Goal: Communication & Community: Participate in discussion

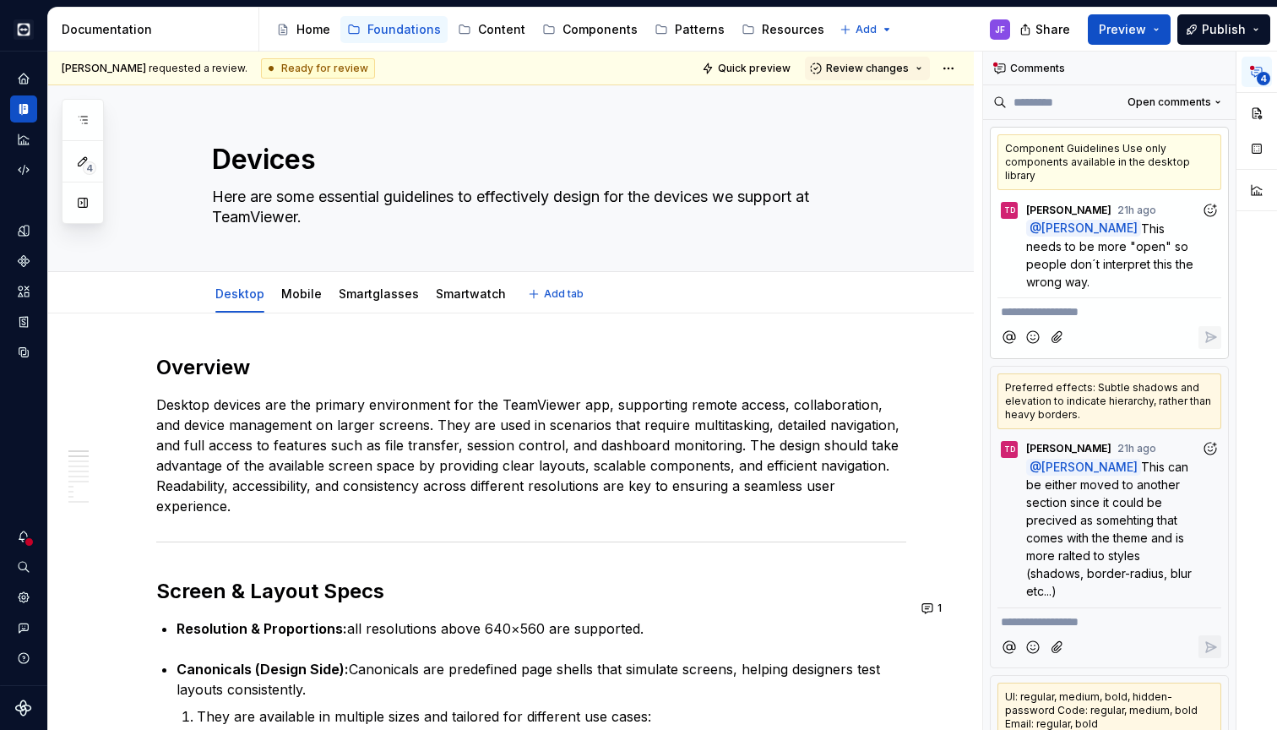
scroll to position [1, 0]
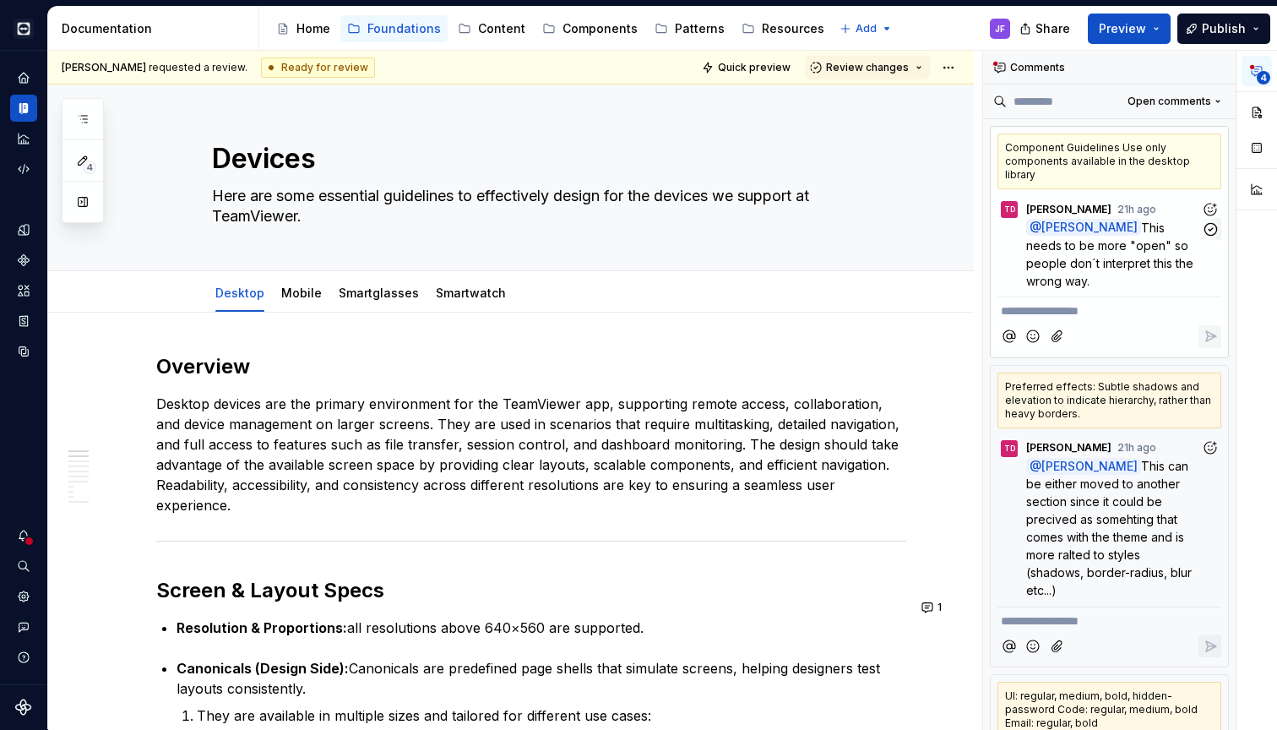
click at [1110, 236] on span "This needs to be more "open" so people don´t interpret this the wrong way." at bounding box center [1111, 254] width 171 height 68
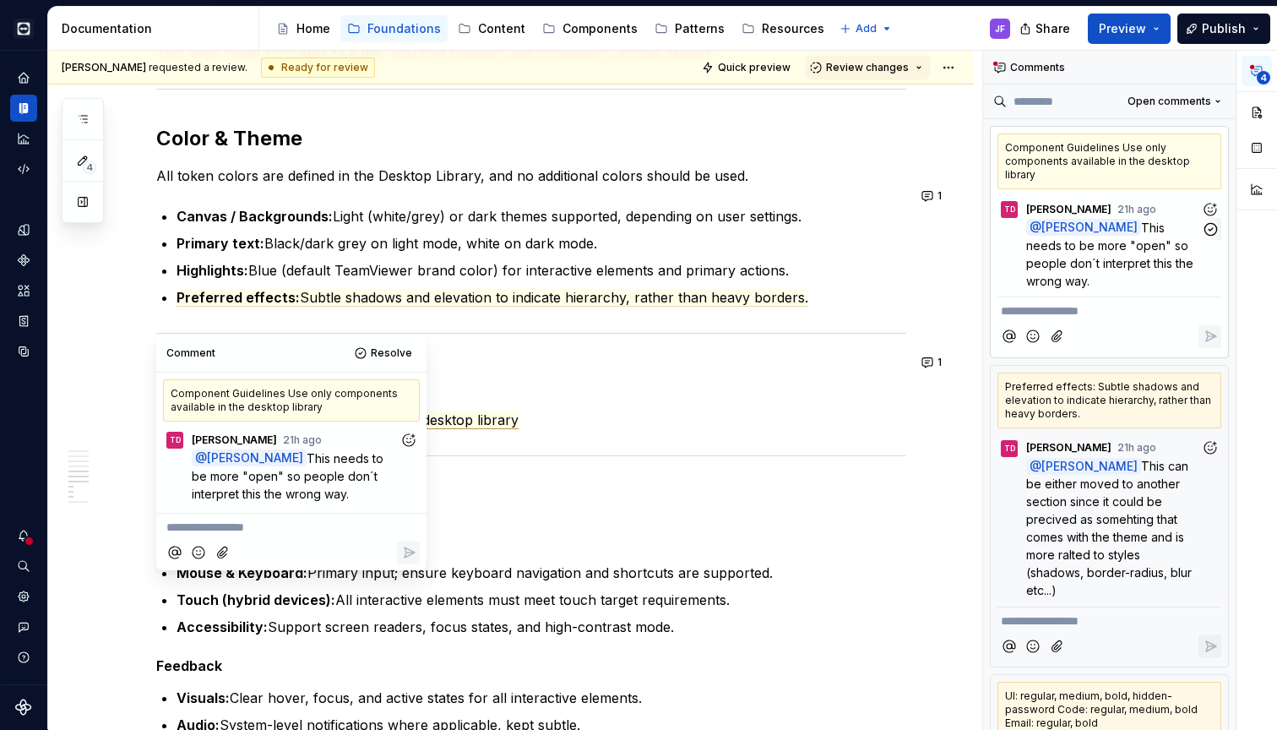
scroll to position [1648, 0]
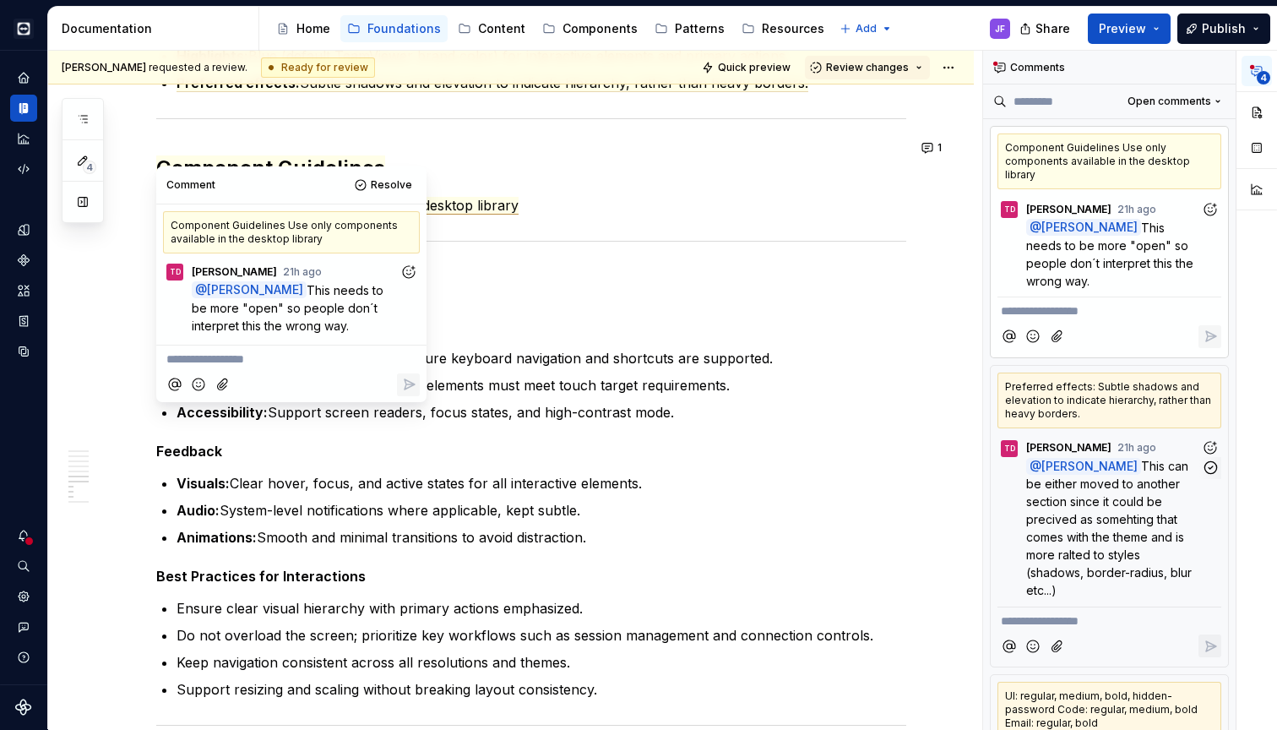
click at [1077, 486] on span "This can be either moved to another section since it could be precived as someh…" at bounding box center [1110, 527] width 169 height 138
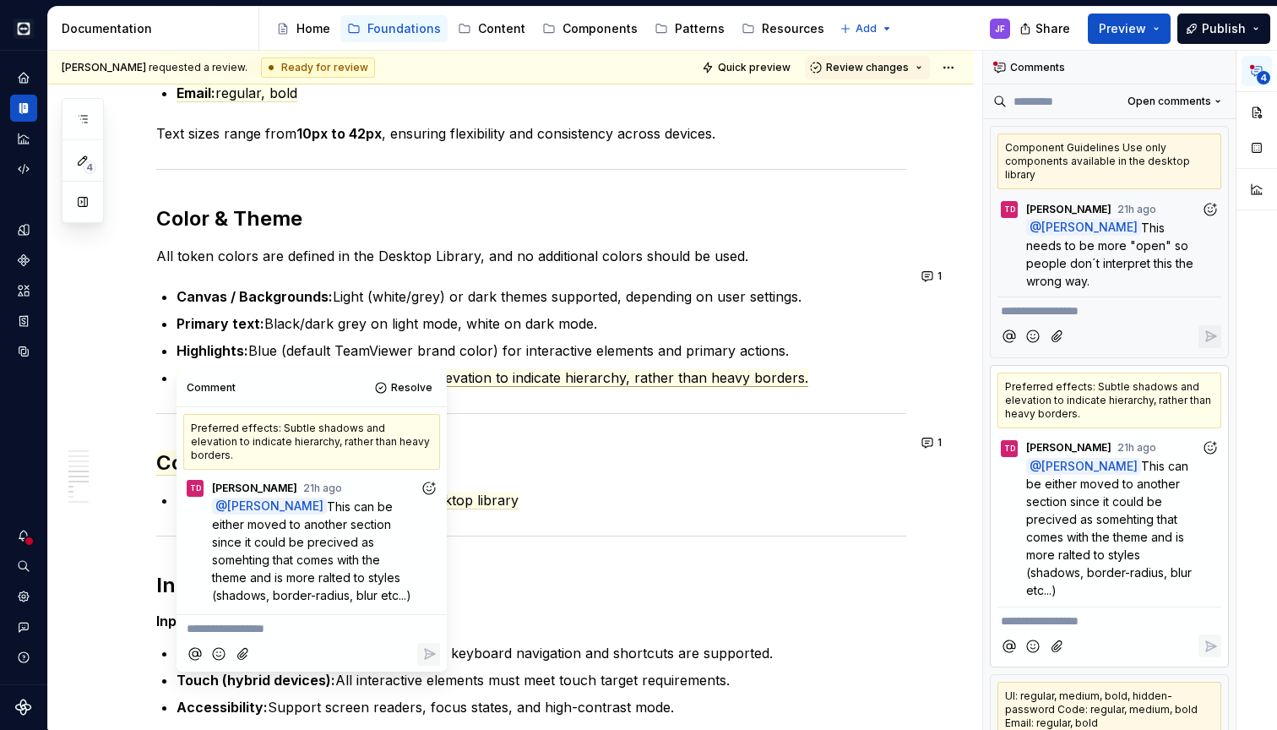
scroll to position [1350, 0]
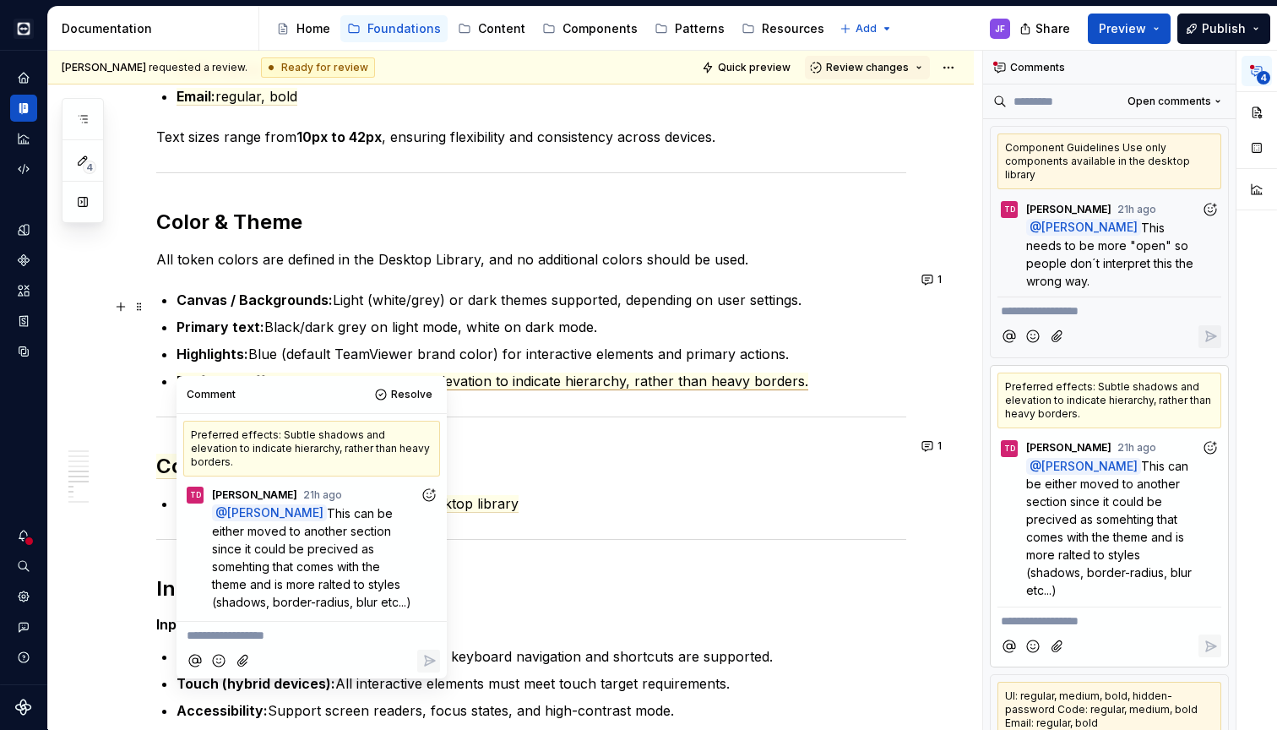
click at [518, 317] on p "Primary text: Black/dark grey on light mode, white on dark mode." at bounding box center [541, 327] width 730 height 20
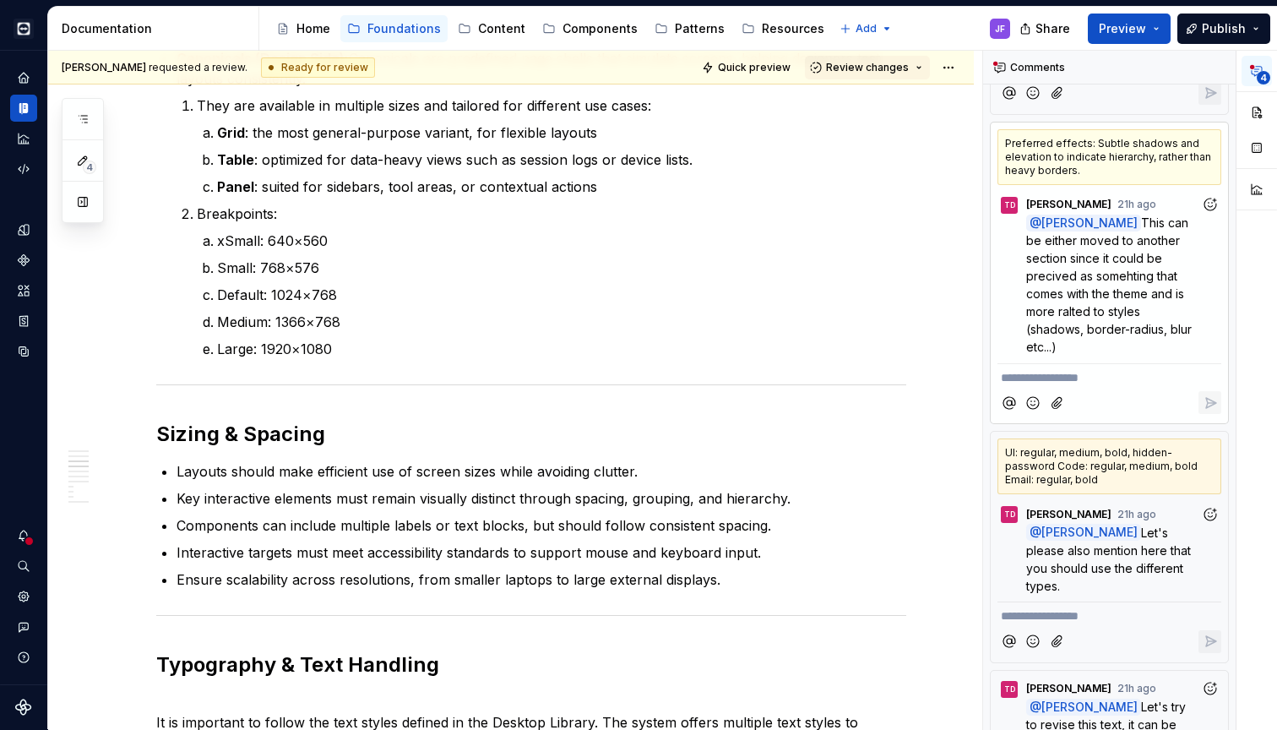
scroll to position [327, 0]
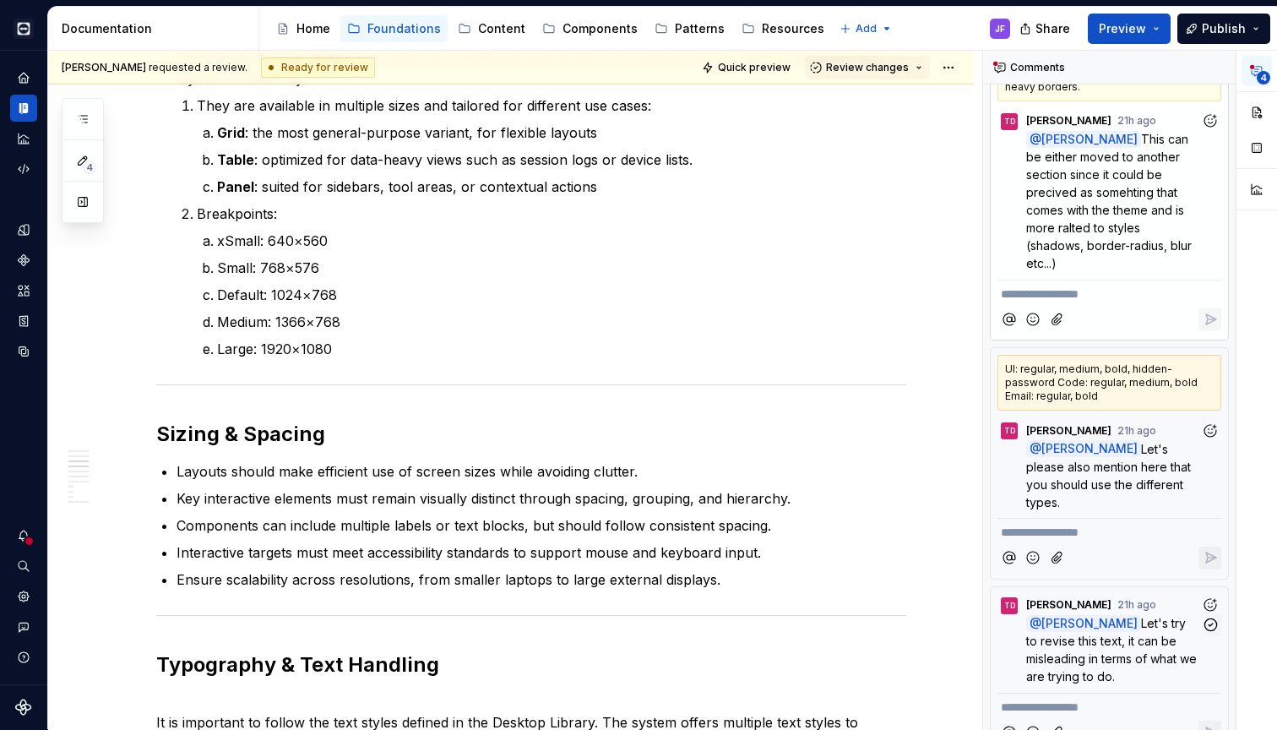
click at [1131, 616] on span "Let's try to revise this text, it can be misleading in terms of what we are try…" at bounding box center [1113, 650] width 174 height 68
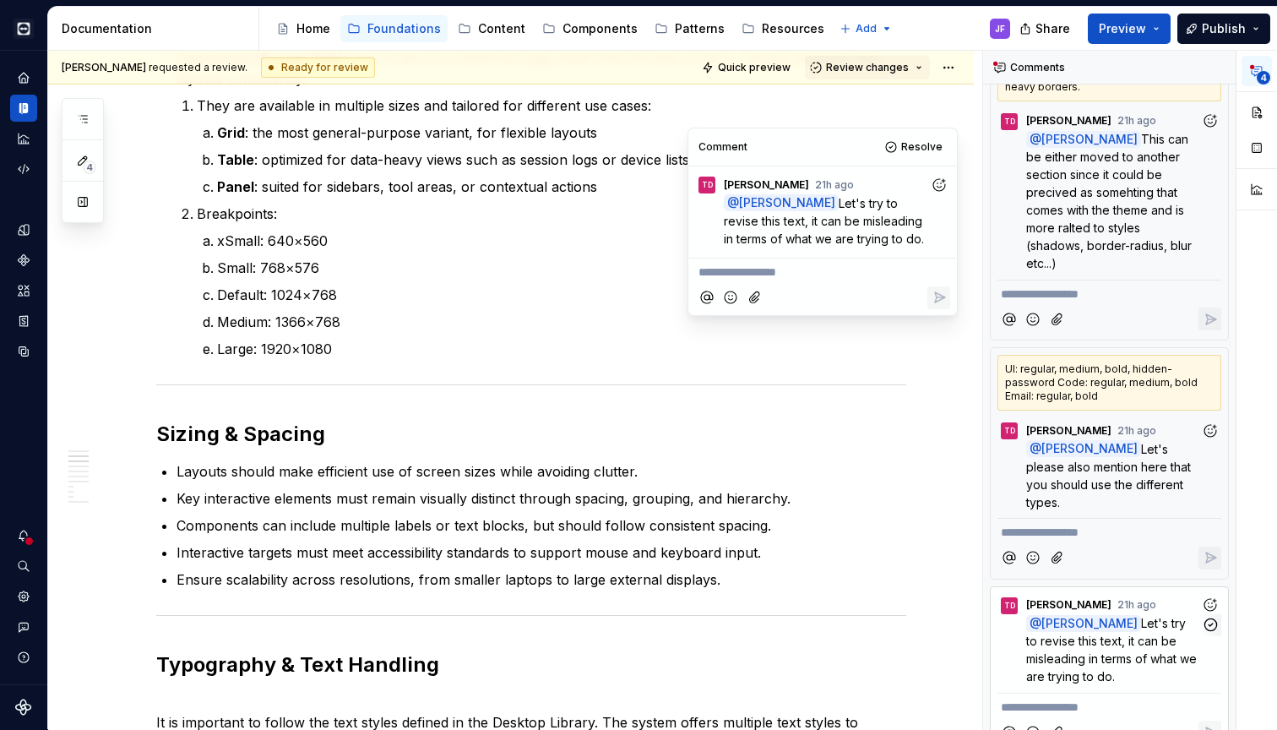
scroll to position [462, 0]
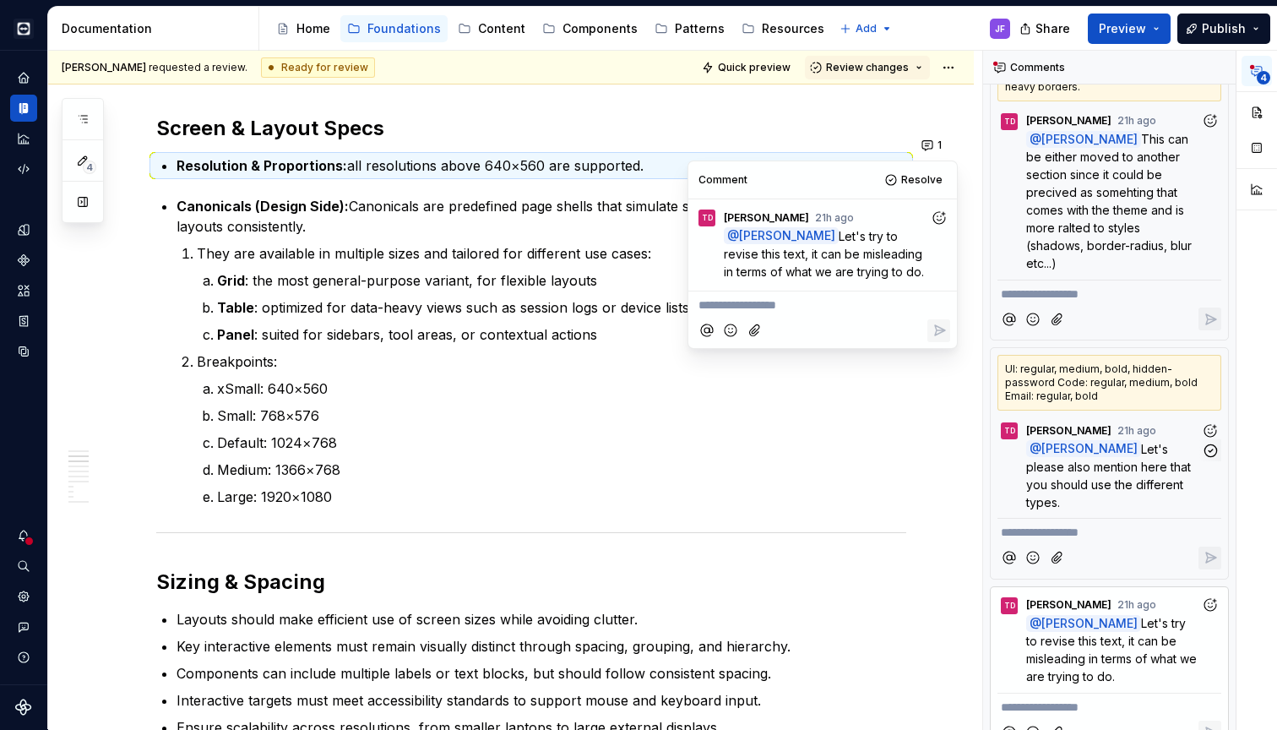
click at [1142, 477] on span "Let's please also mention here that you should use the different types." at bounding box center [1110, 476] width 168 height 68
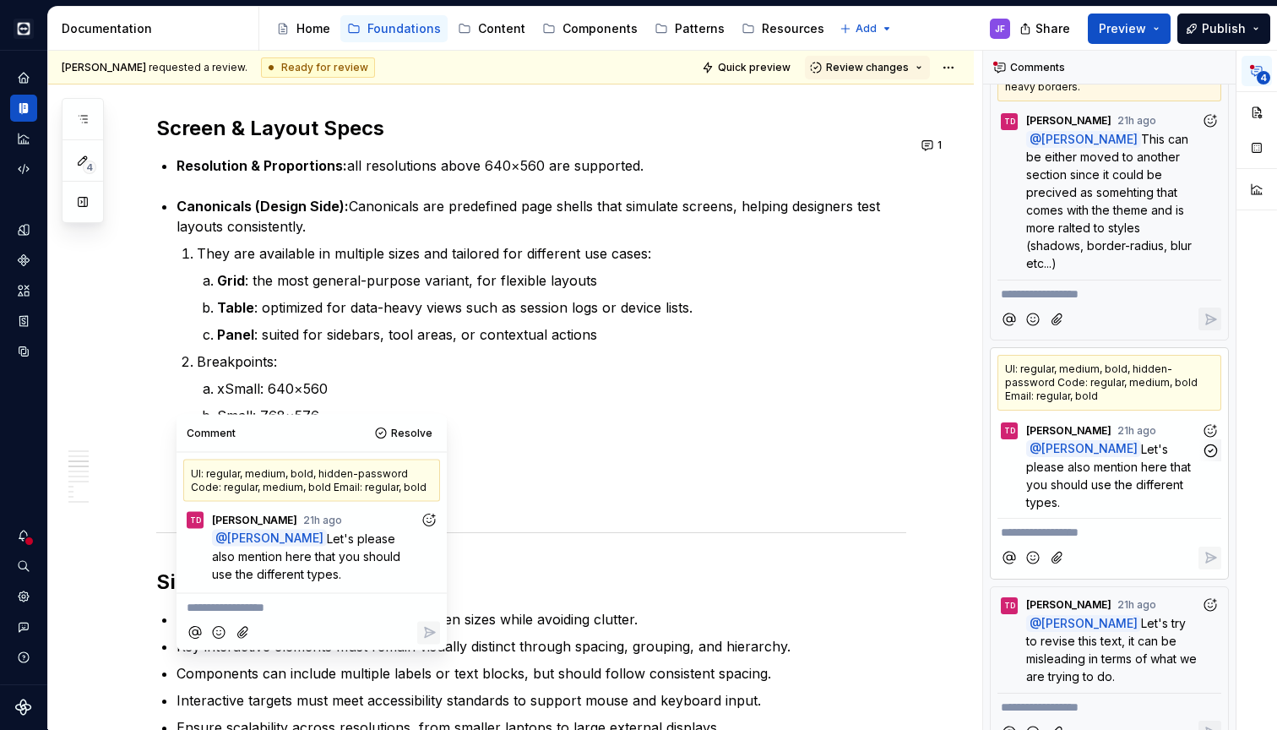
scroll to position [1229, 0]
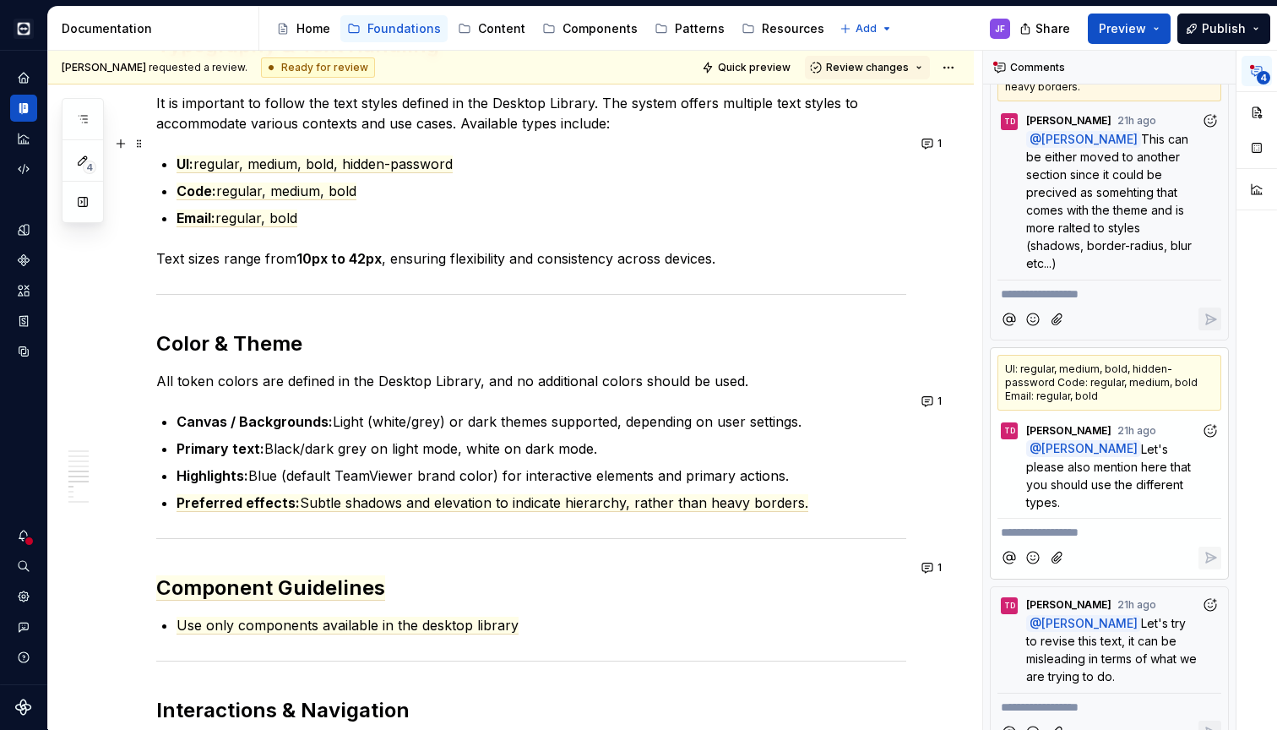
click at [474, 154] on p "UI: regular, medium, bold, hidden-password" at bounding box center [541, 164] width 730 height 20
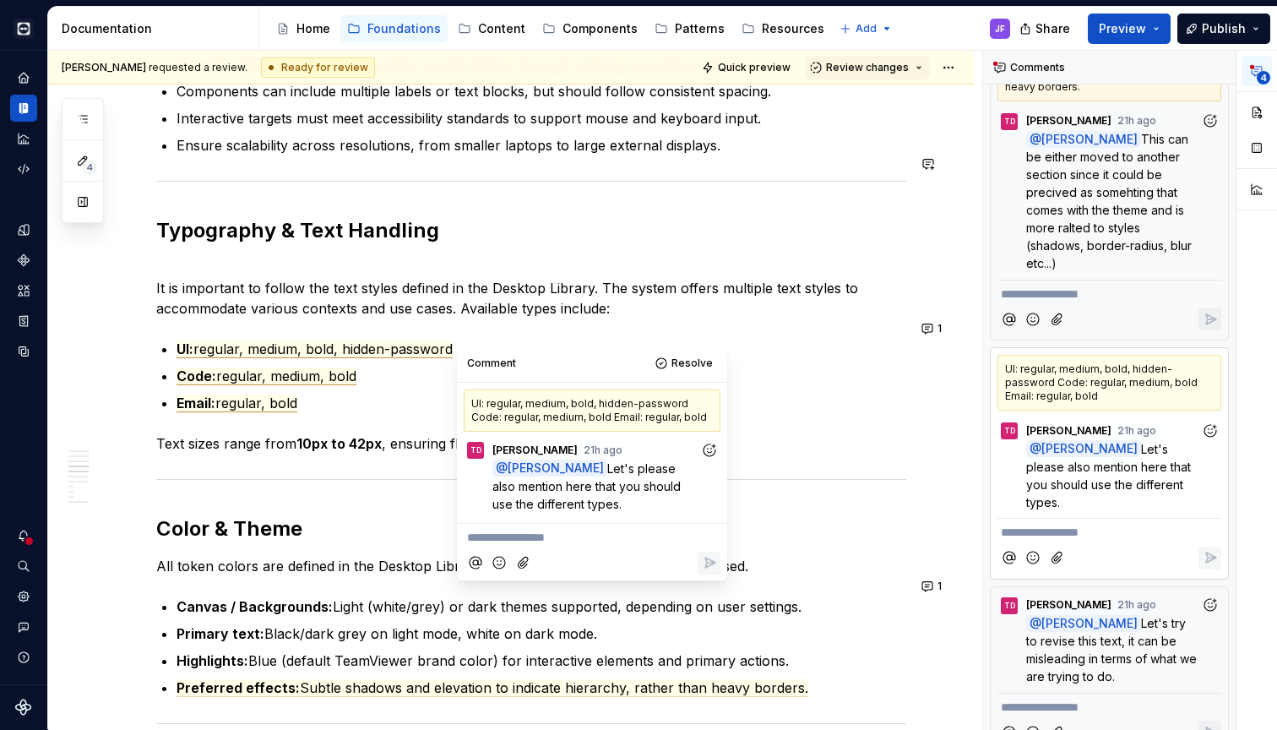
scroll to position [1043, 0]
click at [382, 393] on p "Email: regular, bold" at bounding box center [541, 403] width 730 height 20
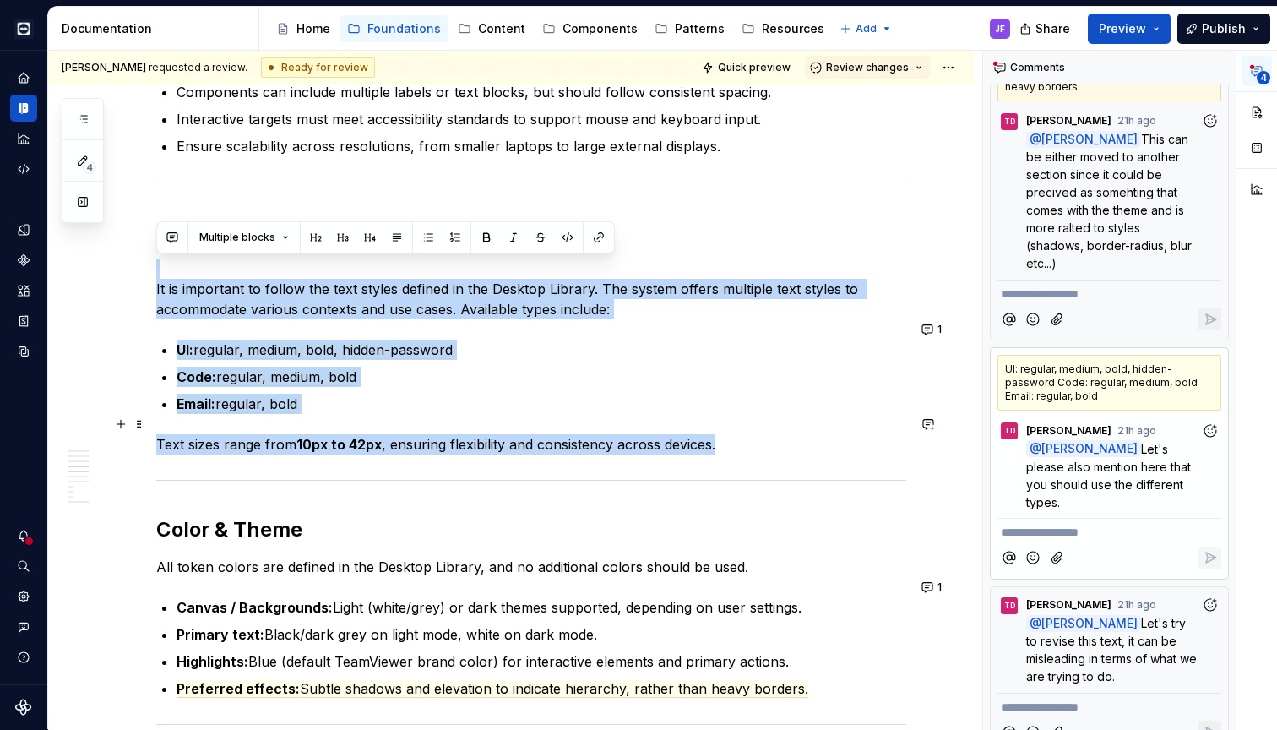
drag, startPoint x: 157, startPoint y: 268, endPoint x: 731, endPoint y: 421, distance: 594.4
click at [731, 421] on div "Overview Desktop devices are the primary environment for the TeamViewer app, su…" at bounding box center [531, 526] width 750 height 2433
copy div "It is important to follow the text styles defined in the Desktop Library. The s…"
drag, startPoint x: 1127, startPoint y: 436, endPoint x: 1199, endPoint y: 475, distance: 82.0
click at [1199, 475] on p "@ [PERSON_NAME] Let's please also mention here that you should use the differen…" at bounding box center [1113, 475] width 175 height 71
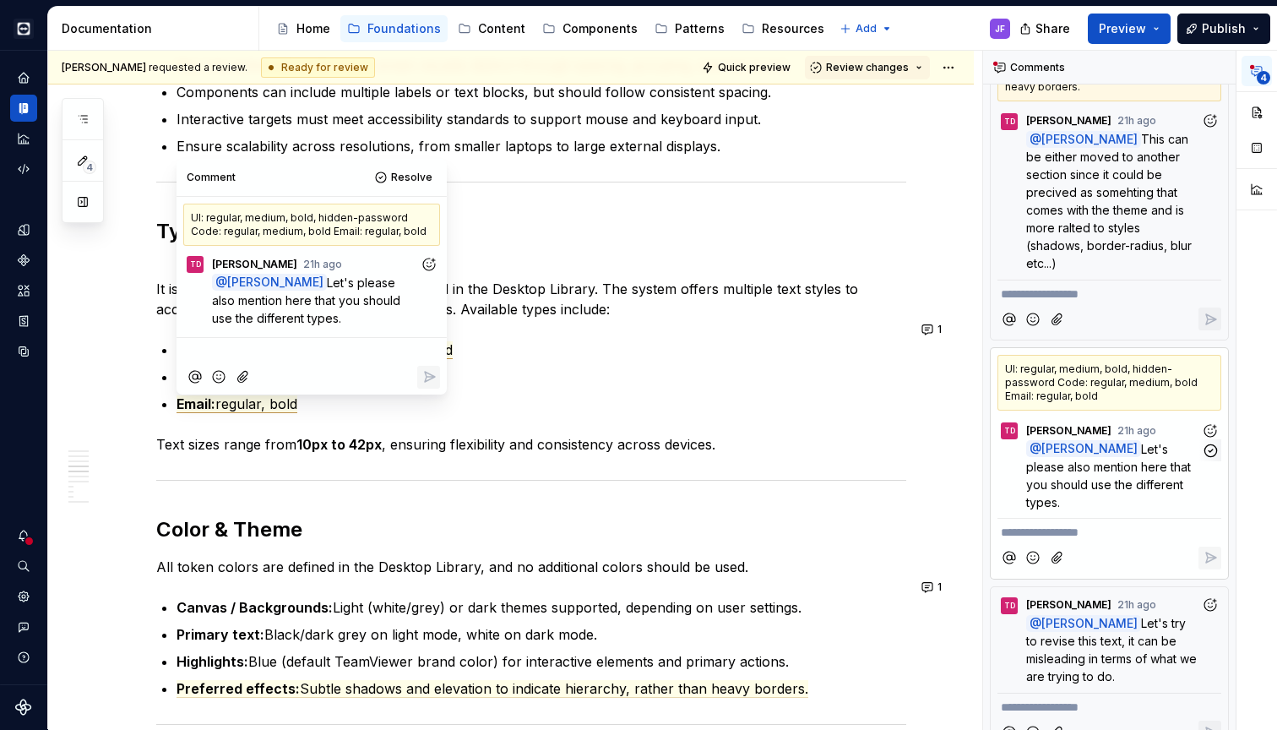
scroll to position [1229, 0]
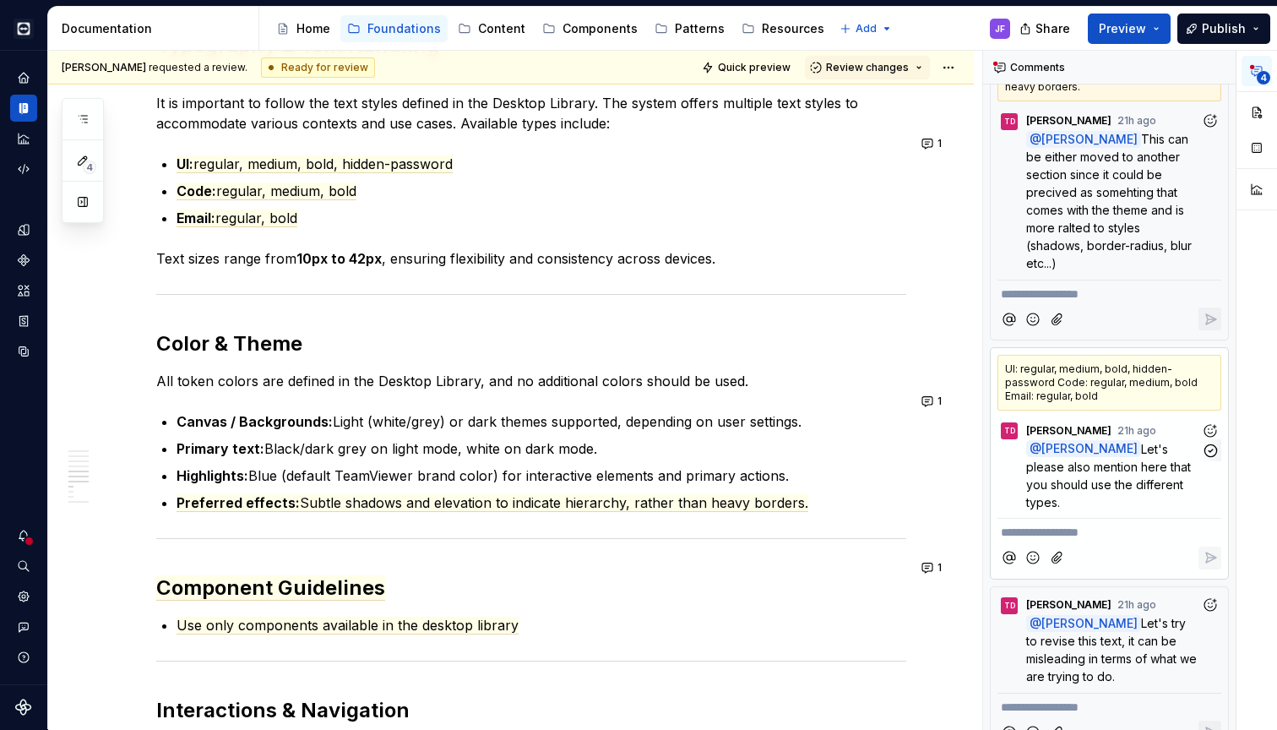
drag, startPoint x: 1199, startPoint y: 475, endPoint x: 1125, endPoint y: 433, distance: 85.5
click at [1125, 440] on p "@ [PERSON_NAME] Let's please also mention here that you should use the differen…" at bounding box center [1113, 475] width 175 height 71
copy span "Let's please also mention here that you should use the different types"
copy span "Let's please also mention here that you should use the different types."
drag, startPoint x: 1127, startPoint y: 435, endPoint x: 1196, endPoint y: 475, distance: 79.8
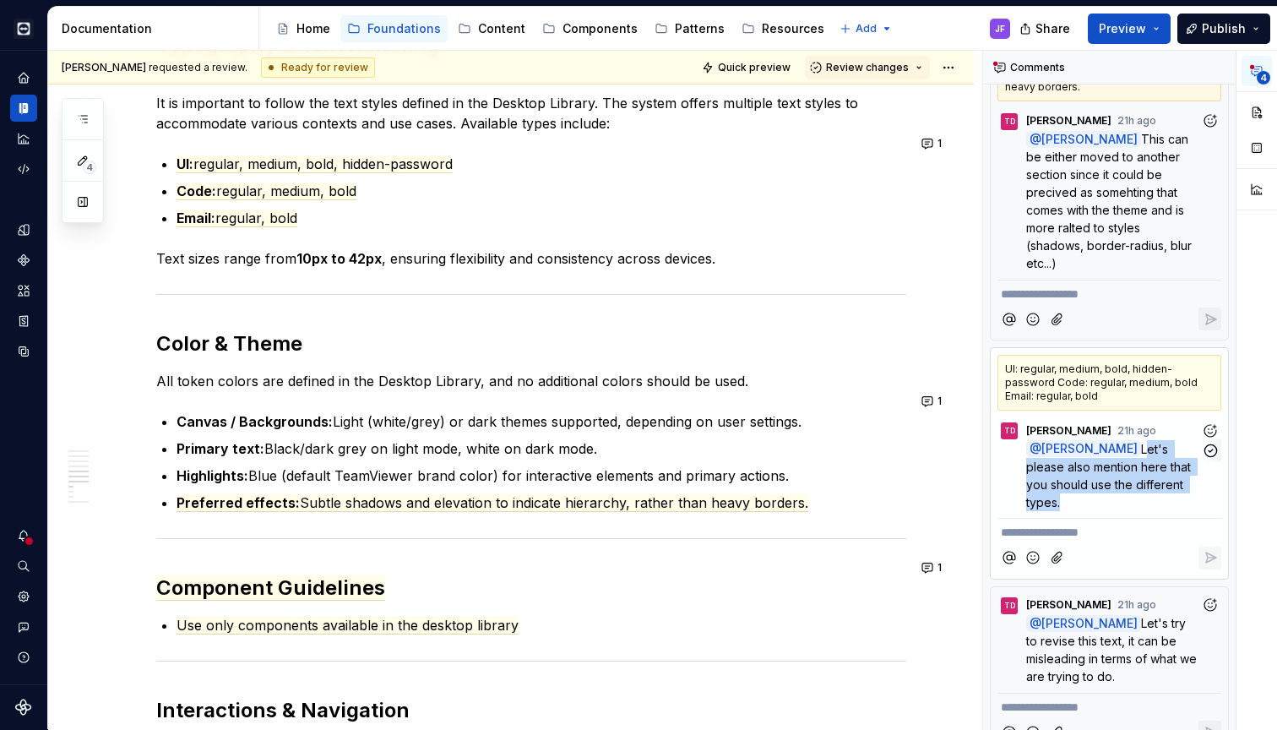
click at [1196, 475] on p "@ [PERSON_NAME] Let's please also mention here that you should use the differen…" at bounding box center [1113, 475] width 175 height 71
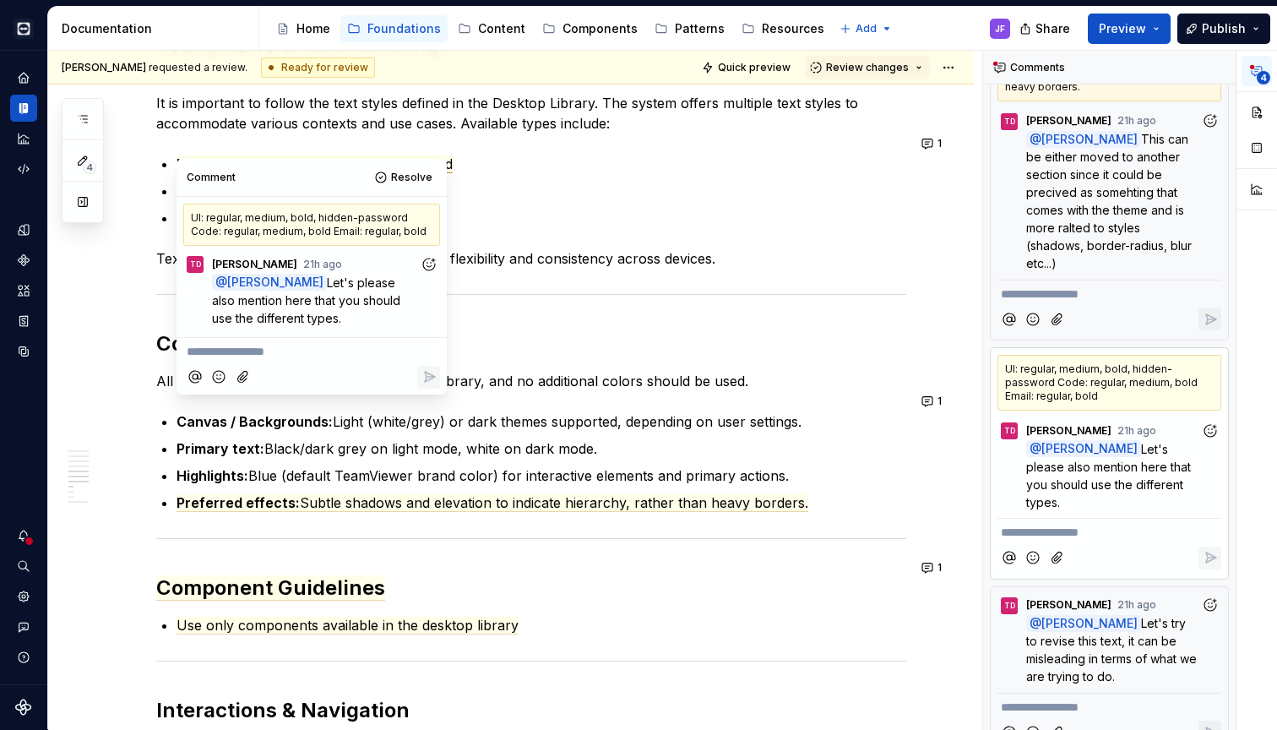
type textarea "*"
click at [521, 385] on div "Overview Desktop devices are the primary environment for the TeamViewer app, su…" at bounding box center [531, 340] width 750 height 2433
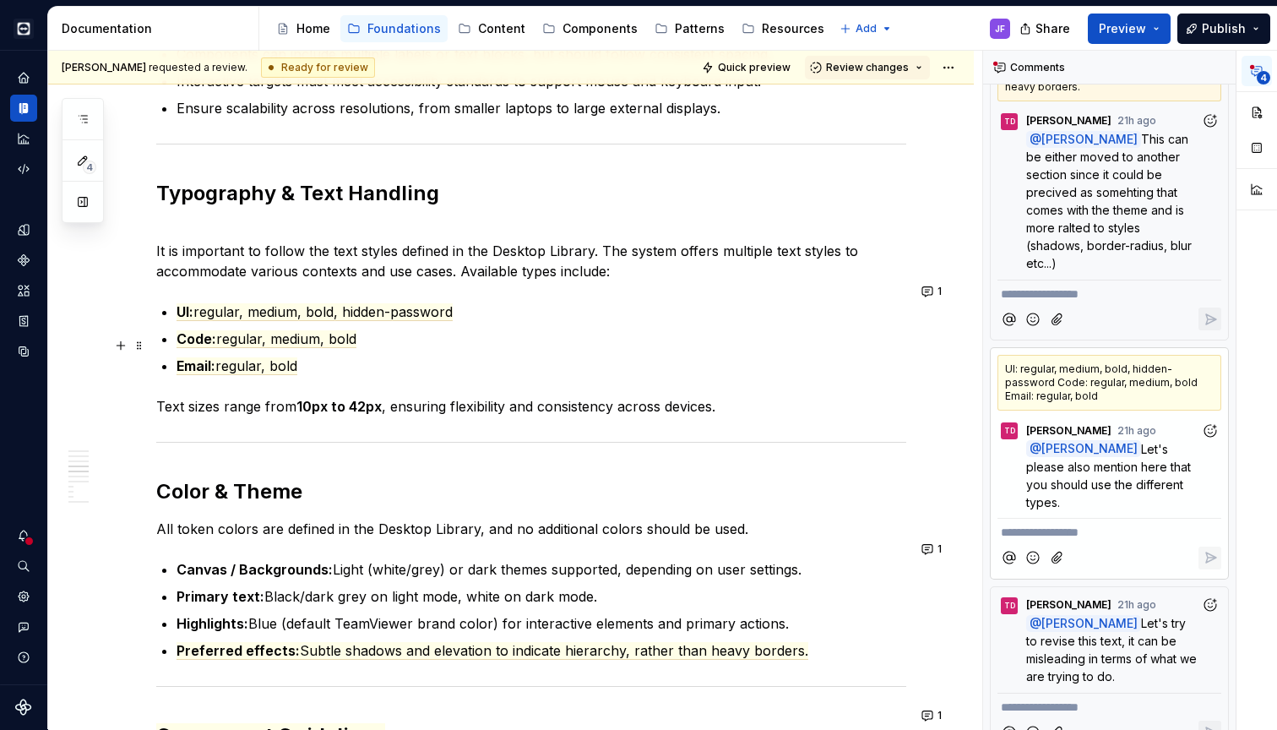
scroll to position [1029, 0]
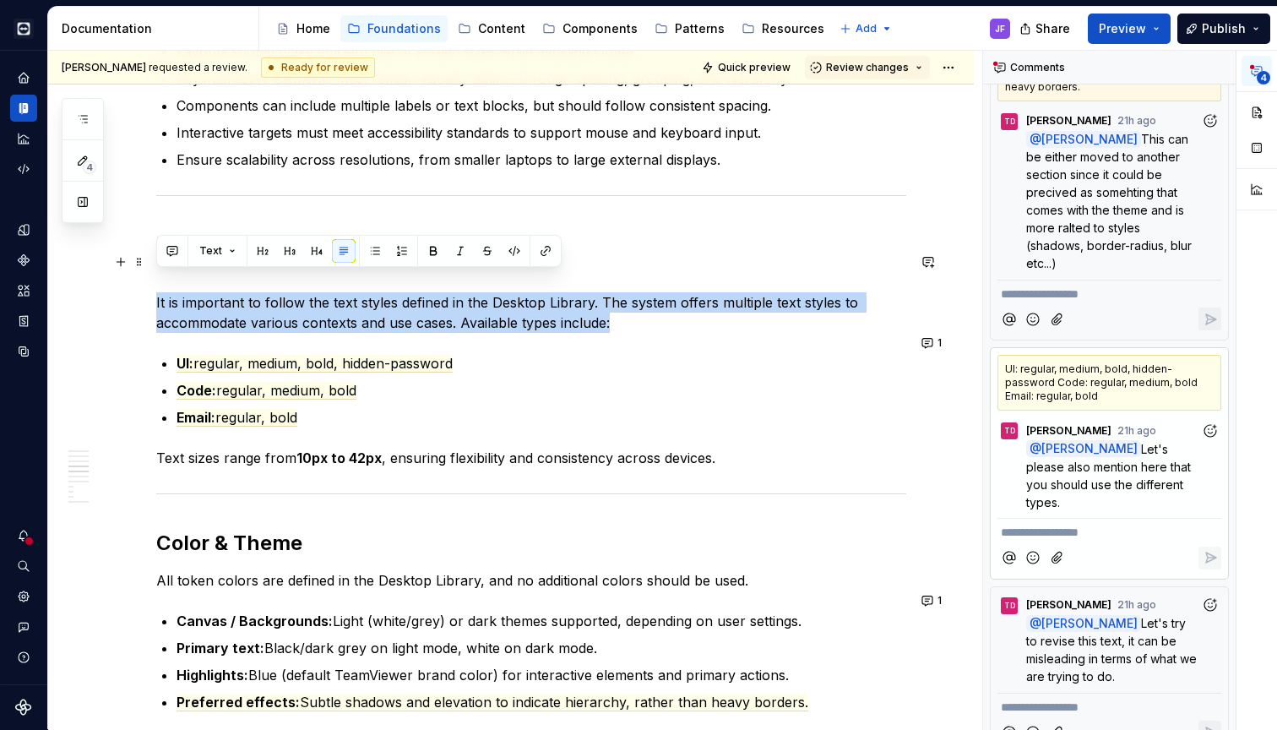
drag, startPoint x: 646, startPoint y: 300, endPoint x: 152, endPoint y: 280, distance: 494.3
click at [152, 281] on div "Overview Desktop devices are the primary environment for the TeamViewer app, su…" at bounding box center [510, 639] width 925 height 2712
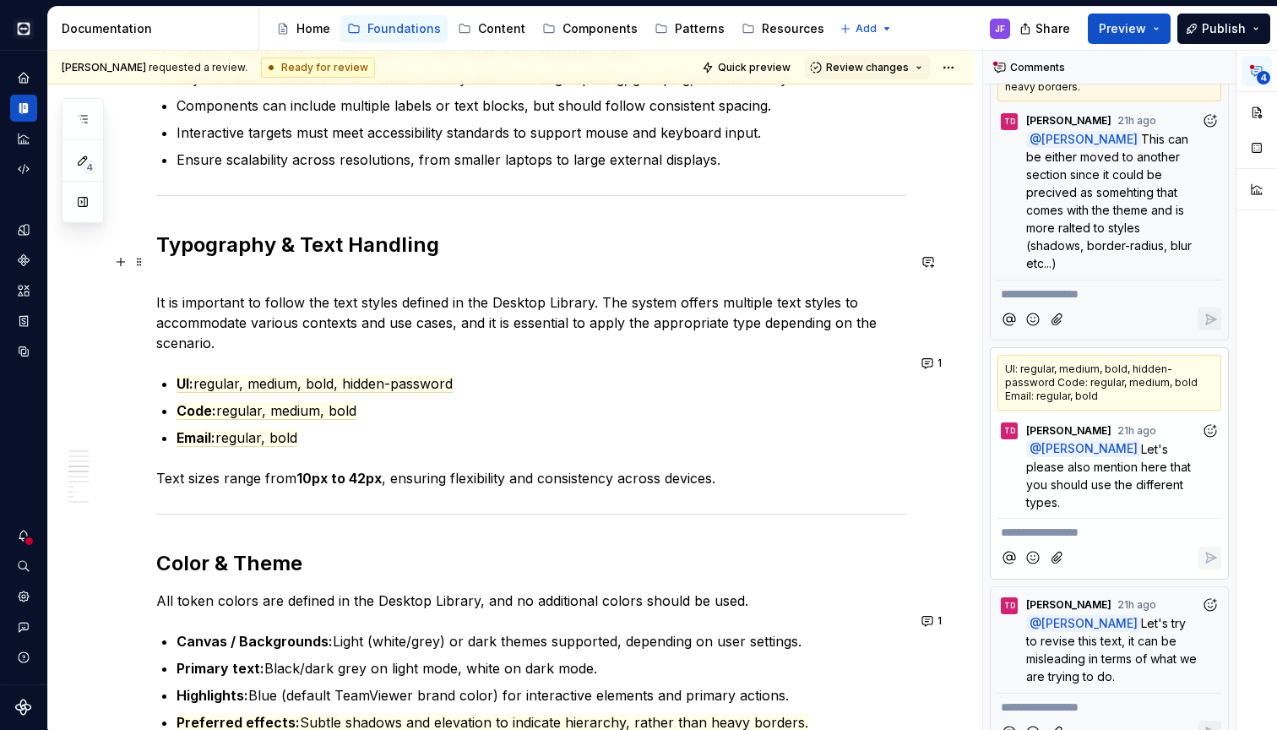
click at [523, 323] on p "It is important to follow the text styles defined in the Desktop Library. The s…" at bounding box center [531, 312] width 750 height 81
click at [388, 351] on div "Overview Desktop devices are the primary environment for the TeamViewer app, su…" at bounding box center [531, 550] width 750 height 2453
click at [404, 318] on p "It is important to follow the text styles defined in the Desktop Library. The s…" at bounding box center [531, 312] width 750 height 81
click at [1205, 444] on icon "button" at bounding box center [1210, 450] width 12 height 12
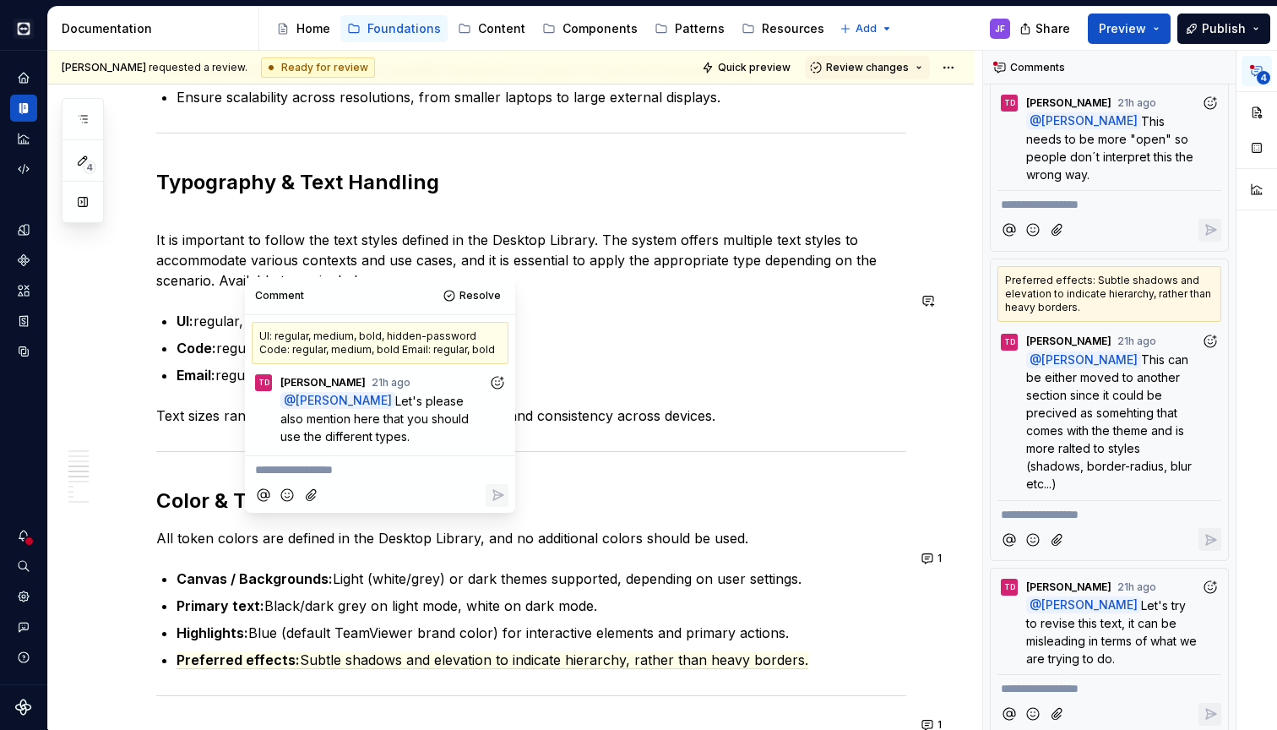
scroll to position [1090, 0]
click at [439, 369] on div "TD [PERSON_NAME] 21h ago" at bounding box center [380, 378] width 257 height 23
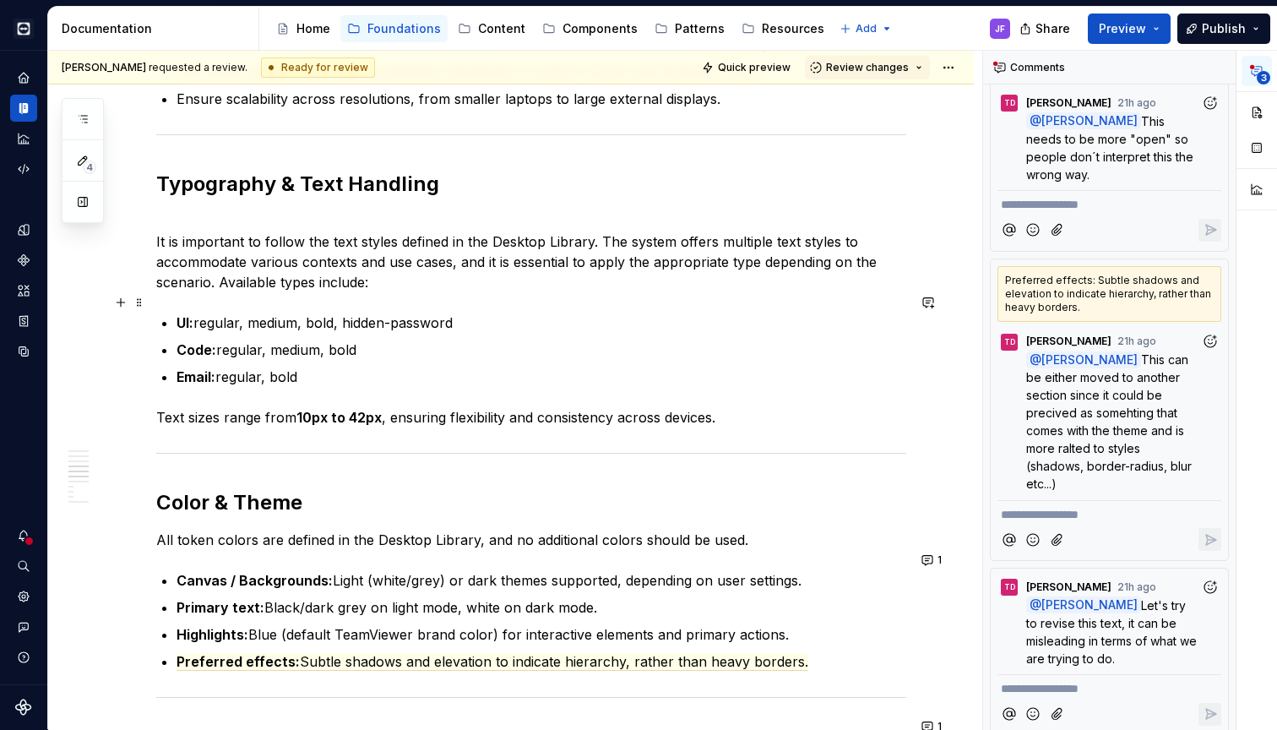
click at [597, 312] on p "UI: regular, medium, bold, hidden-password" at bounding box center [541, 322] width 730 height 20
click at [694, 269] on p "It is important to follow the text styles defined in the Desktop Library. The s…" at bounding box center [531, 251] width 750 height 81
click at [660, 312] on p "UI: regular, medium, bold, hidden-password" at bounding box center [541, 322] width 730 height 20
click at [640, 339] on p "Code: regular, medium, bold" at bounding box center [541, 349] width 730 height 20
click at [634, 342] on ul "UI: regular, medium, bold, hidden-password Code: regular, medium, bold Email: r…" at bounding box center [541, 349] width 730 height 74
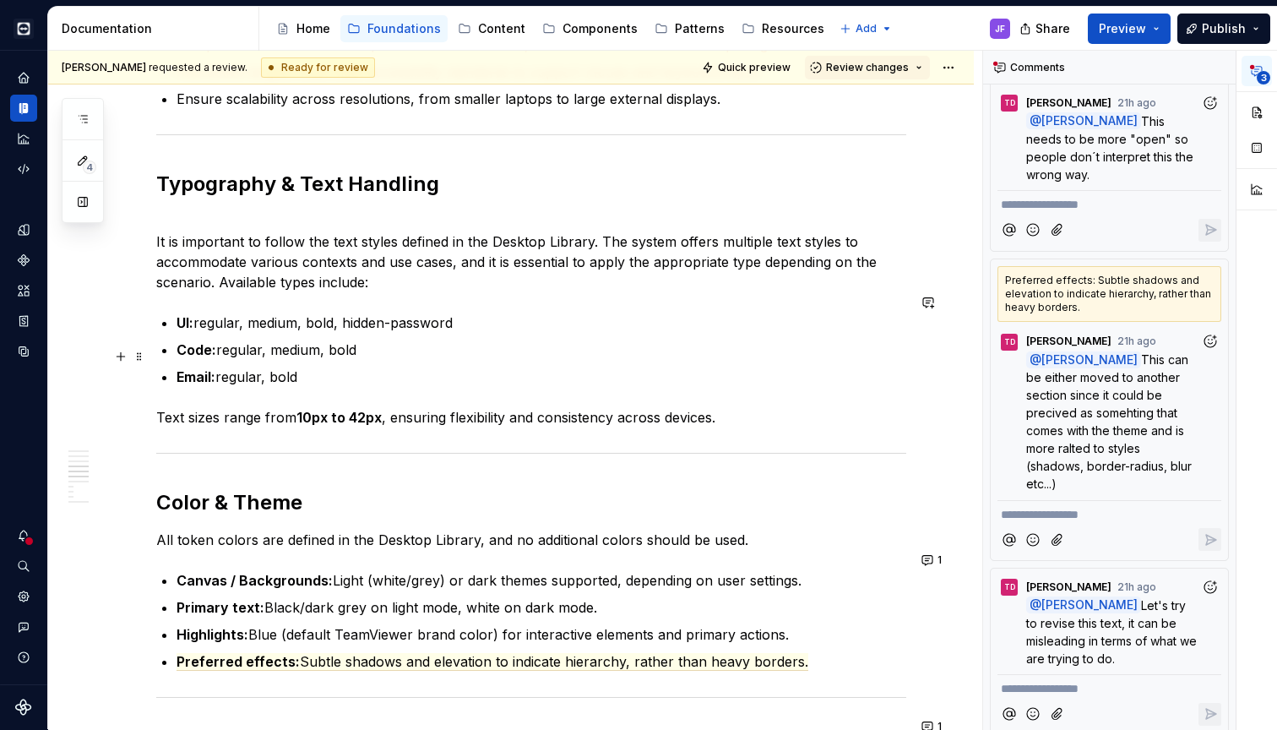
click at [634, 366] on p "Email: regular, bold" at bounding box center [541, 376] width 730 height 20
click at [1139, 159] on p "@ [PERSON_NAME] This needs to be more "open" so people don´t interpret this the…" at bounding box center [1113, 147] width 175 height 71
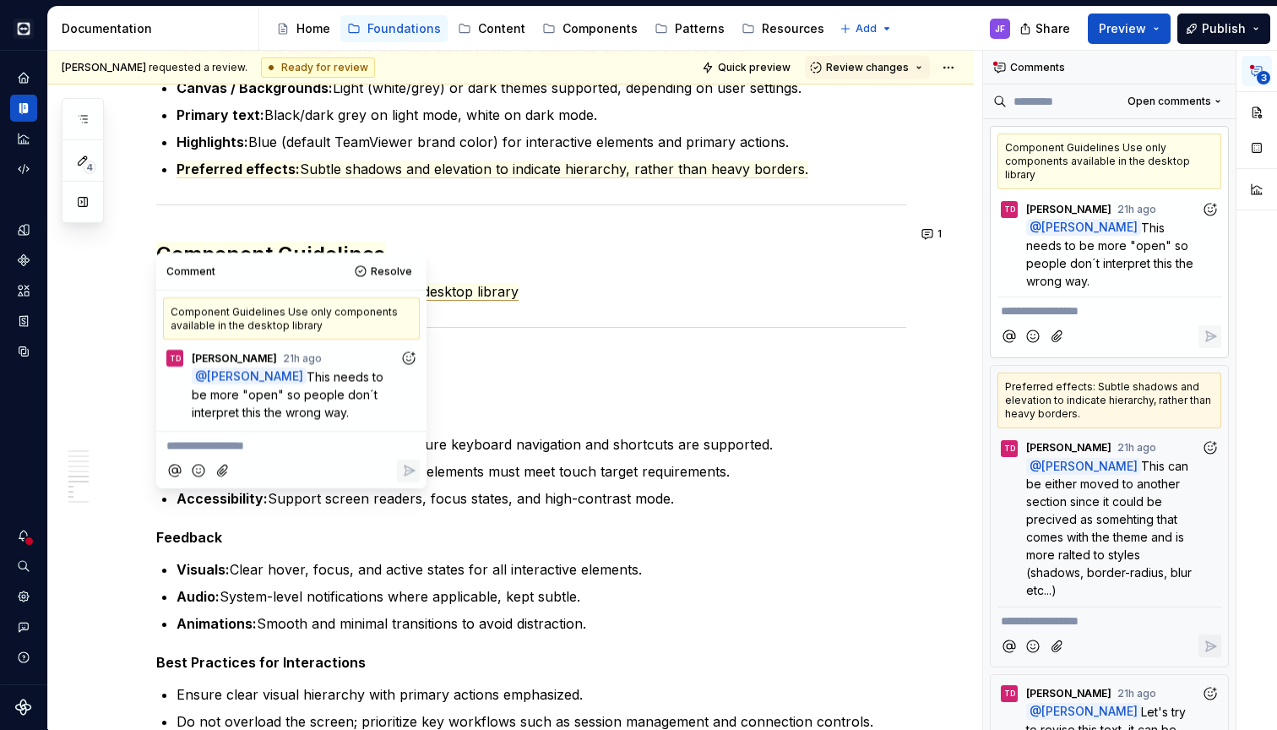
scroll to position [0, 0]
click at [576, 281] on p "Use only components available in the desktop library" at bounding box center [541, 291] width 730 height 20
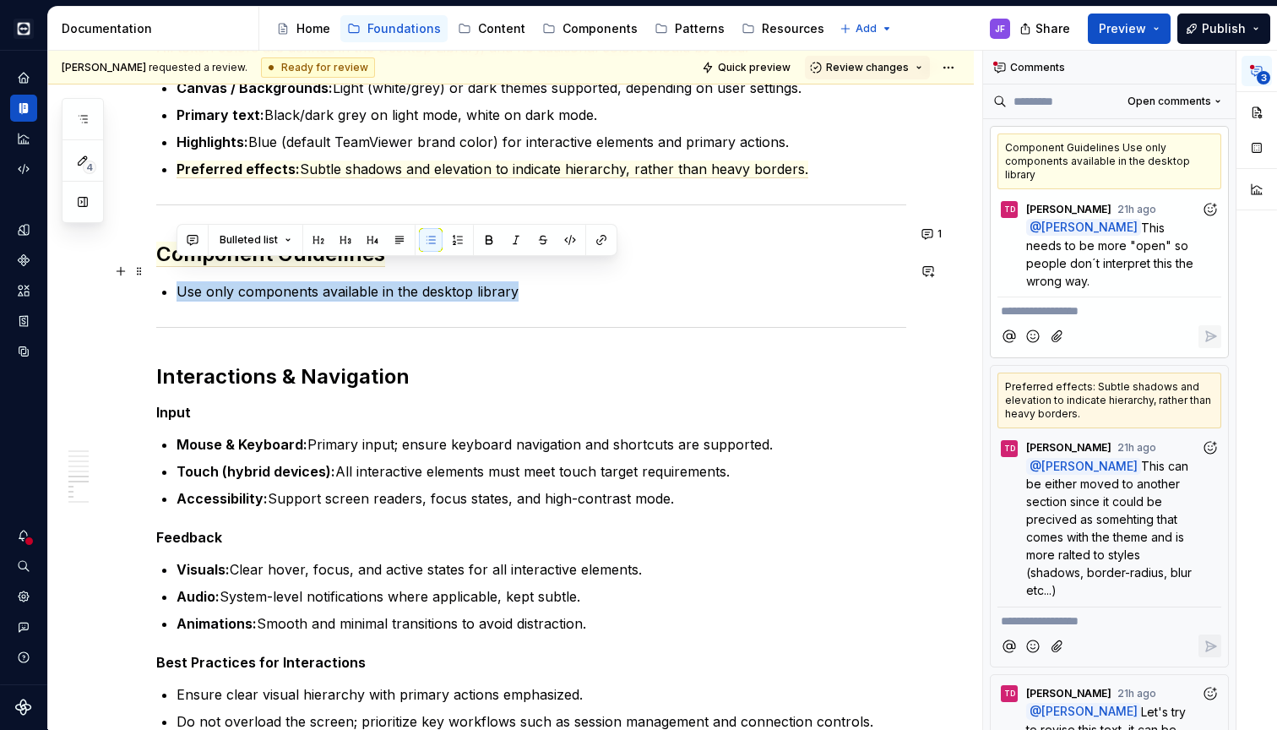
drag, startPoint x: 554, startPoint y: 273, endPoint x: 172, endPoint y: 267, distance: 381.7
copy span "Use only components available in the desktop library"
copy span "This needs to be more "open" so people don´t interpret this the wrong way."
drag, startPoint x: 1128, startPoint y: 214, endPoint x: 1135, endPoint y: 269, distance: 54.5
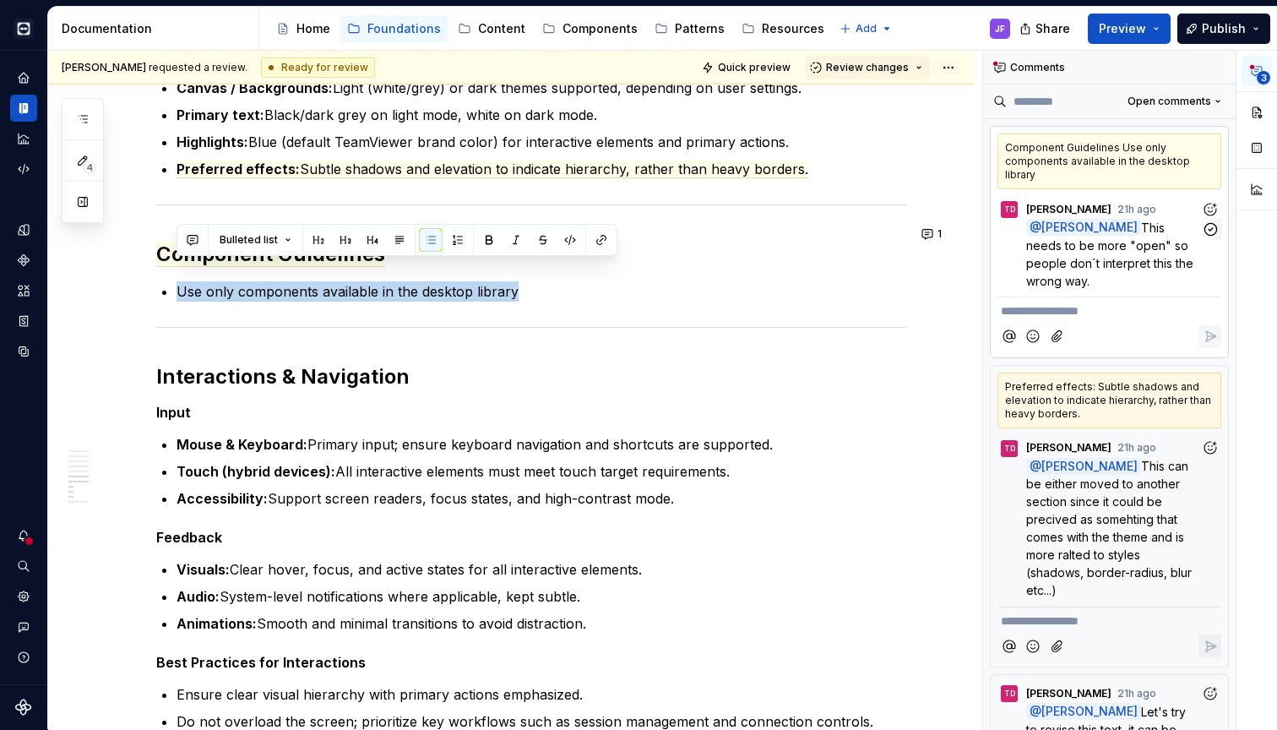
click at [1135, 269] on p "@ [PERSON_NAME] This needs to be more "open" so people don´t interpret this the…" at bounding box center [1113, 254] width 175 height 71
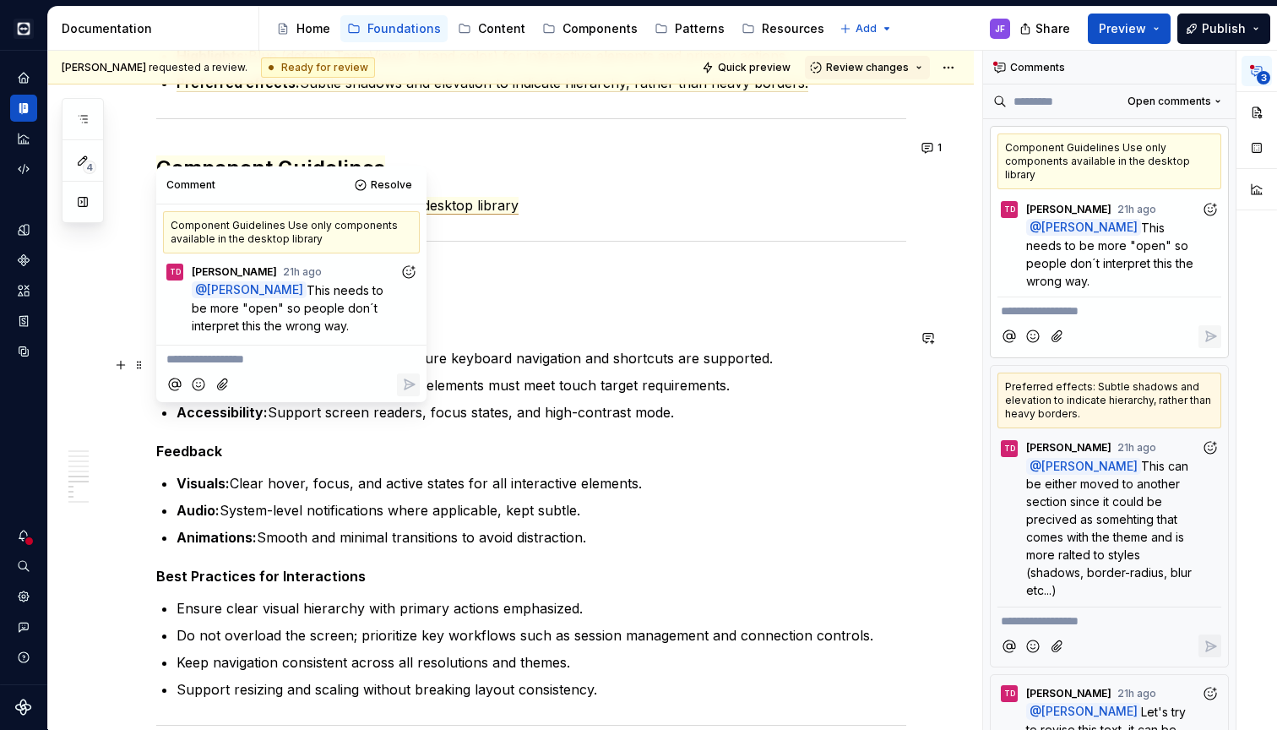
click at [486, 348] on p "Mouse & Keyboard: Primary input; ensure keyboard navigation and shortcuts are s…" at bounding box center [541, 358] width 730 height 20
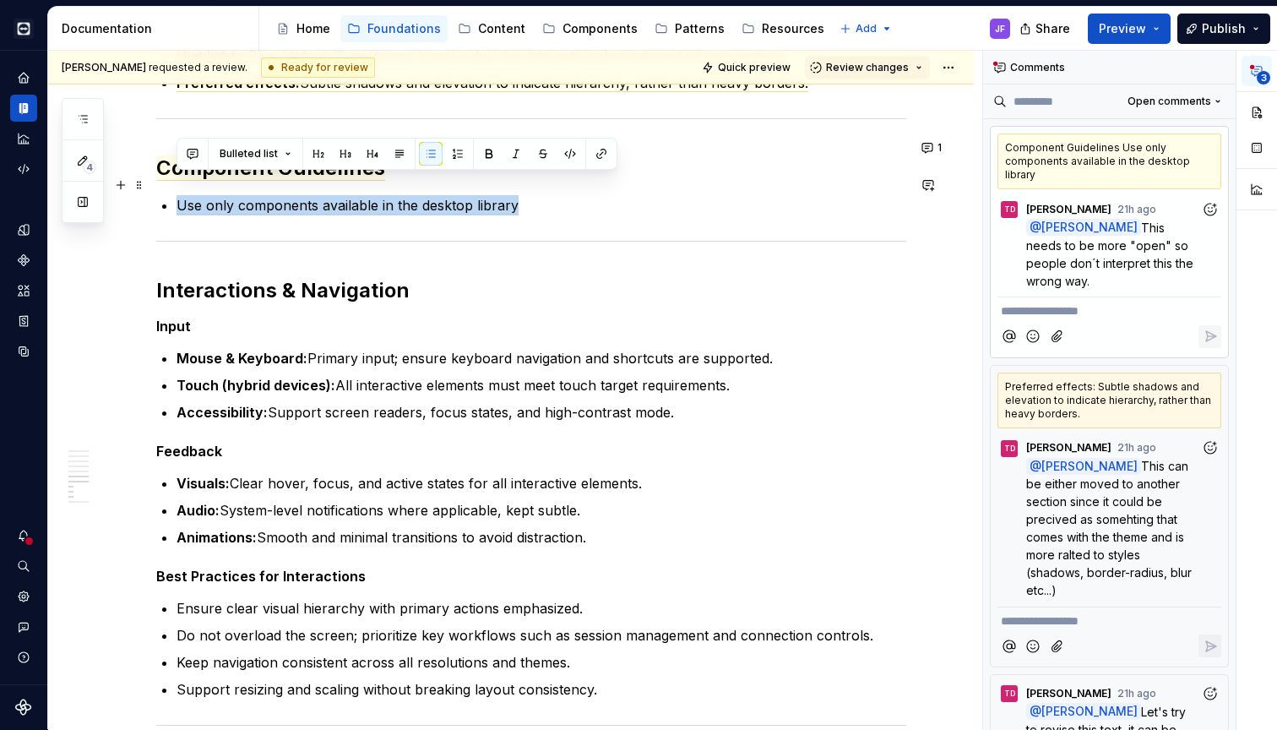
drag, startPoint x: 559, startPoint y: 193, endPoint x: 172, endPoint y: 178, distance: 387.0
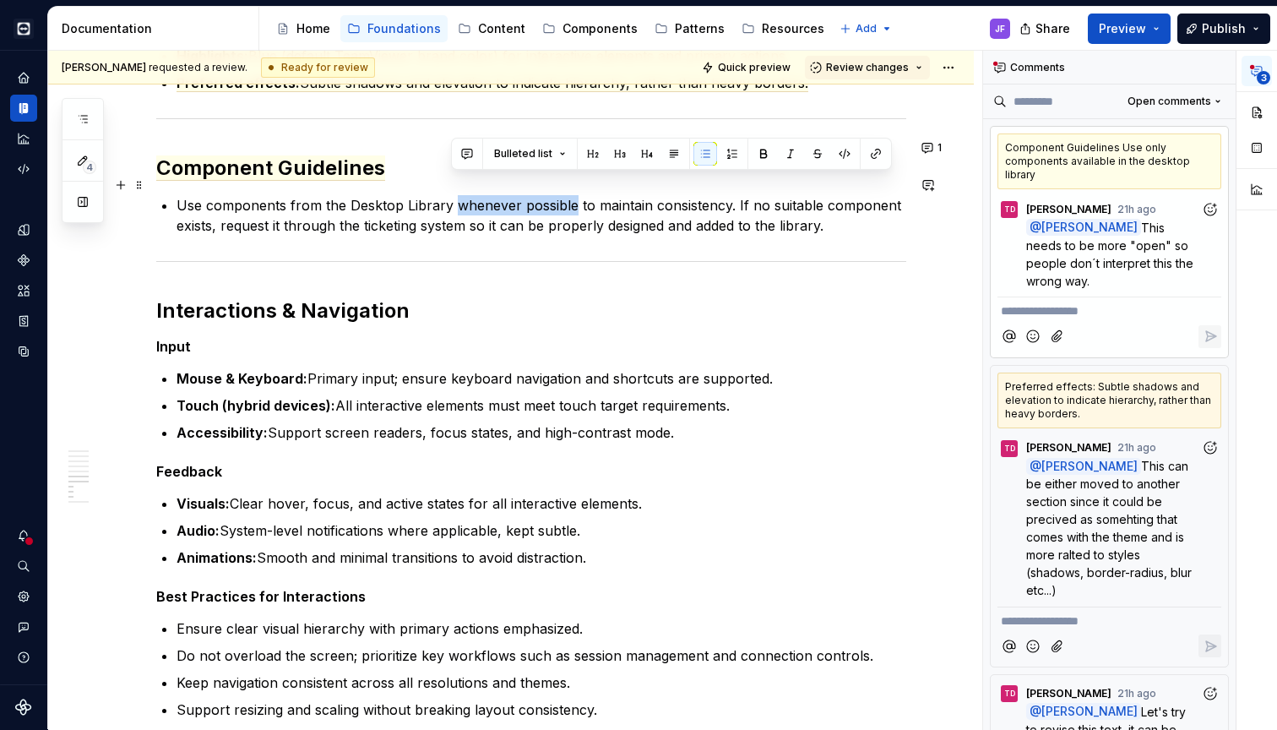
drag, startPoint x: 572, startPoint y: 184, endPoint x: 454, endPoint y: 182, distance: 117.4
click at [454, 195] on p "Use components from the Desktop Library whenever possible to maintain consisten…" at bounding box center [541, 215] width 730 height 41
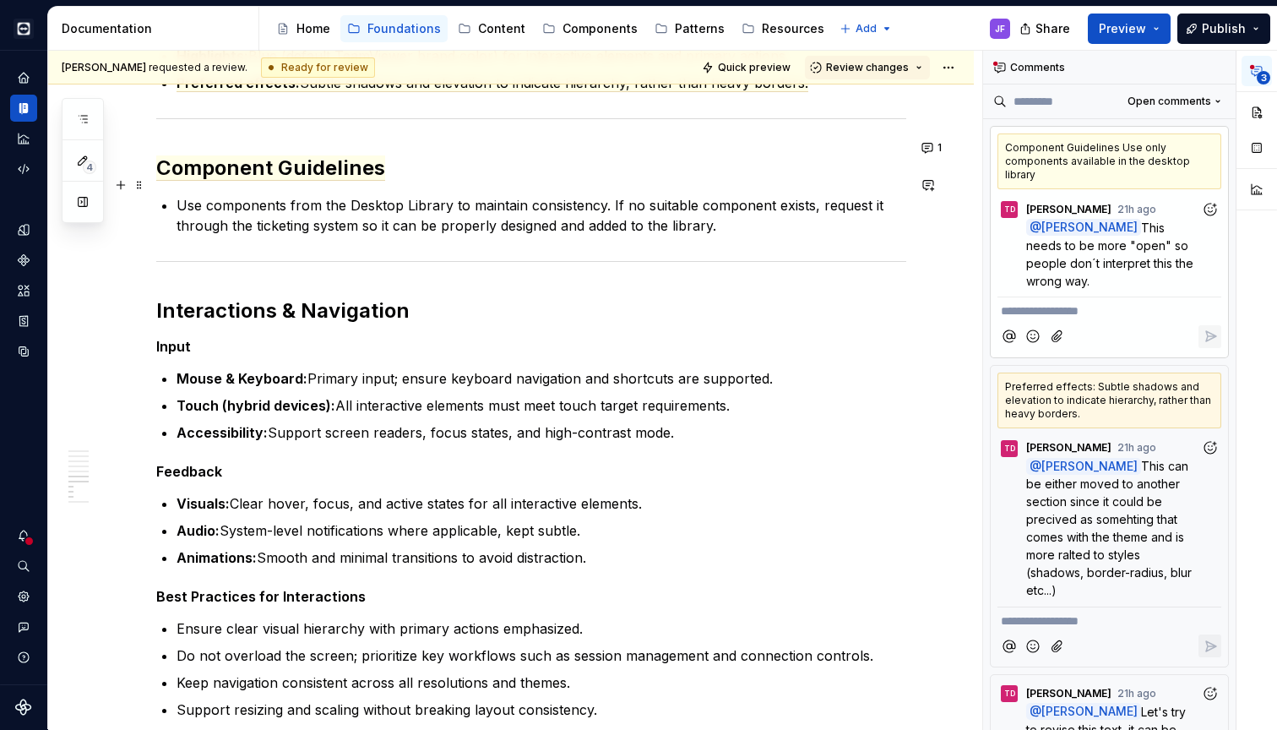
click at [730, 208] on p "Use components from the Desktop Library to maintain consistency. If no suitable…" at bounding box center [541, 215] width 730 height 41
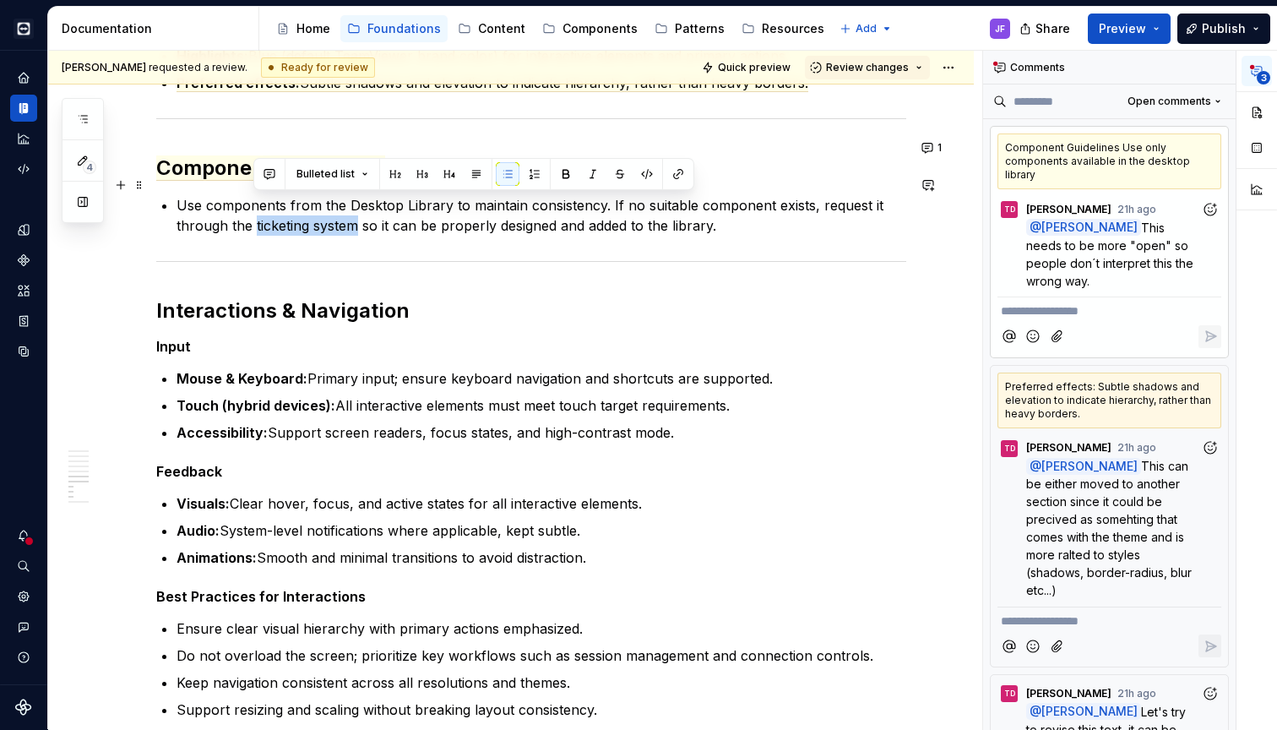
drag, startPoint x: 356, startPoint y: 206, endPoint x: 254, endPoint y: 205, distance: 102.2
click at [254, 205] on p "Use components from the Desktop Library to maintain consistency. If no suitable…" at bounding box center [541, 215] width 730 height 41
type textarea "*"
click at [676, 178] on button "button" at bounding box center [678, 174] width 24 height 24
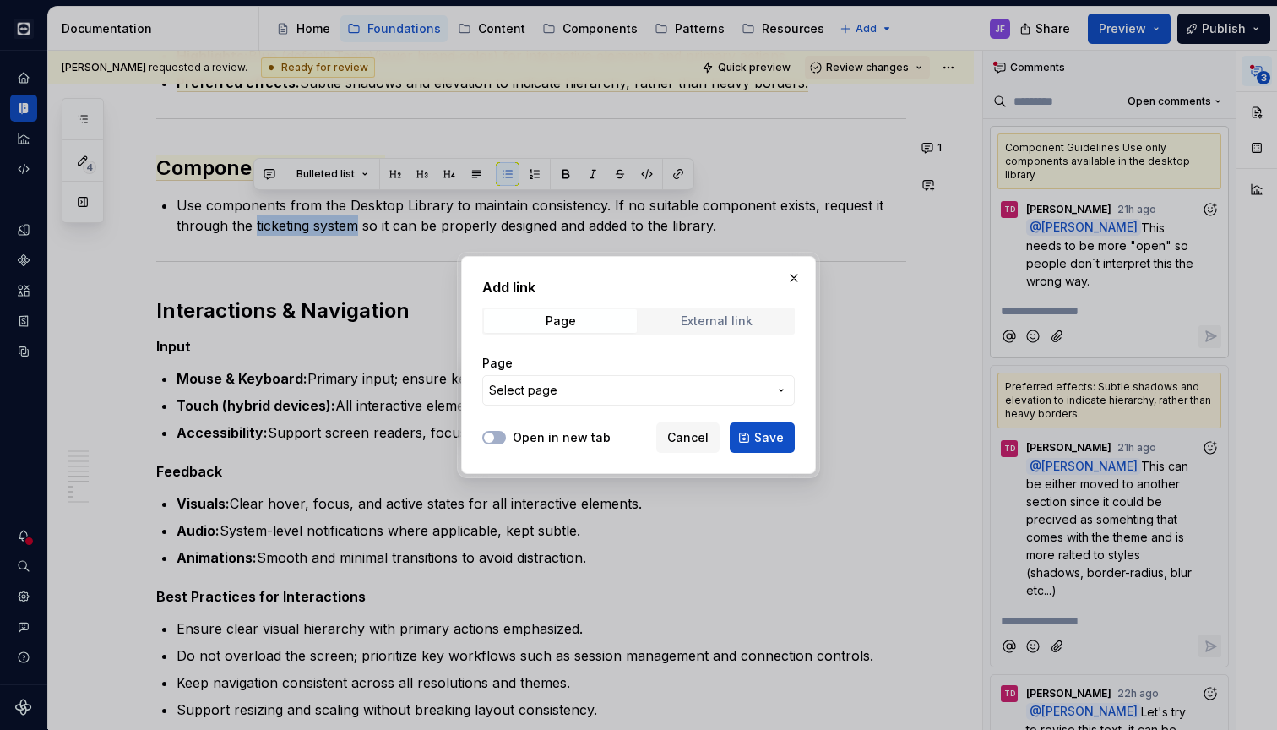
click at [710, 317] on div "External link" at bounding box center [717, 321] width 72 height 14
click at [638, 386] on input "URL" at bounding box center [638, 390] width 312 height 30
paste input "[URL][DOMAIN_NAME]"
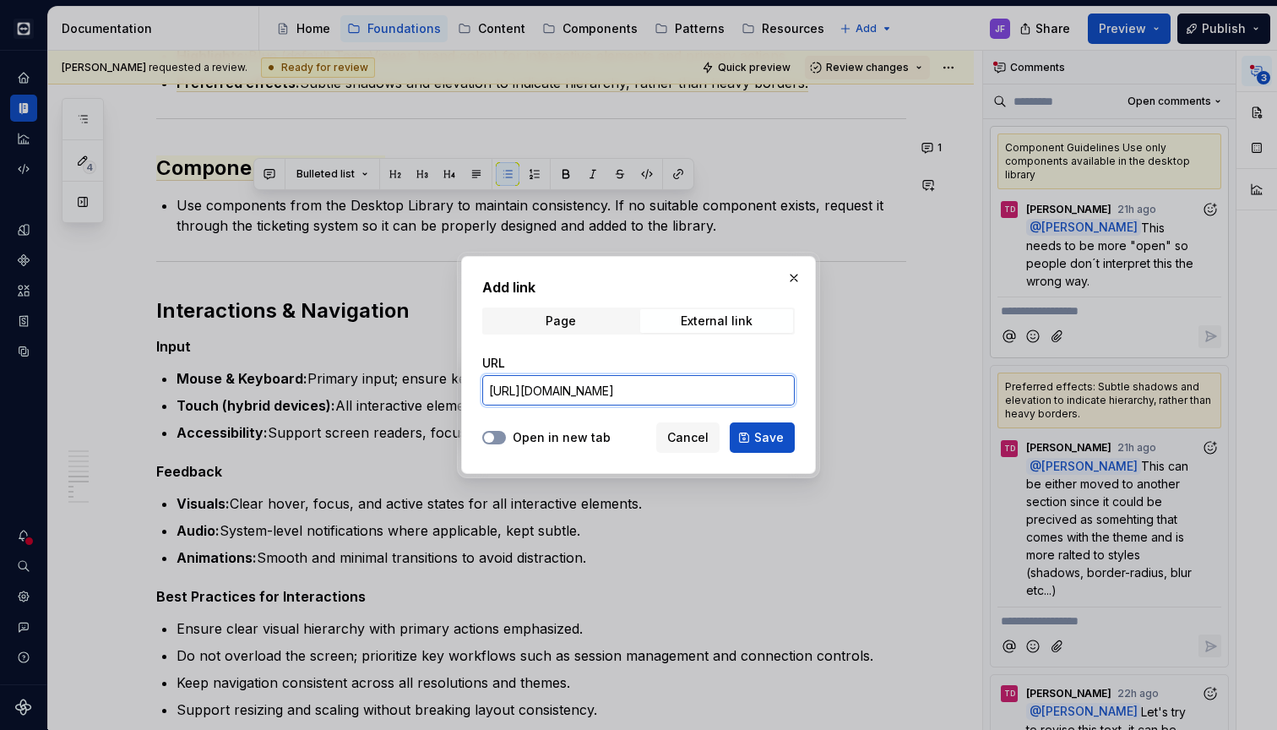
type input "[URL][DOMAIN_NAME]"
click at [488, 437] on span "button" at bounding box center [489, 437] width 10 height 10
click at [775, 440] on span "Save" at bounding box center [769, 437] width 30 height 17
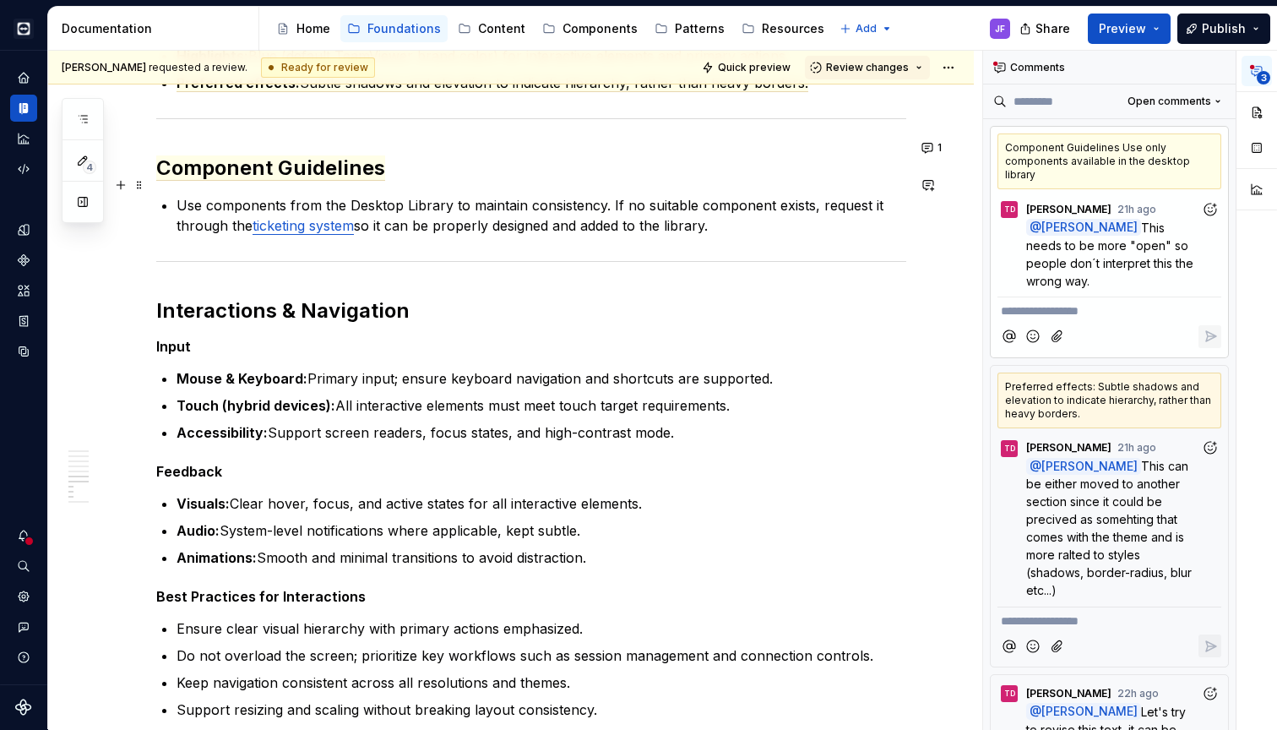
click at [745, 200] on p "Use components from the Desktop Library to maintain consistency. If no suitable…" at bounding box center [541, 215] width 730 height 41
click at [1137, 241] on p "@ [PERSON_NAME] This needs to be more "open" so people don´t interpret this the…" at bounding box center [1113, 254] width 175 height 71
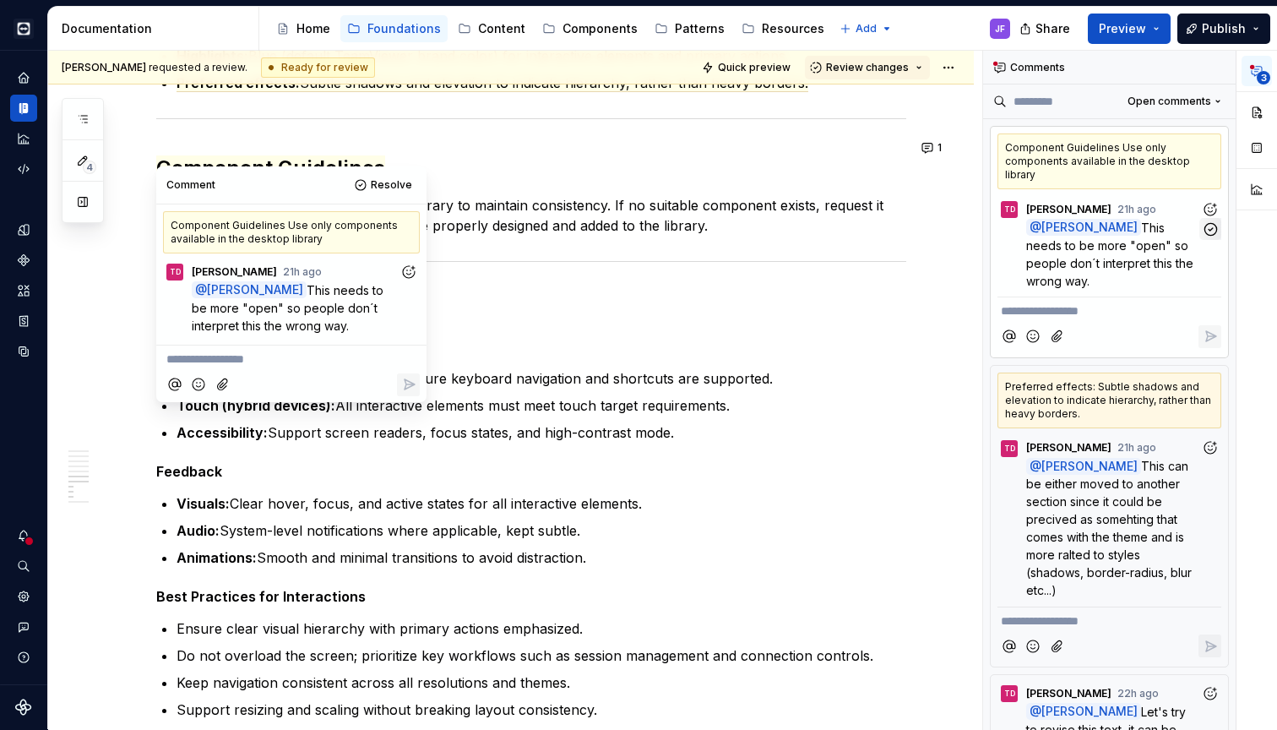
click at [1210, 221] on icon "button" at bounding box center [1210, 229] width 16 height 16
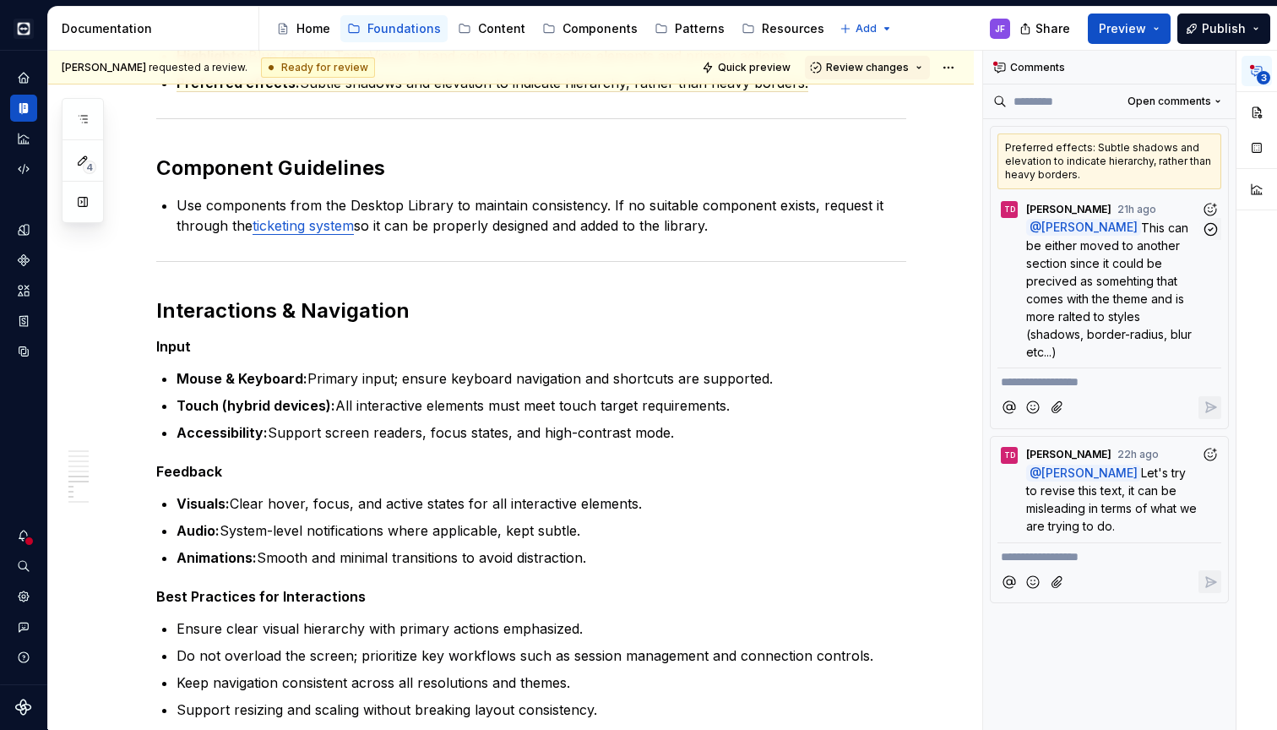
click at [1086, 281] on span "This can be either moved to another section since it could be precived as someh…" at bounding box center [1110, 289] width 169 height 138
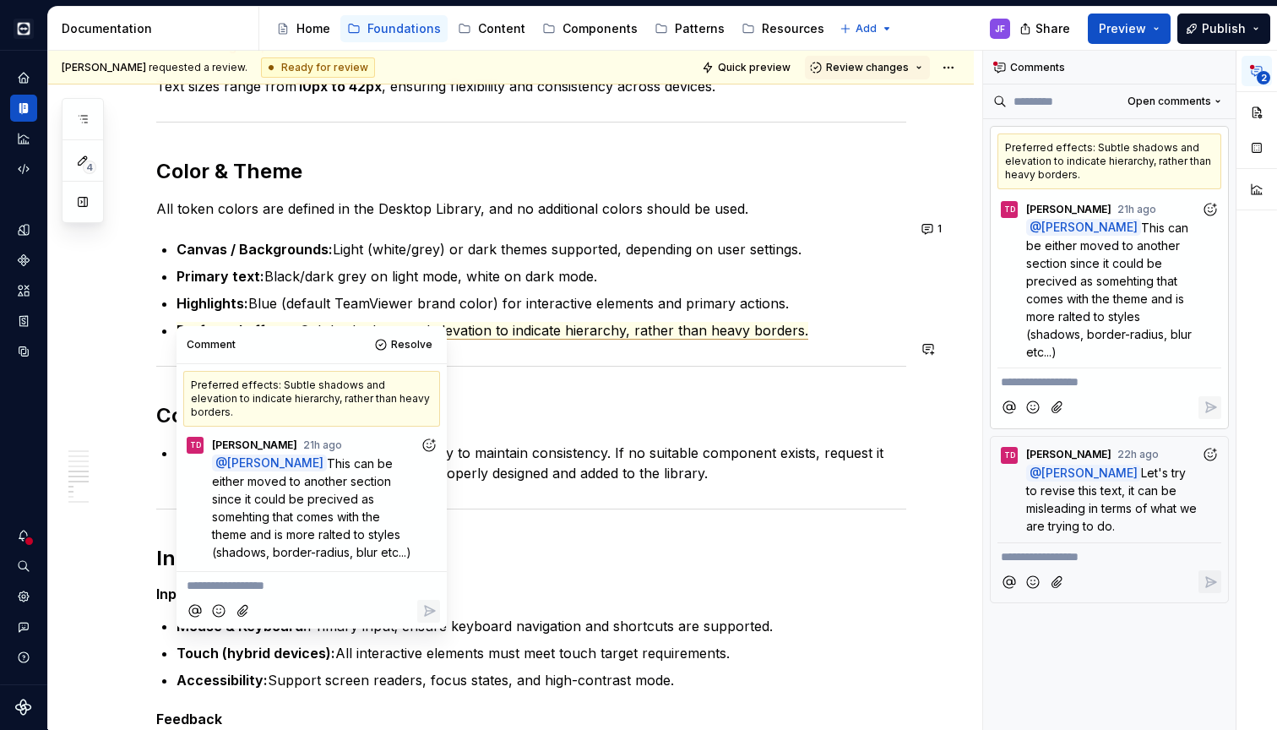
scroll to position [1434, 0]
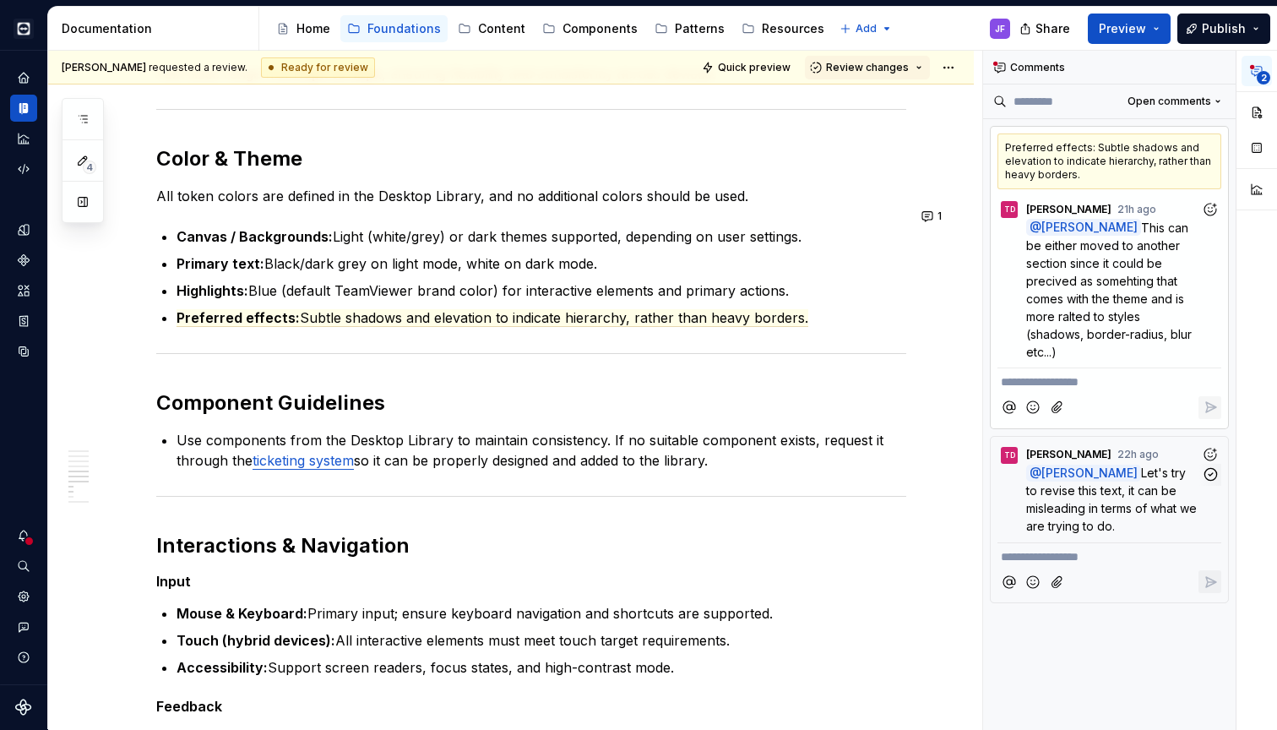
click at [1143, 518] on p "@ [PERSON_NAME] Let's try to revise this text, it can be misleading in terms of…" at bounding box center [1113, 499] width 175 height 71
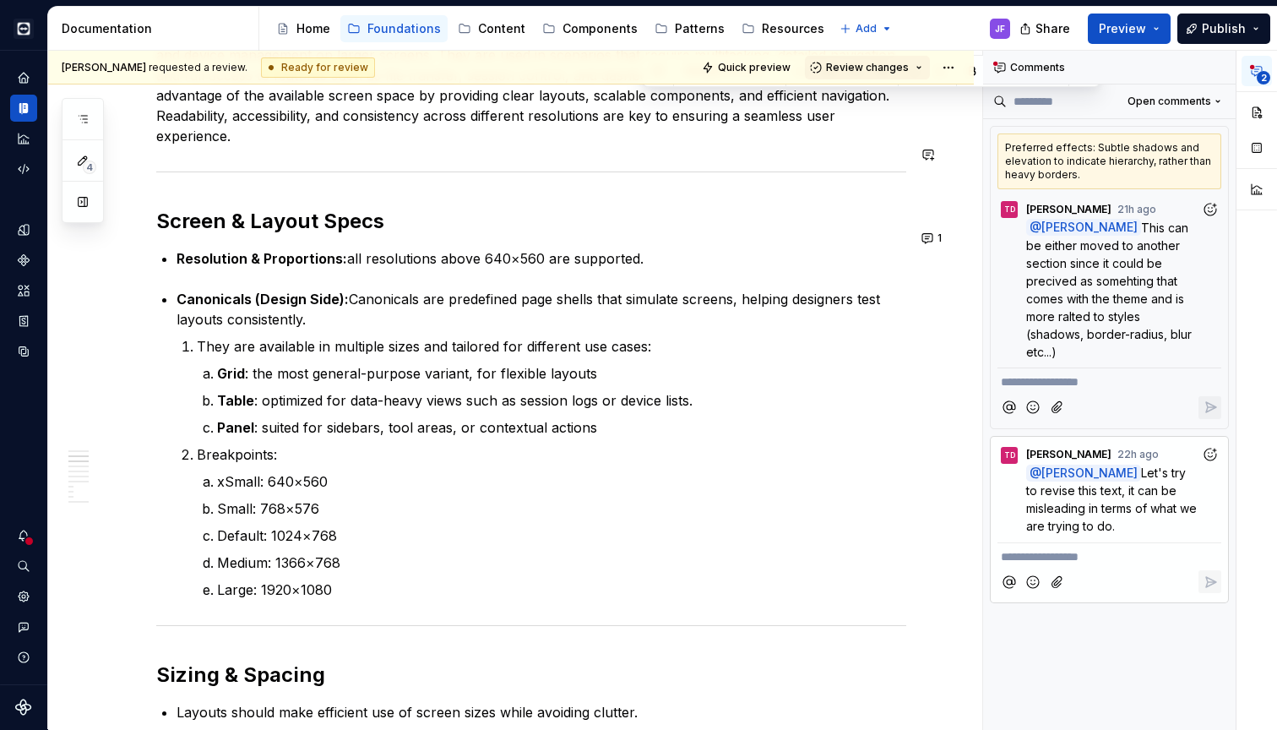
scroll to position [358, 0]
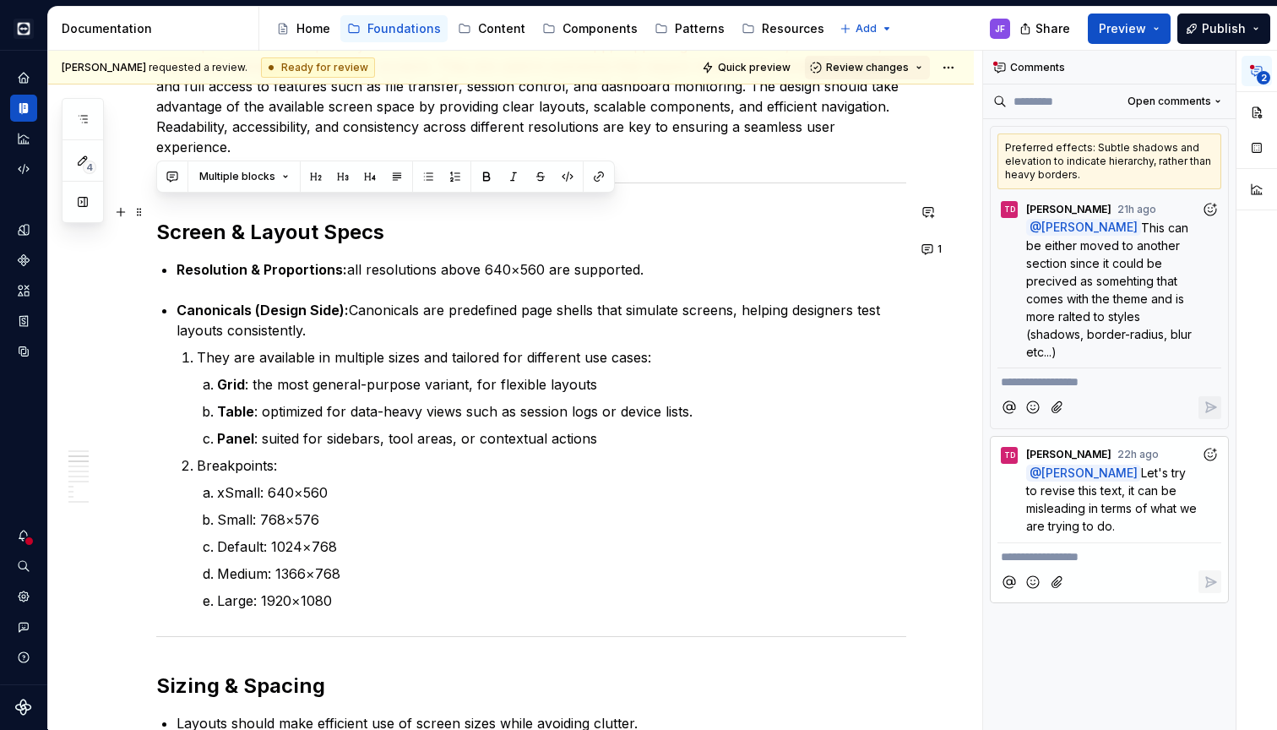
drag, startPoint x: 681, startPoint y: 141, endPoint x: 158, endPoint y: 217, distance: 529.0
copy div "Screen & Layout Specs Resolution & Proportions: all resolutions above 640×560 a…"
copy span "Let's try to revise this text, it can be misleading in terms of what we are try…"
drag, startPoint x: 1126, startPoint y: 467, endPoint x: 1155, endPoint y: 529, distance: 68.4
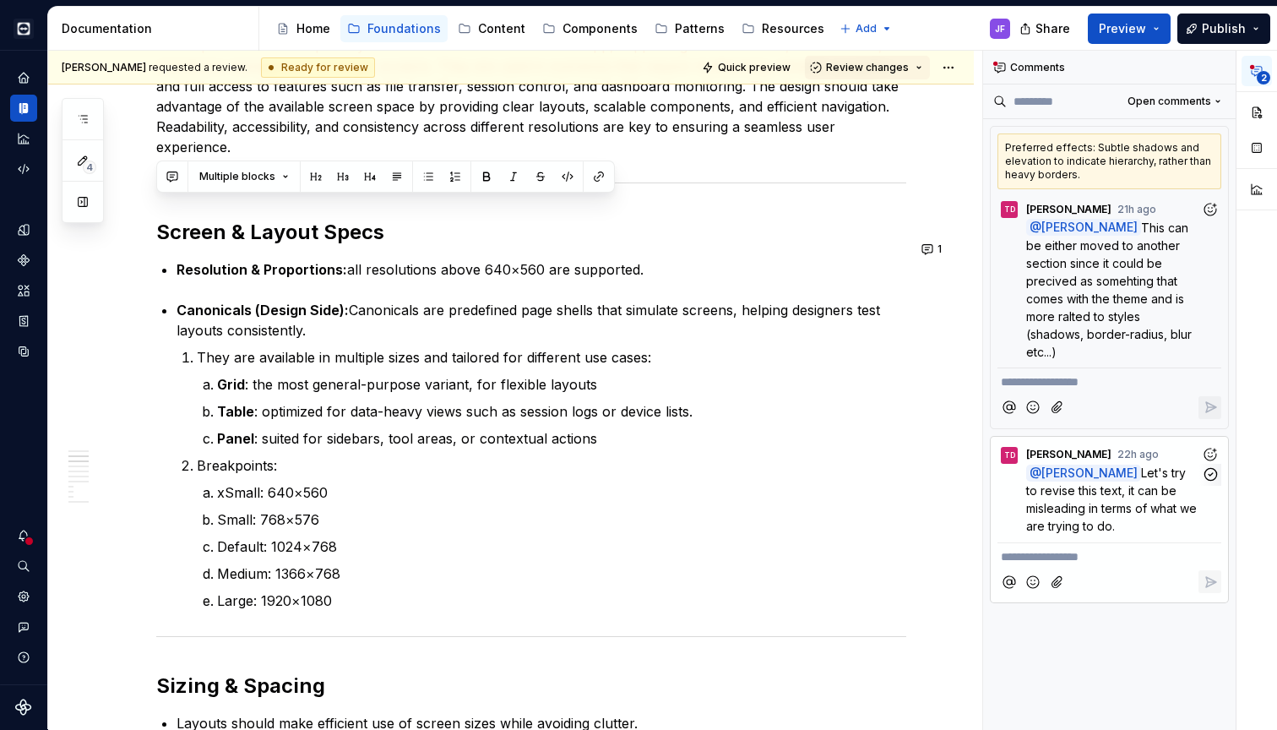
click at [1155, 529] on p "@ [PERSON_NAME] Let's try to revise this text, it can be misleading in terms of…" at bounding box center [1113, 499] width 175 height 71
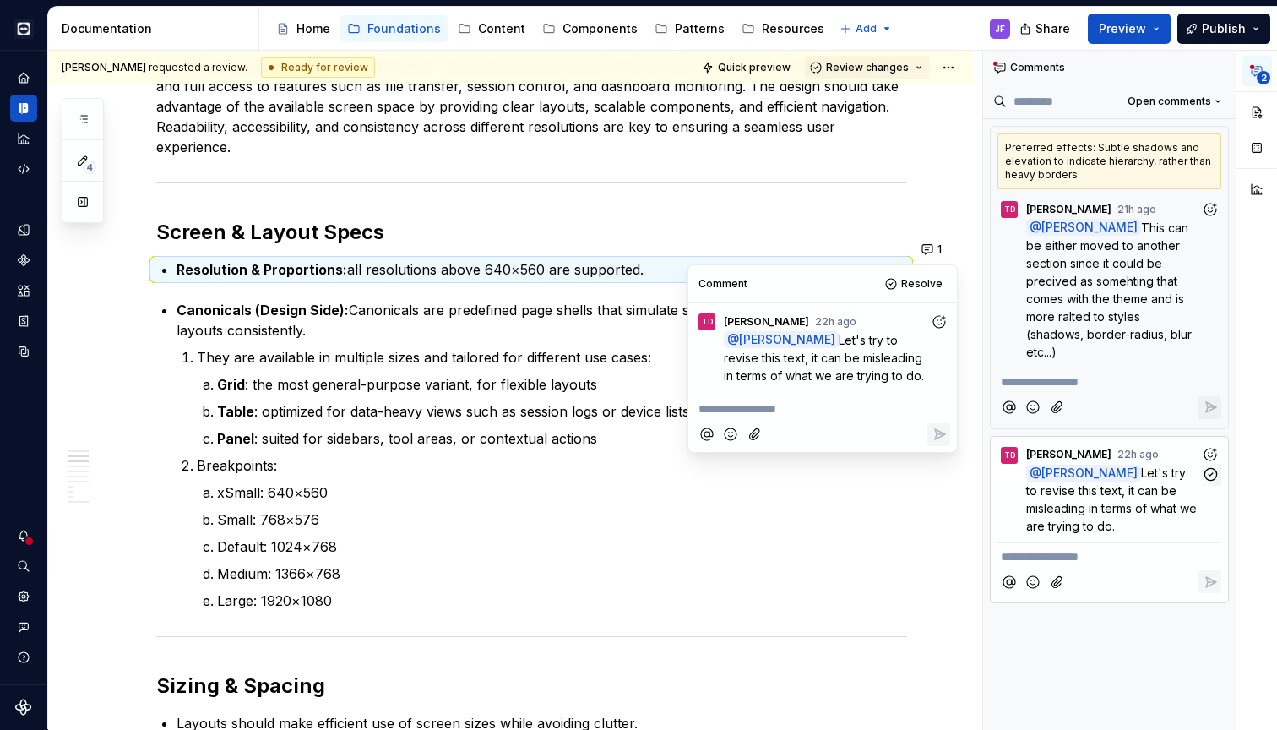
scroll to position [462, 0]
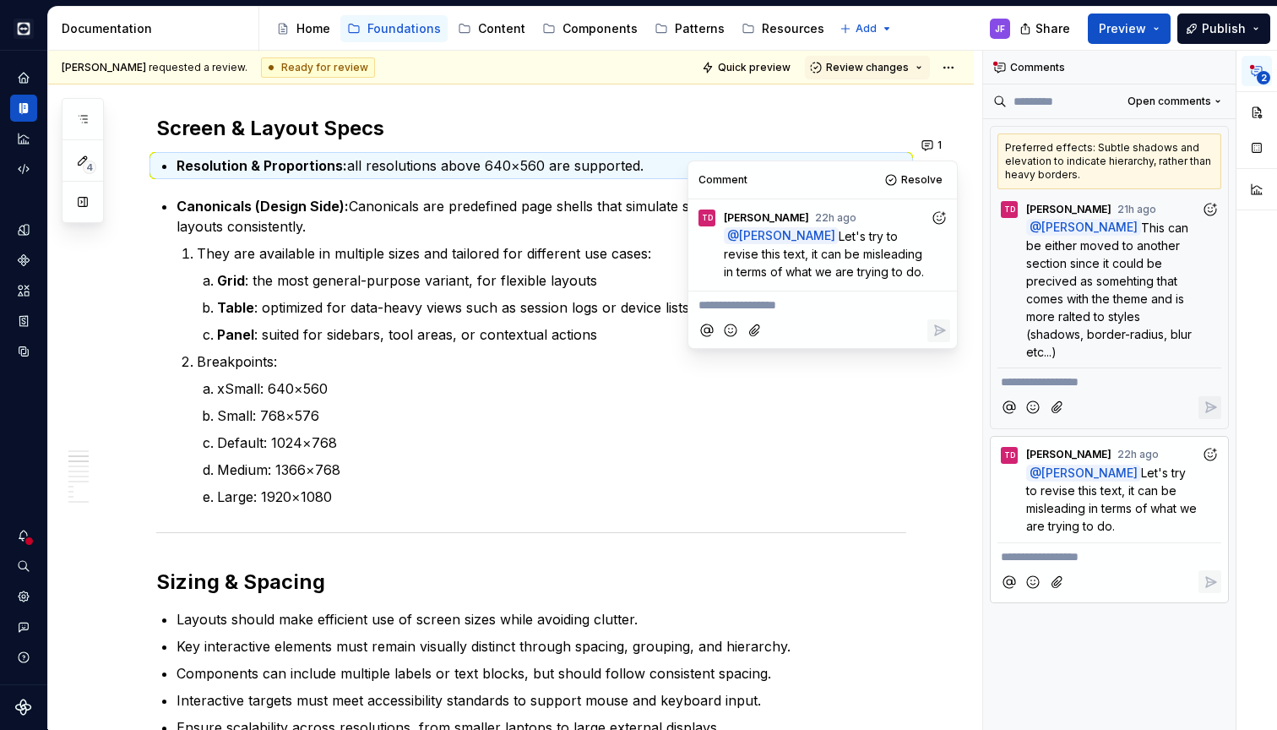
click at [1185, 3] on div "Cobalt JF Design system data Documentation Accessibility guide for tree Page tr…" at bounding box center [638, 365] width 1277 height 730
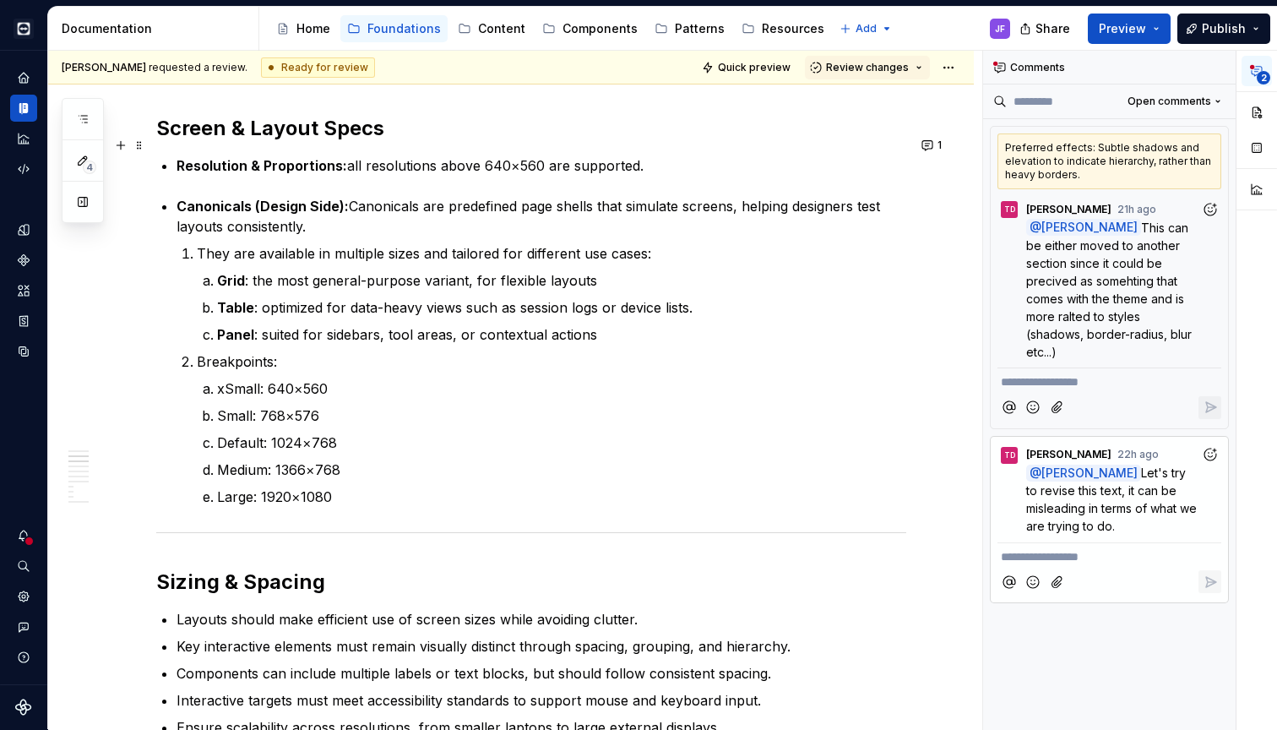
click at [415, 155] on p "Resolution & Proportions: all resolutions above 640×560 are supported." at bounding box center [541, 165] width 730 height 20
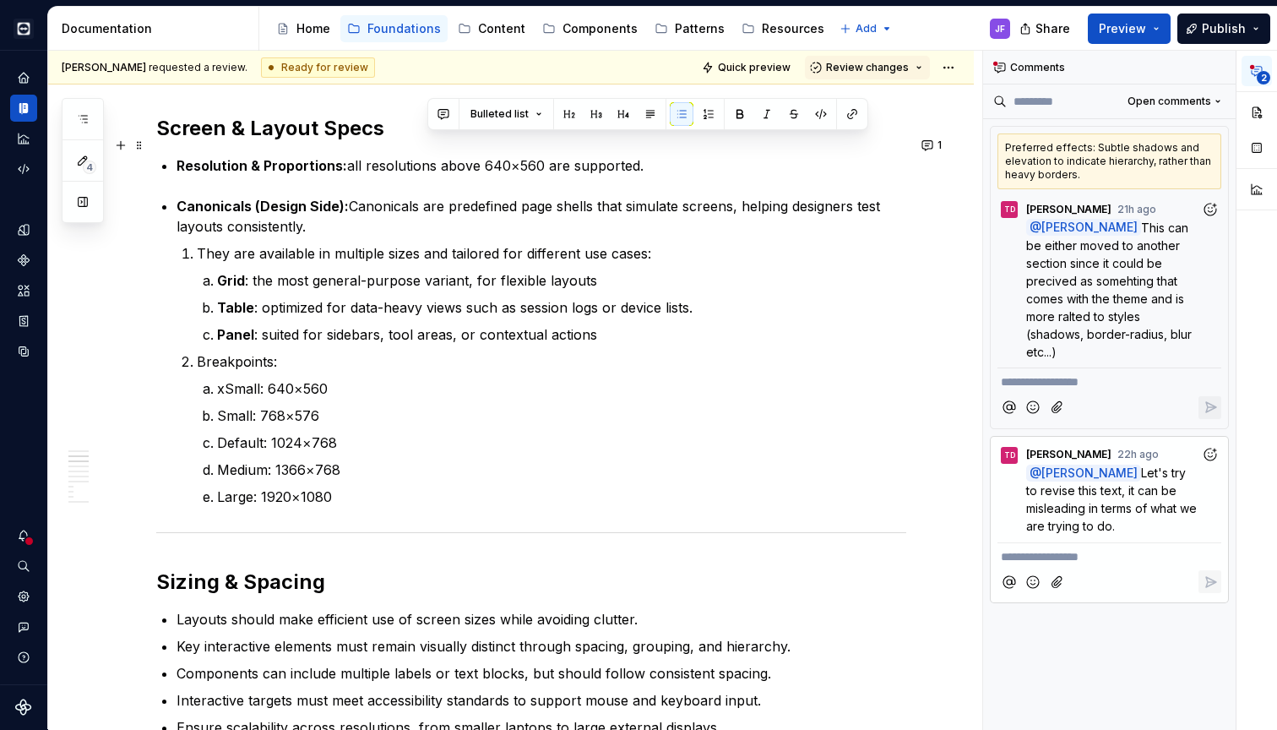
scroll to position [460, 0]
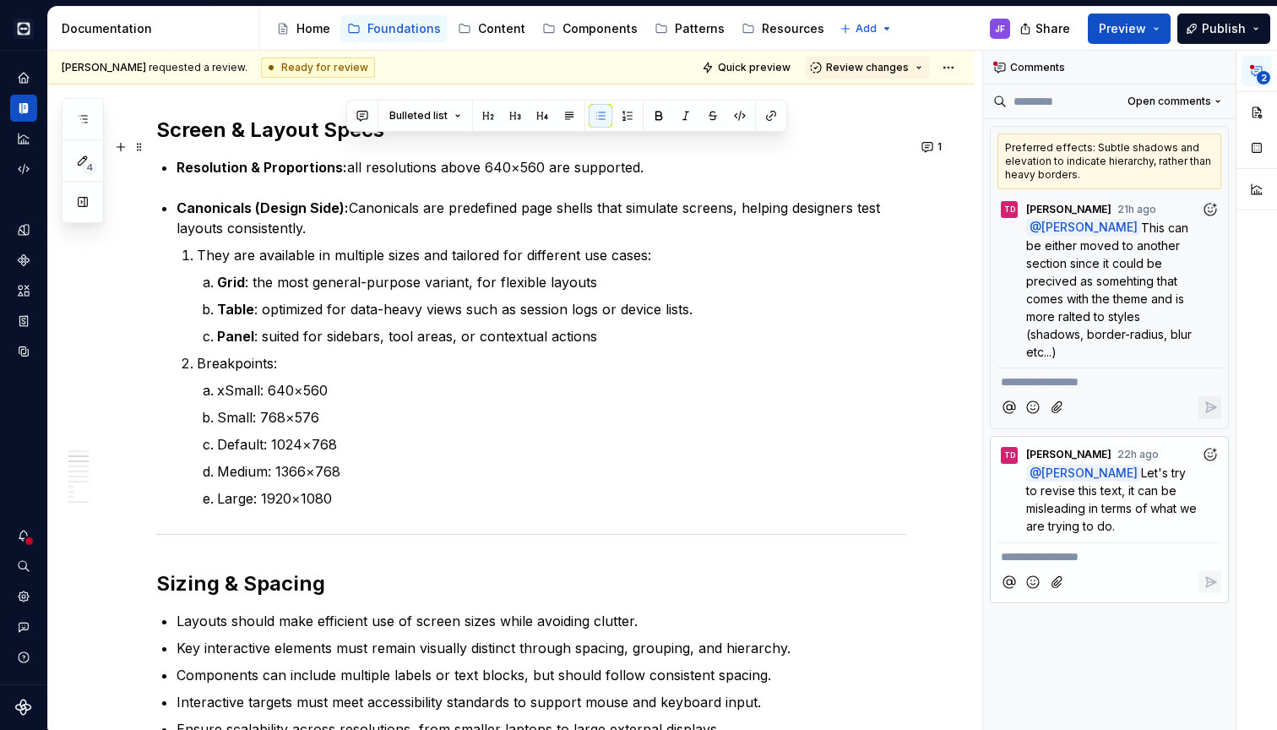
drag, startPoint x: 669, startPoint y: 145, endPoint x: 345, endPoint y: 148, distance: 323.4
click at [345, 157] on p "Resolution & Proportions: all resolutions above 640×560 are supported." at bounding box center [541, 167] width 730 height 20
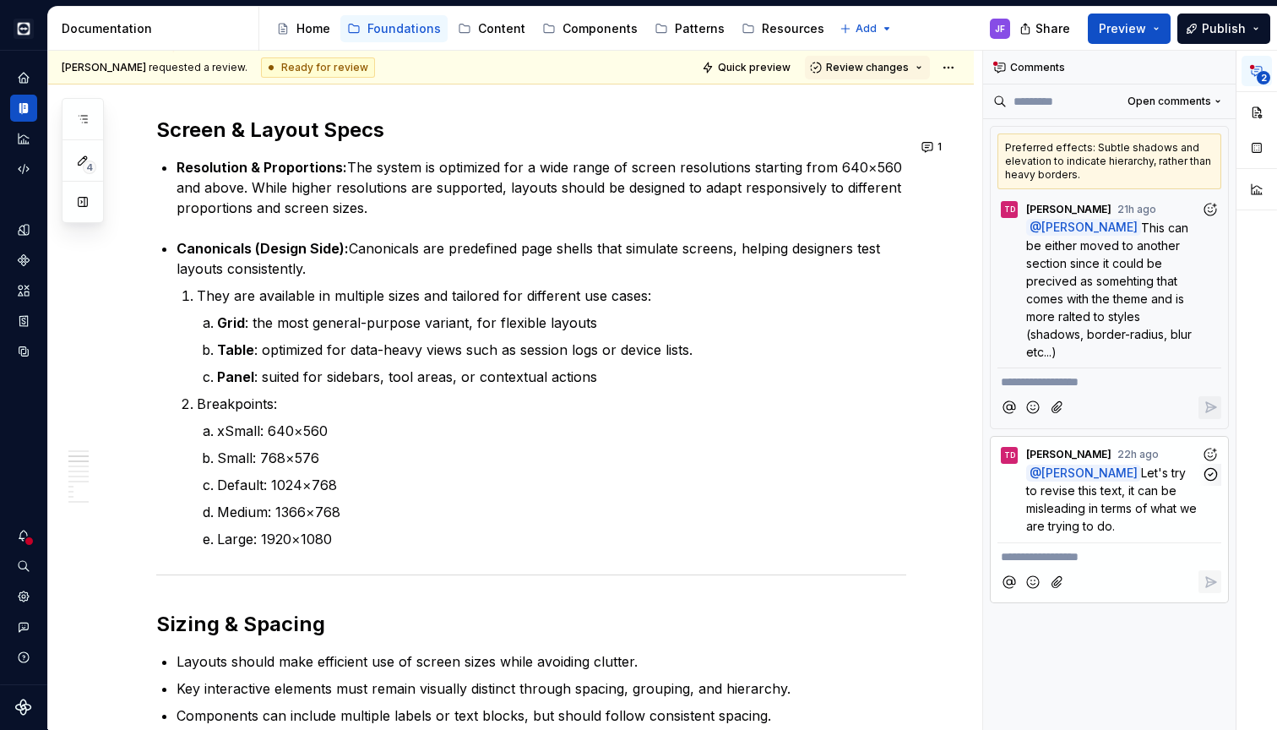
click at [1114, 525] on span "Let's try to revise this text, it can be misleading in terms of what we are try…" at bounding box center [1113, 499] width 174 height 68
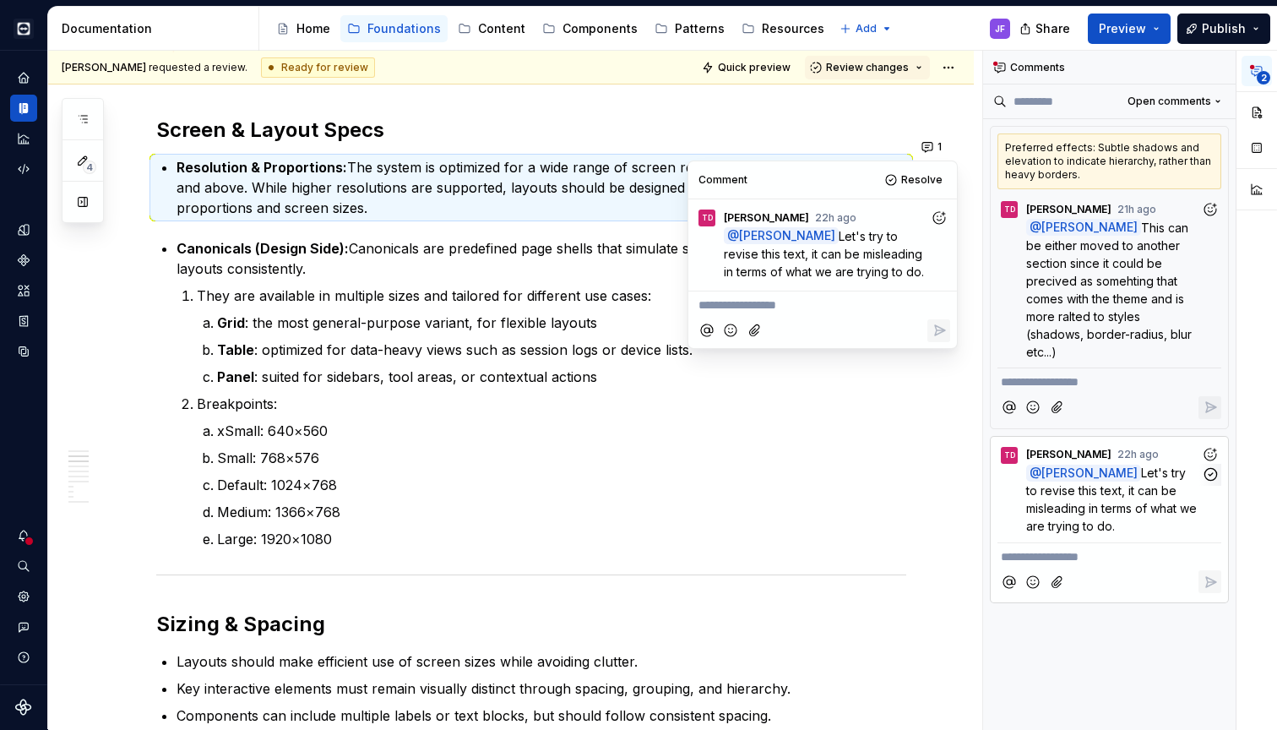
scroll to position [462, 0]
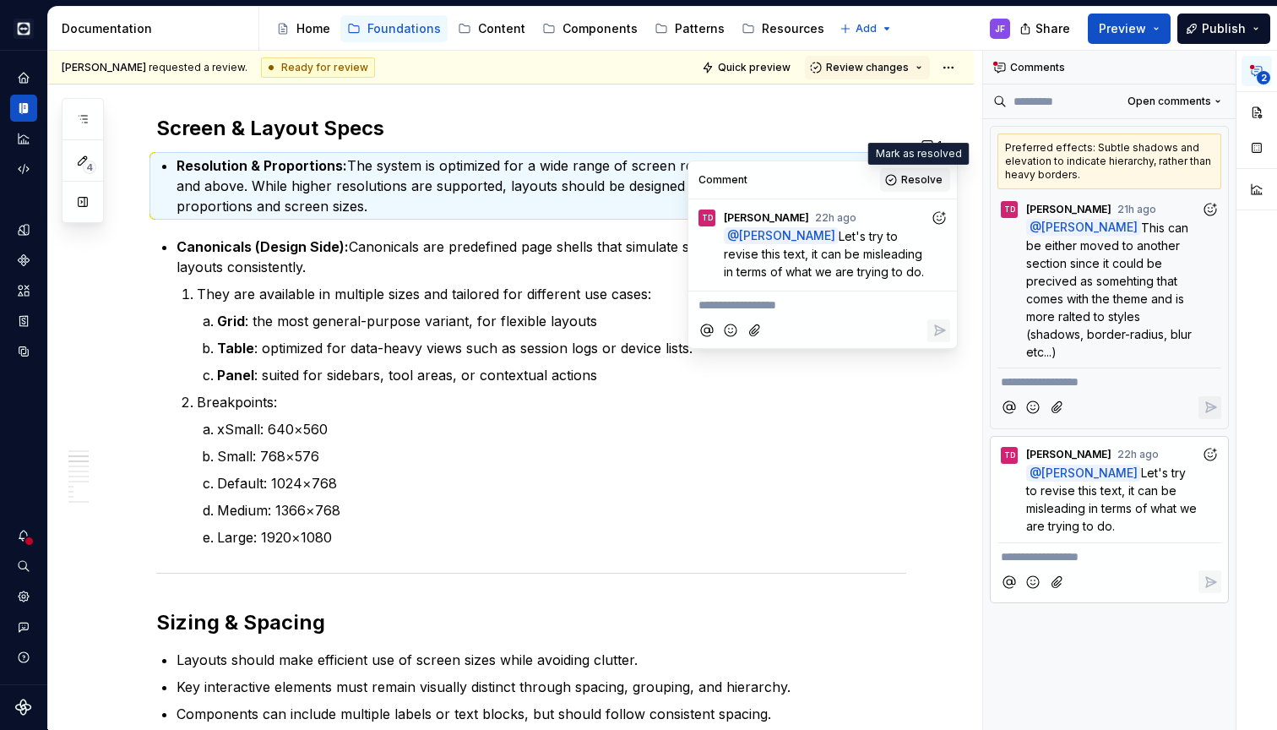
click at [896, 177] on button "Resolve" at bounding box center [915, 180] width 70 height 24
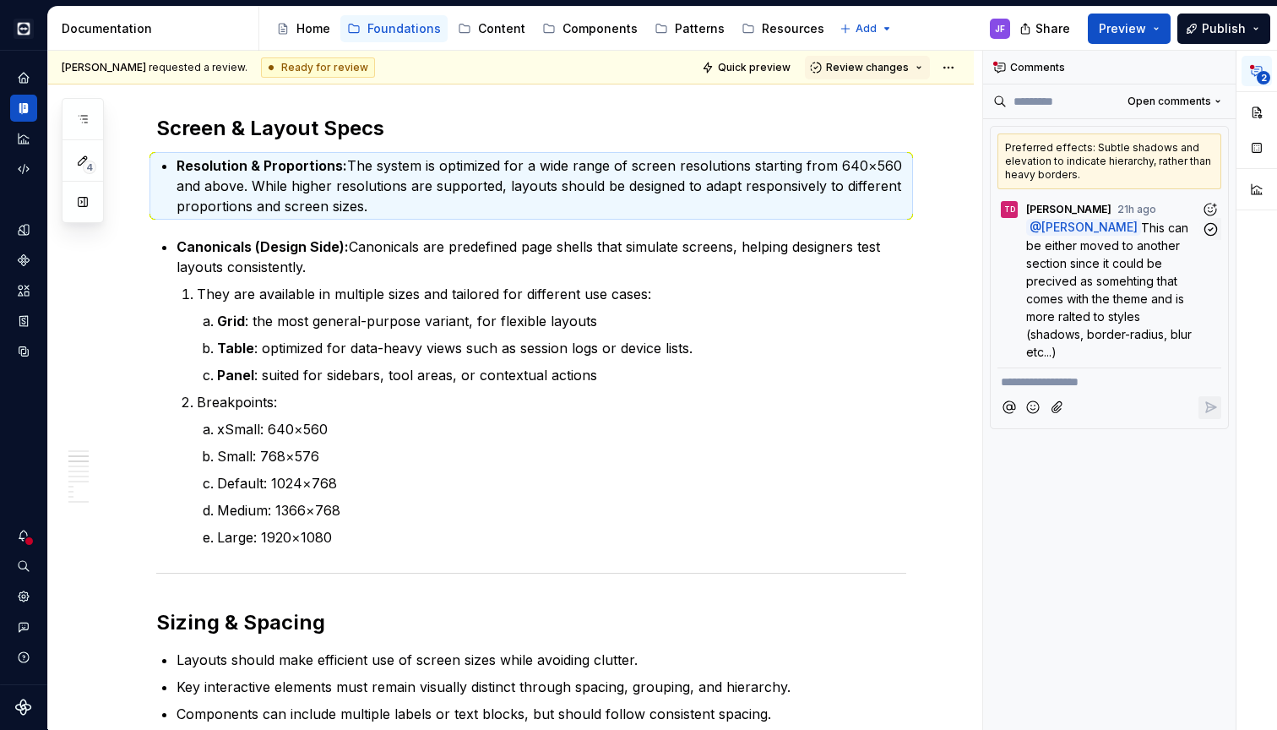
click at [1061, 296] on span "This can be either moved to another section since it could be precived as someh…" at bounding box center [1110, 289] width 169 height 138
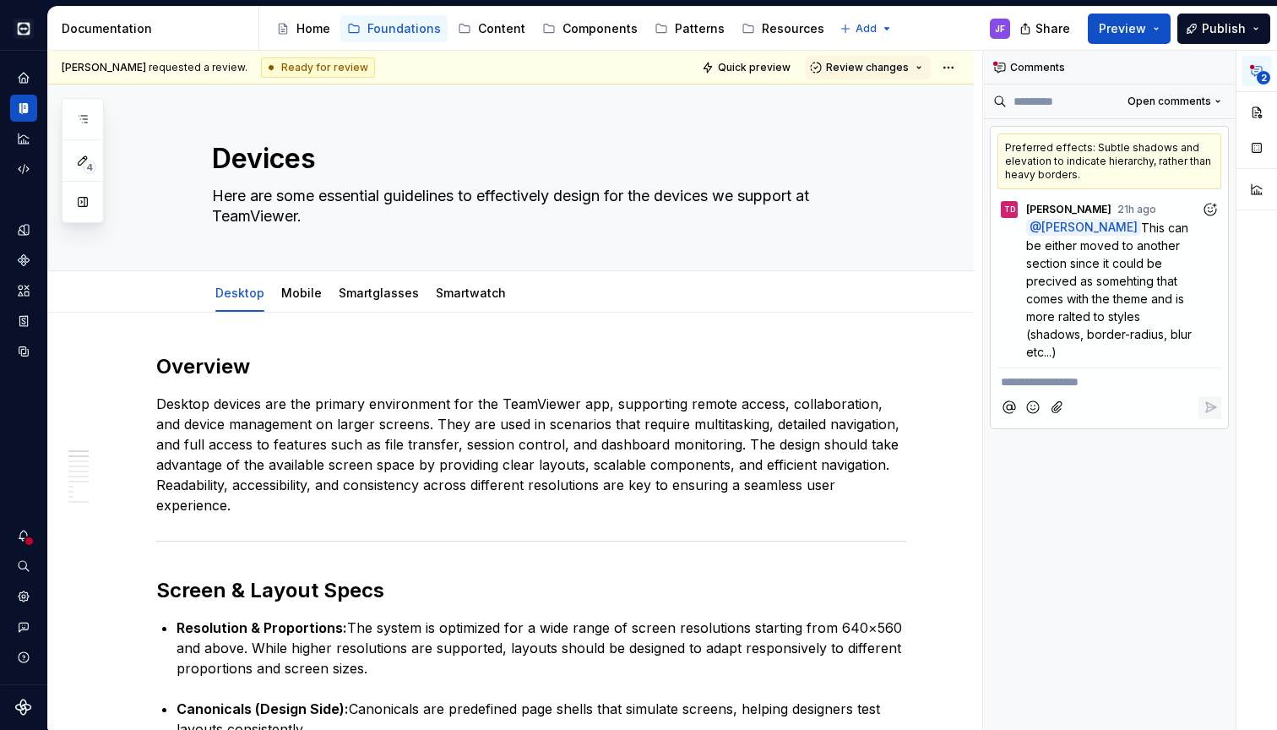
scroll to position [0, 0]
click at [301, 297] on link "Mobile" at bounding box center [301, 292] width 41 height 14
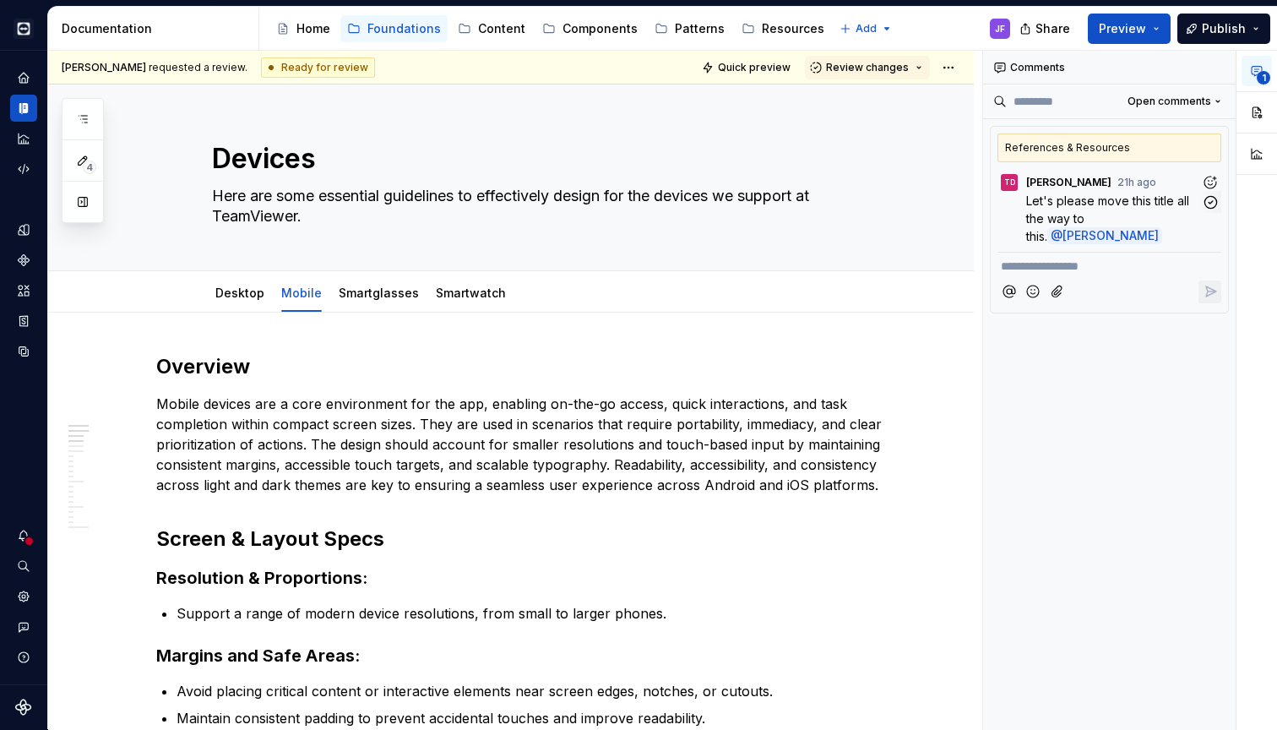
click at [1047, 207] on span "Let's please move this title all the way to this." at bounding box center [1109, 218] width 166 height 50
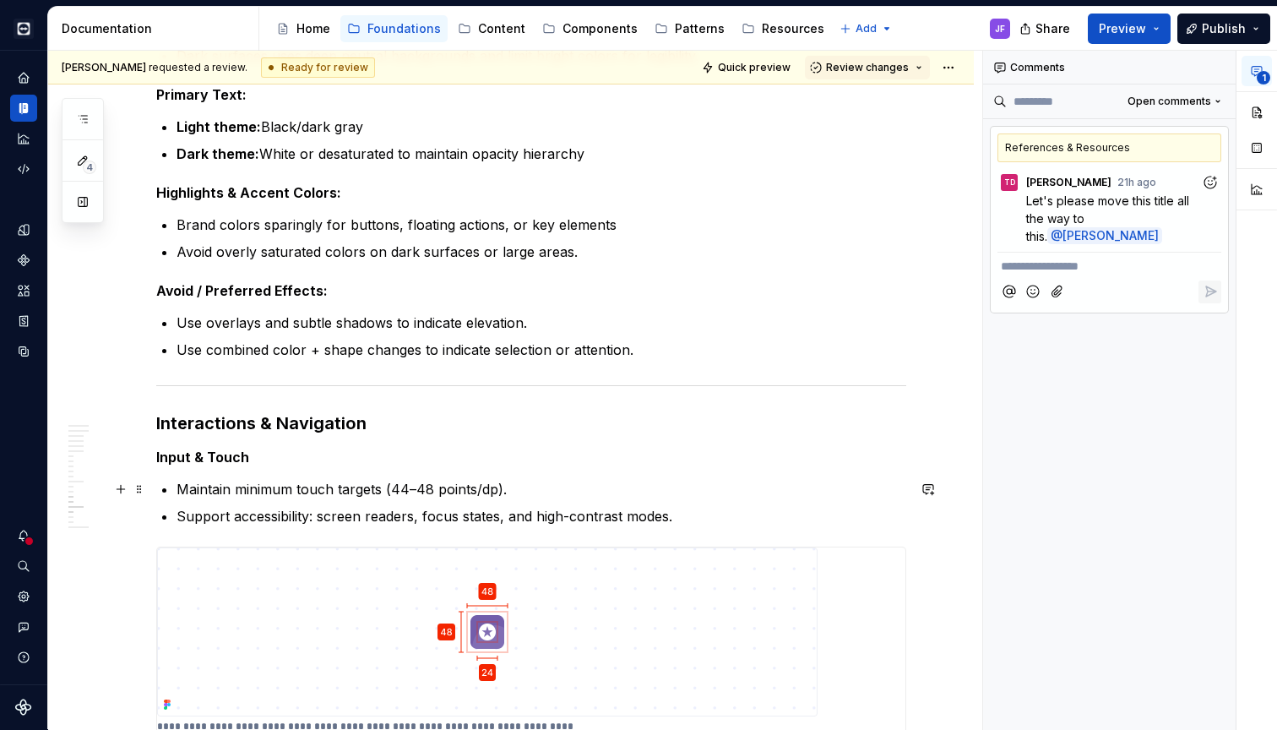
scroll to position [2477, 0]
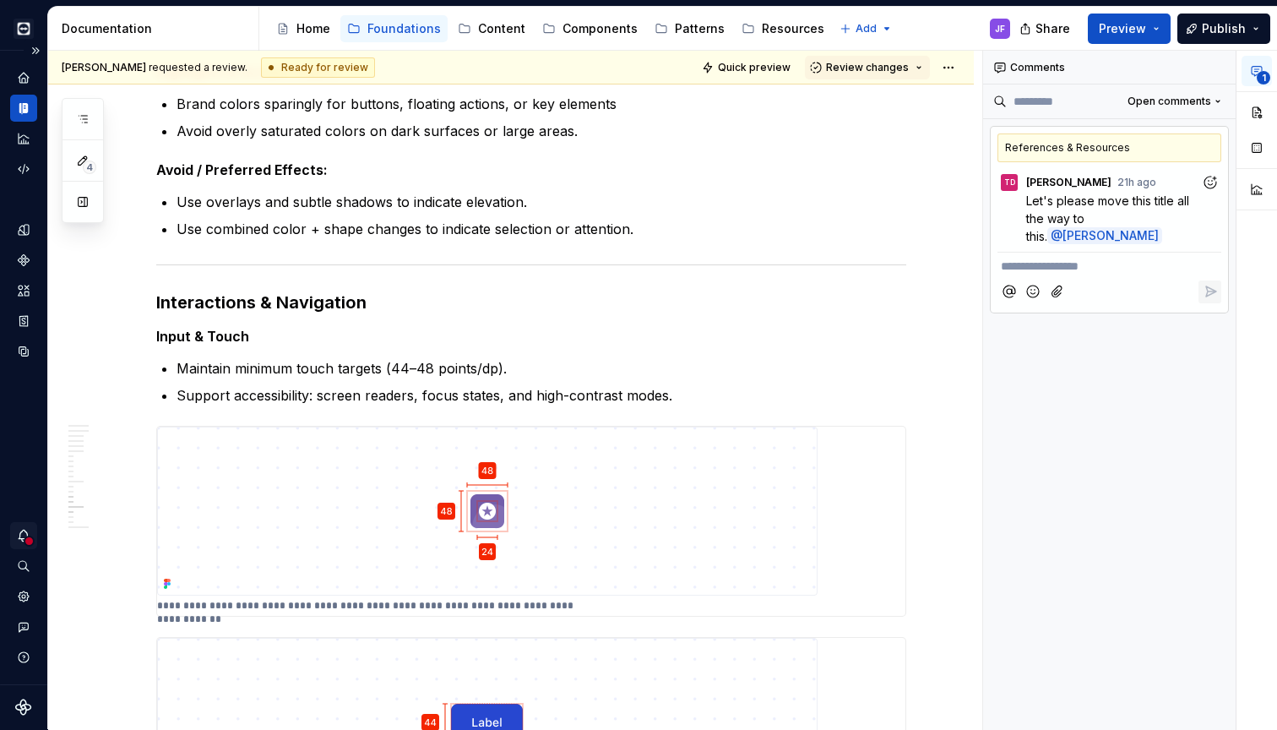
click at [29, 531] on icon "Notifications" at bounding box center [23, 535] width 15 height 15
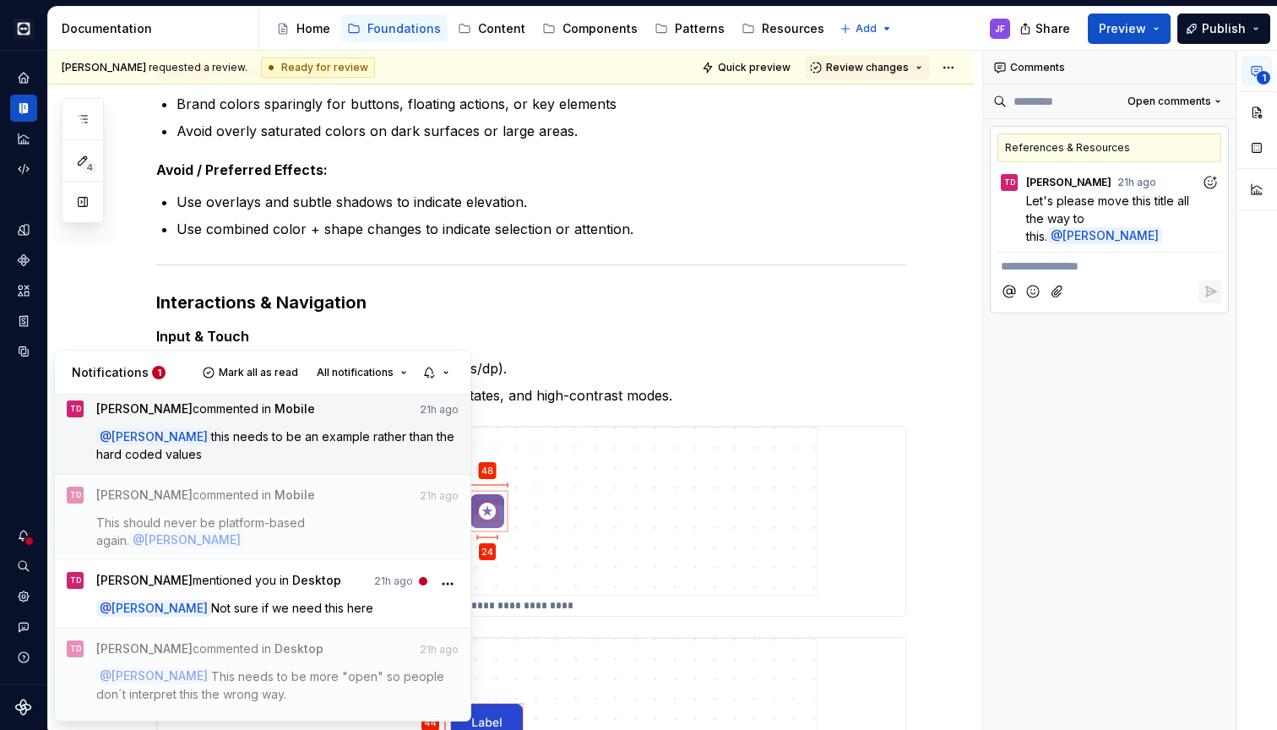
scroll to position [161, 0]
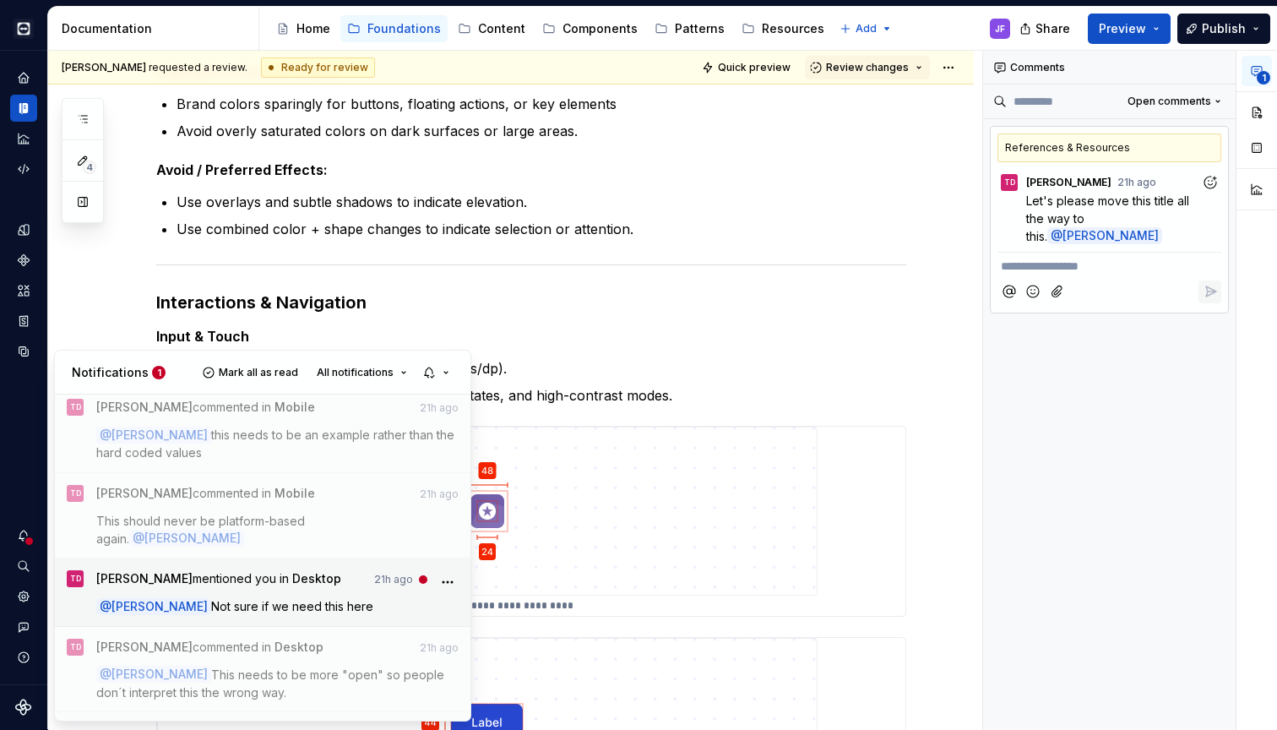
click at [350, 599] on span "Not sure if we need this here" at bounding box center [292, 606] width 162 height 14
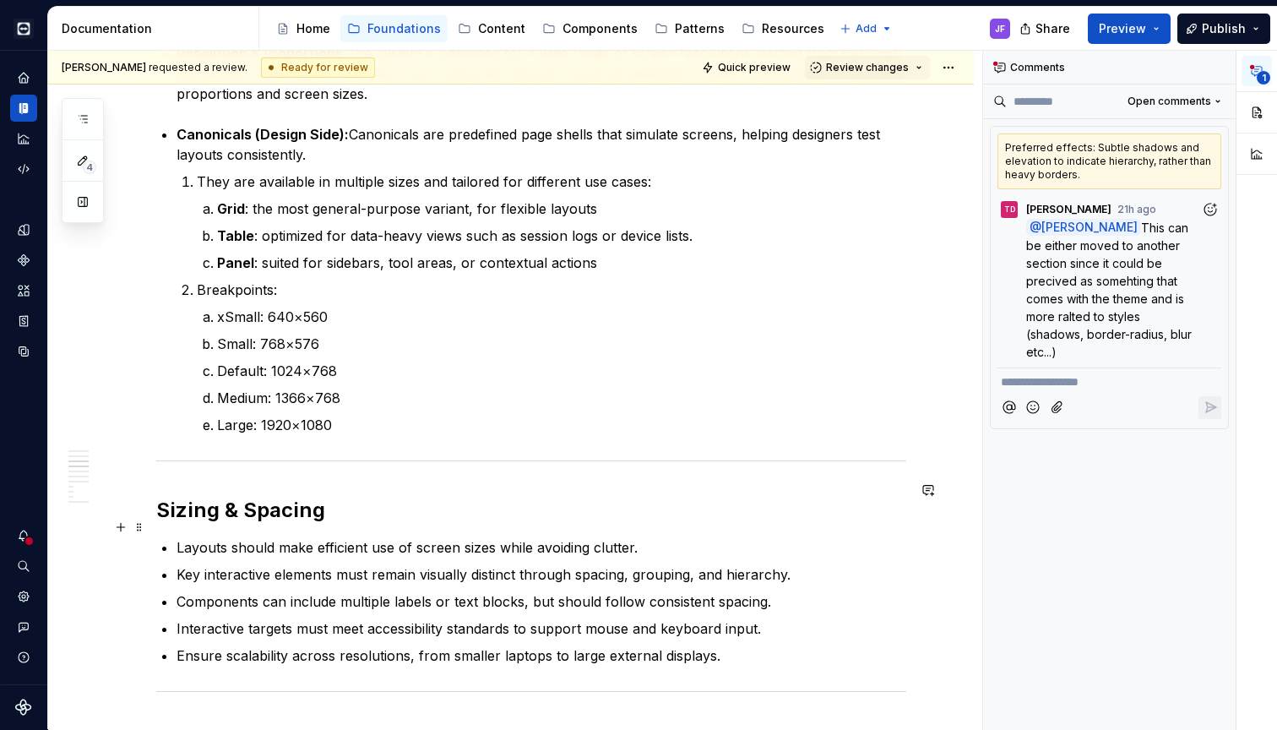
scroll to position [601, 0]
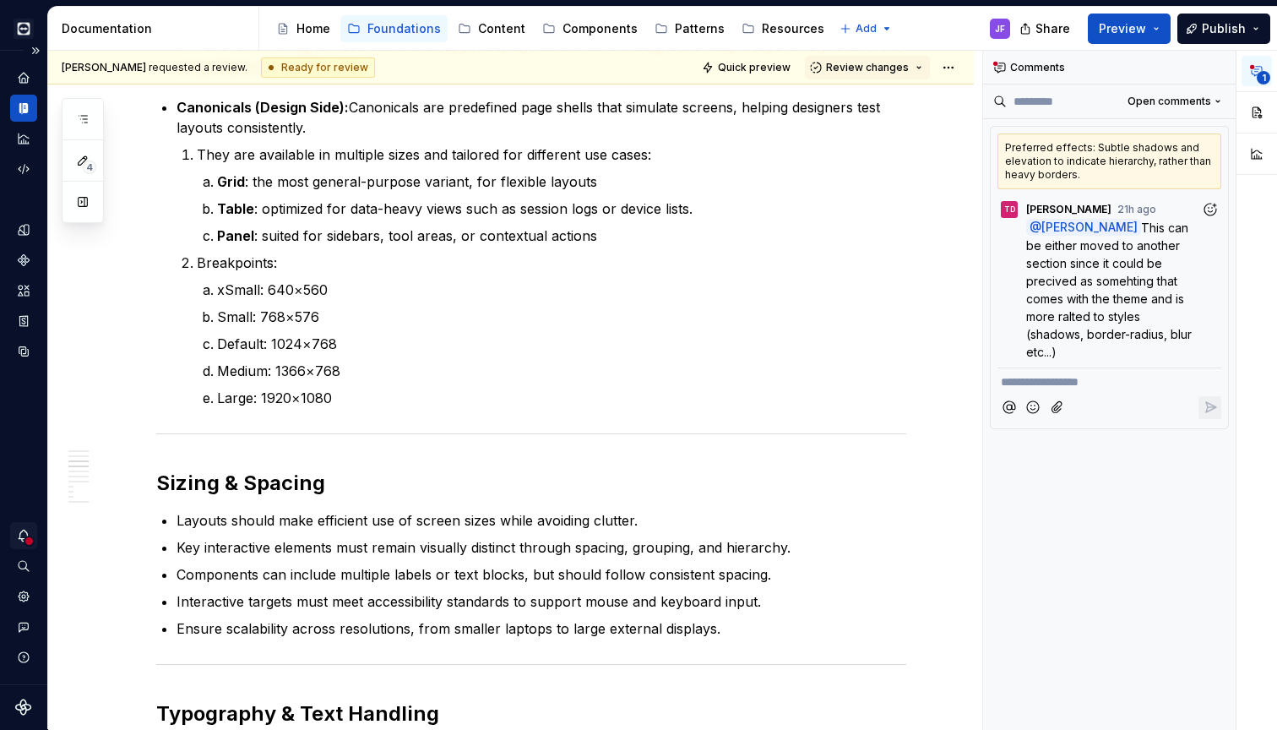
click at [20, 534] on icon "Notifications" at bounding box center [24, 534] width 10 height 11
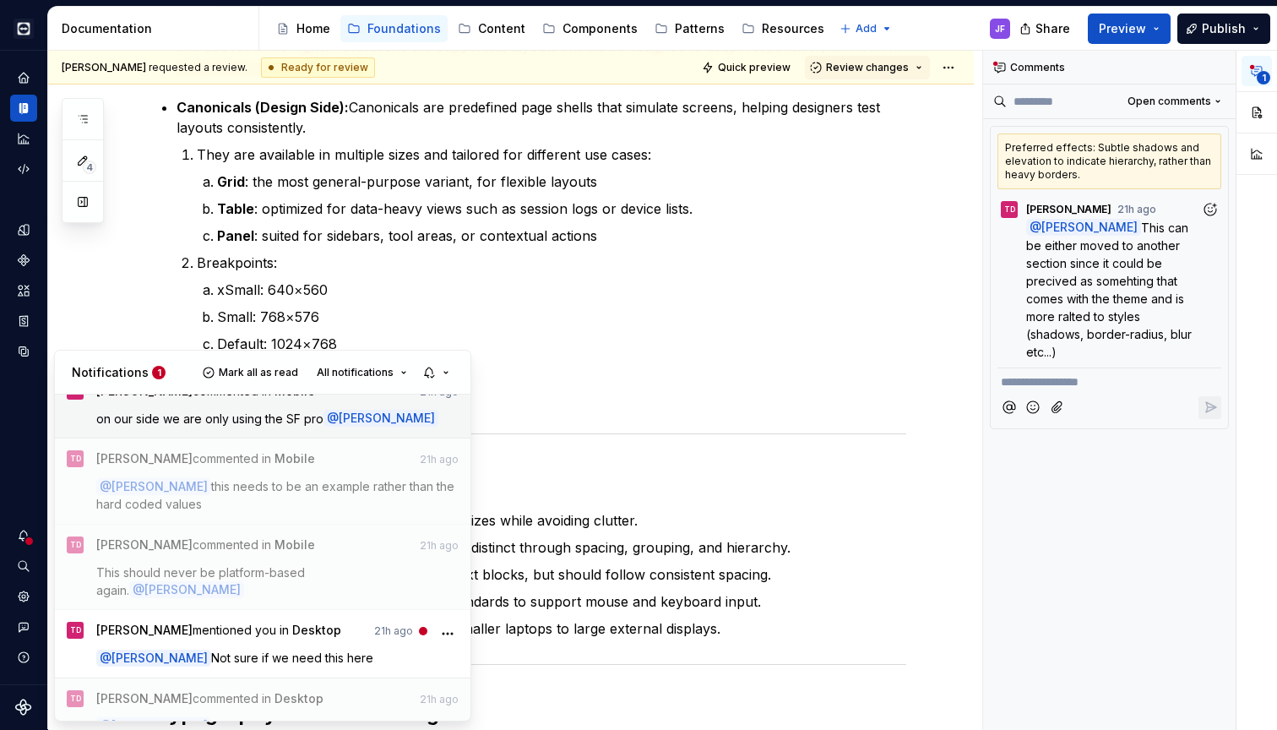
scroll to position [119, 0]
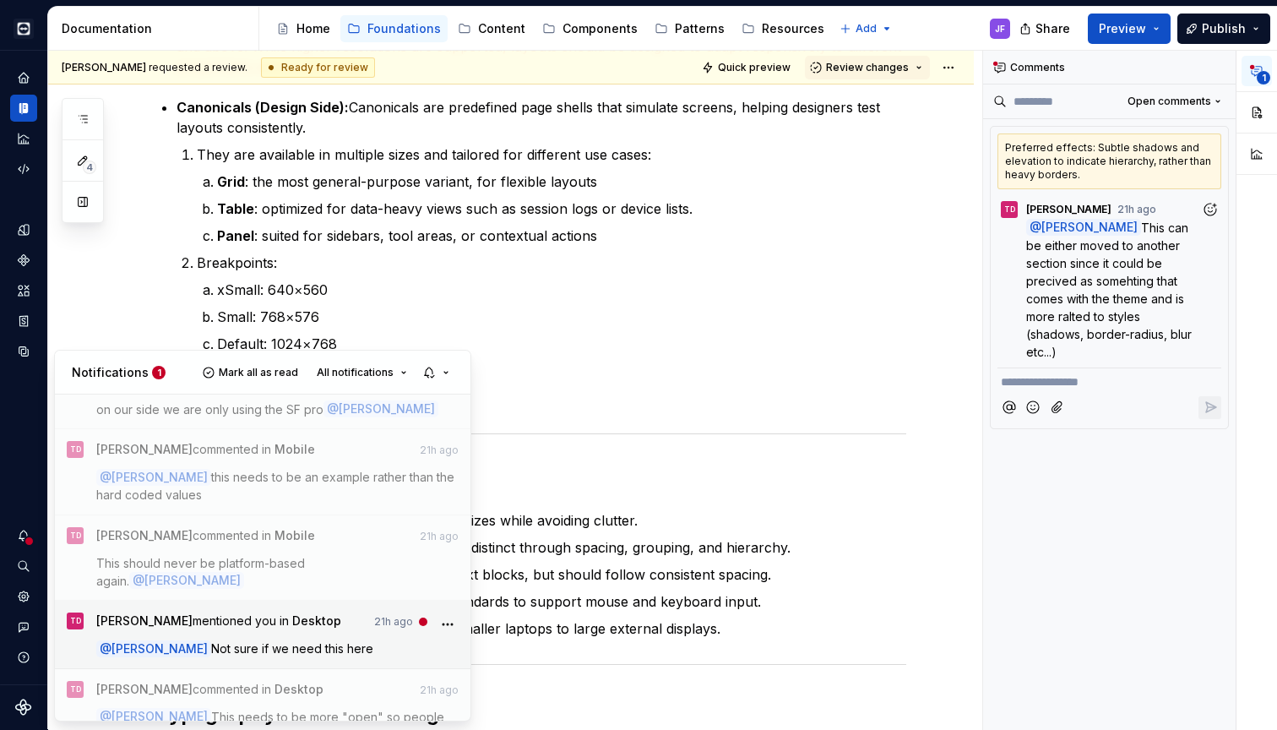
click at [448, 616] on icon "More" at bounding box center [447, 624] width 17 height 17
click at [447, 616] on icon "More" at bounding box center [447, 624] width 17 height 17
click at [339, 612] on span "[PERSON_NAME] mentioned you in Desktop" at bounding box center [218, 623] width 245 height 23
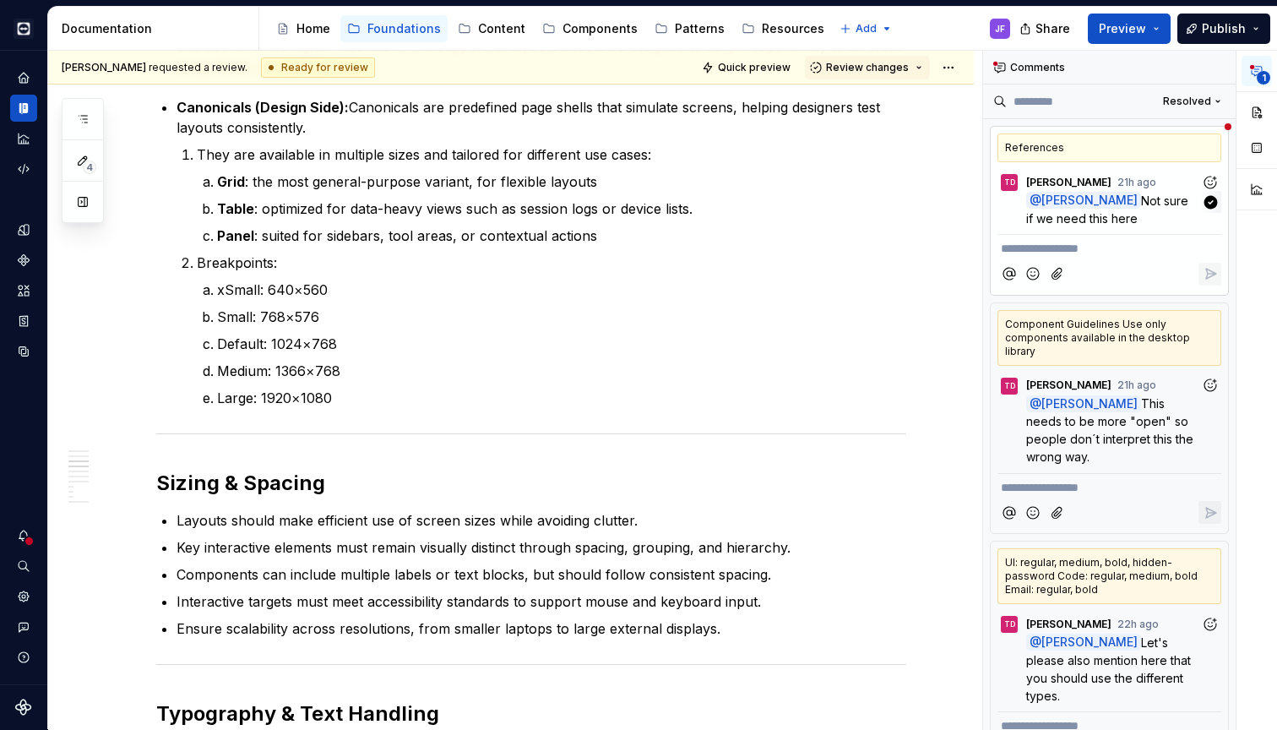
click at [1158, 220] on p "@ [PERSON_NAME] Not sure if we need this here" at bounding box center [1113, 209] width 175 height 35
click at [1213, 201] on icon "button" at bounding box center [1211, 202] width 14 height 14
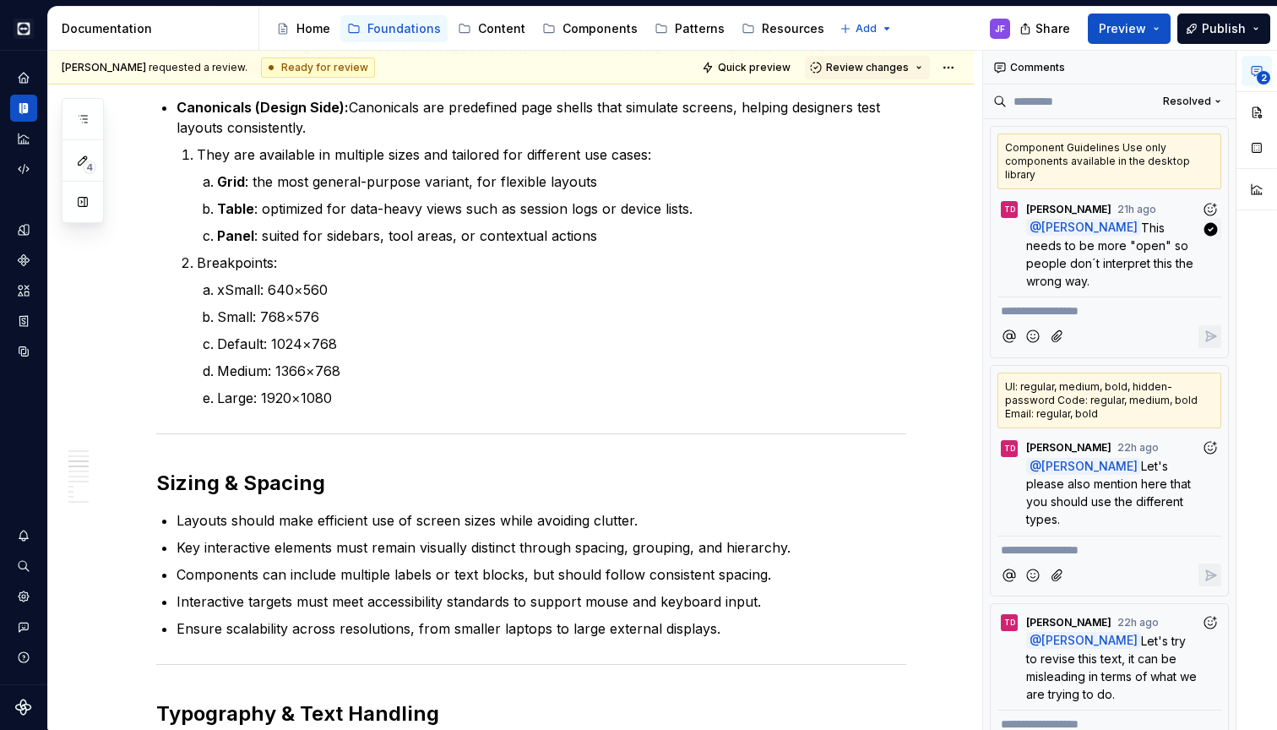
click at [1149, 247] on span "This needs to be more "open" so people don´t interpret this the wrong way." at bounding box center [1111, 254] width 171 height 68
click at [1122, 458] on span "@ [PERSON_NAME]" at bounding box center [1083, 466] width 115 height 17
click at [1128, 633] on span "Let's try to revise this text, it can be misleading in terms of what we are try…" at bounding box center [1113, 667] width 174 height 68
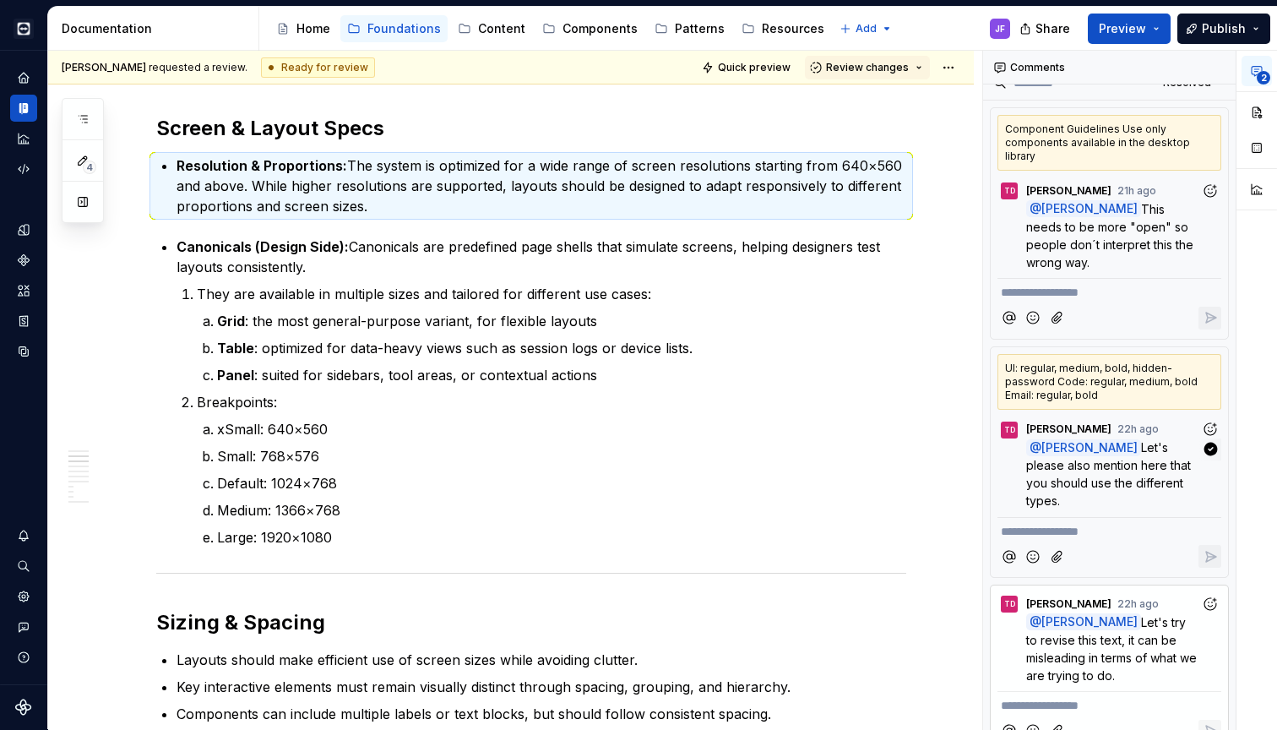
scroll to position [18, 0]
click at [1126, 614] on p "@ [PERSON_NAME] Let's try to revise this text, it can be misleading in terms of…" at bounding box center [1113, 649] width 175 height 71
click at [1131, 472] on span "Let's please also mention here that you should use the different types." at bounding box center [1110, 475] width 168 height 68
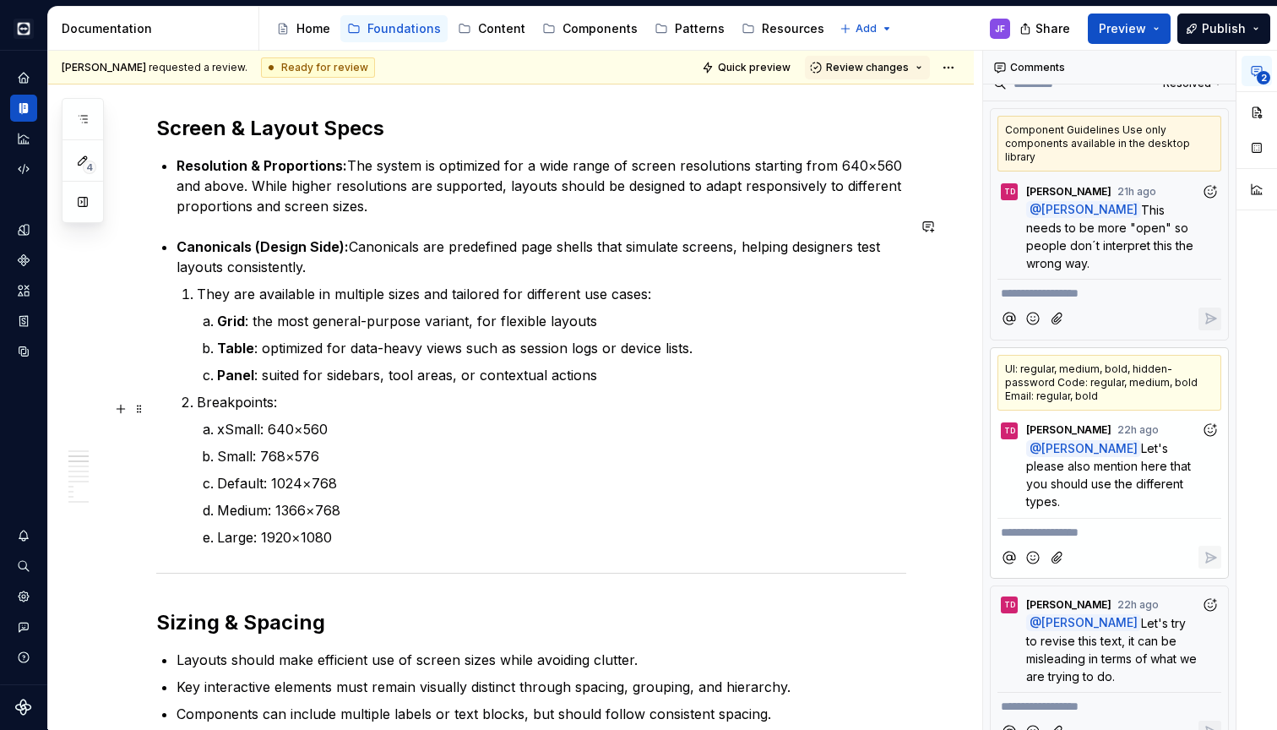
click at [873, 419] on p "xSmall: 640×560" at bounding box center [561, 429] width 689 height 20
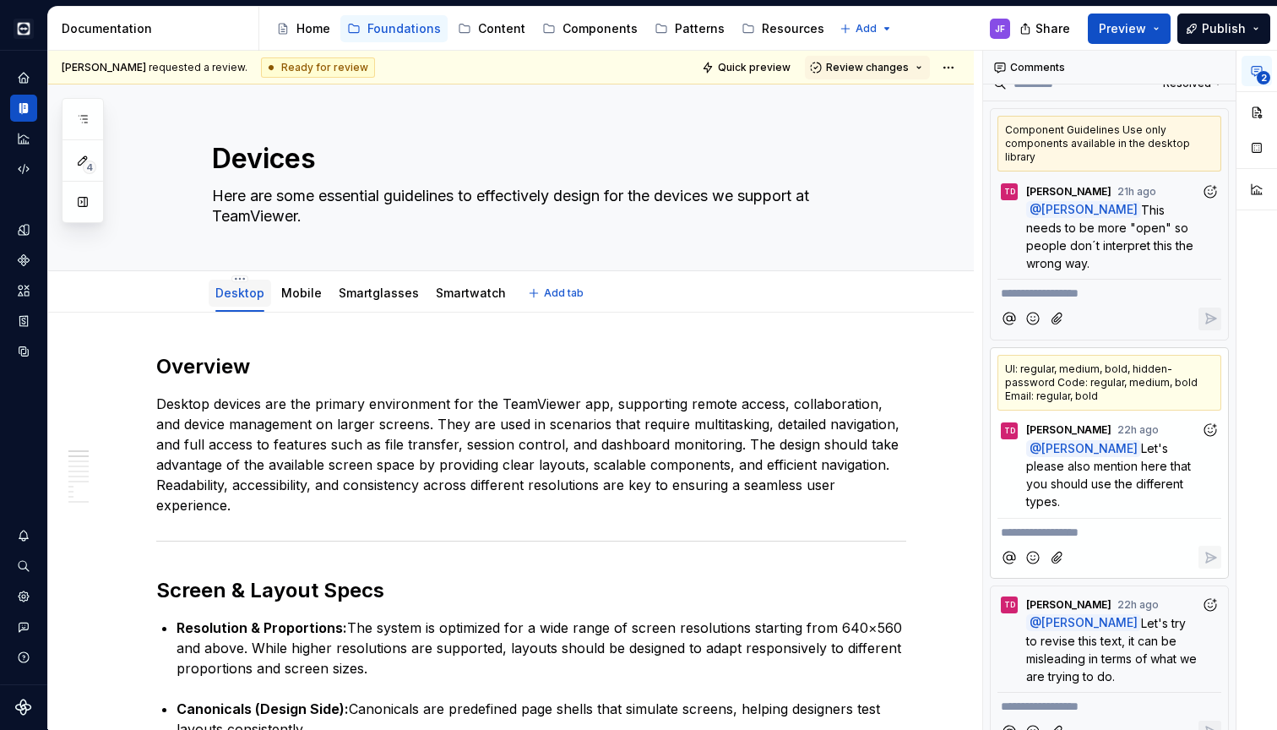
scroll to position [0, 0]
click at [301, 292] on link "Mobile" at bounding box center [301, 292] width 41 height 14
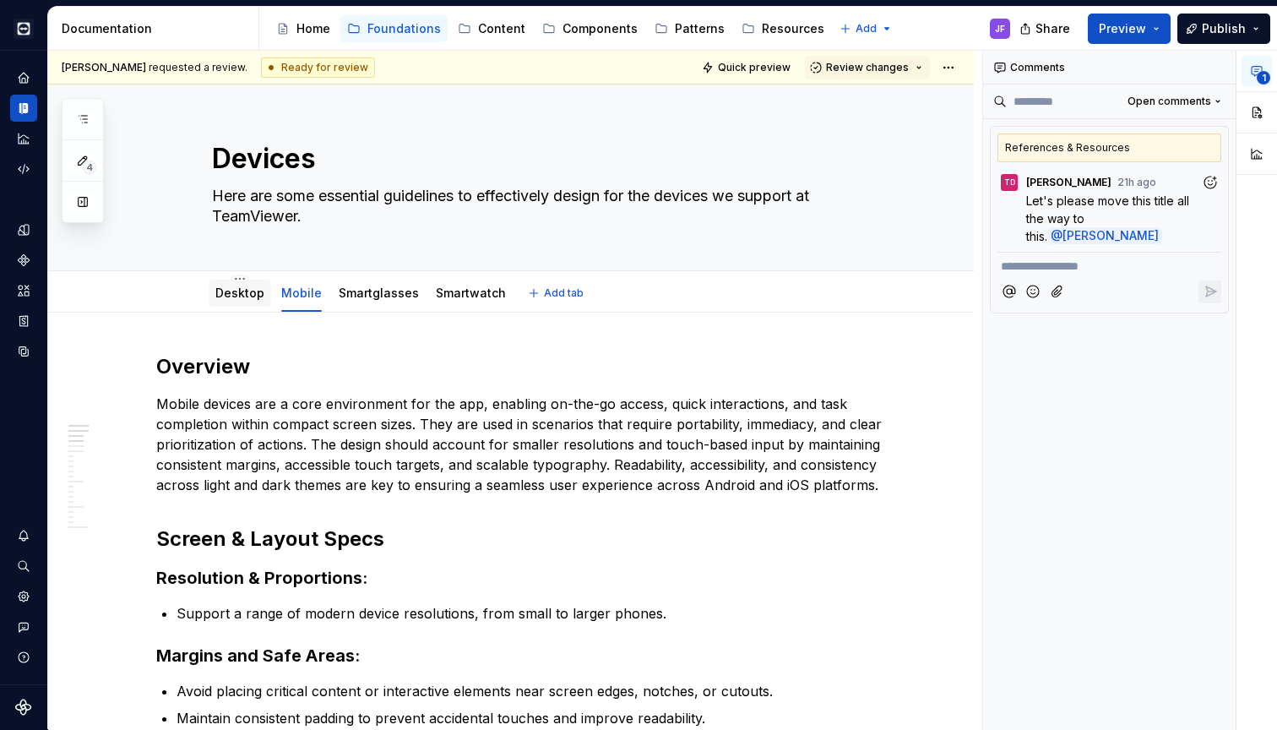
click at [258, 296] on link "Desktop" at bounding box center [239, 292] width 49 height 14
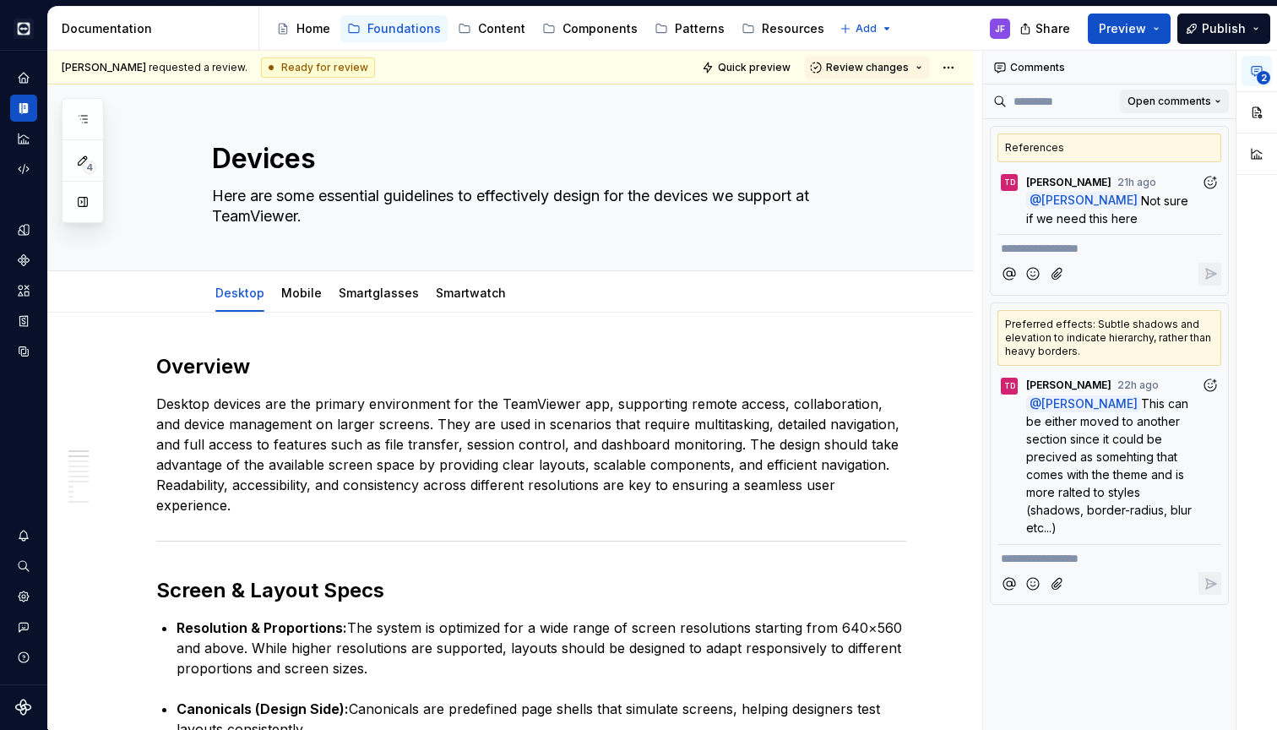
click at [1201, 105] on span "Open comments" at bounding box center [1169, 102] width 84 height 14
click at [1173, 135] on div "Open comments" at bounding box center [1163, 135] width 110 height 17
click at [1159, 212] on p "@ [PERSON_NAME] Not sure if we need this here" at bounding box center [1113, 209] width 175 height 35
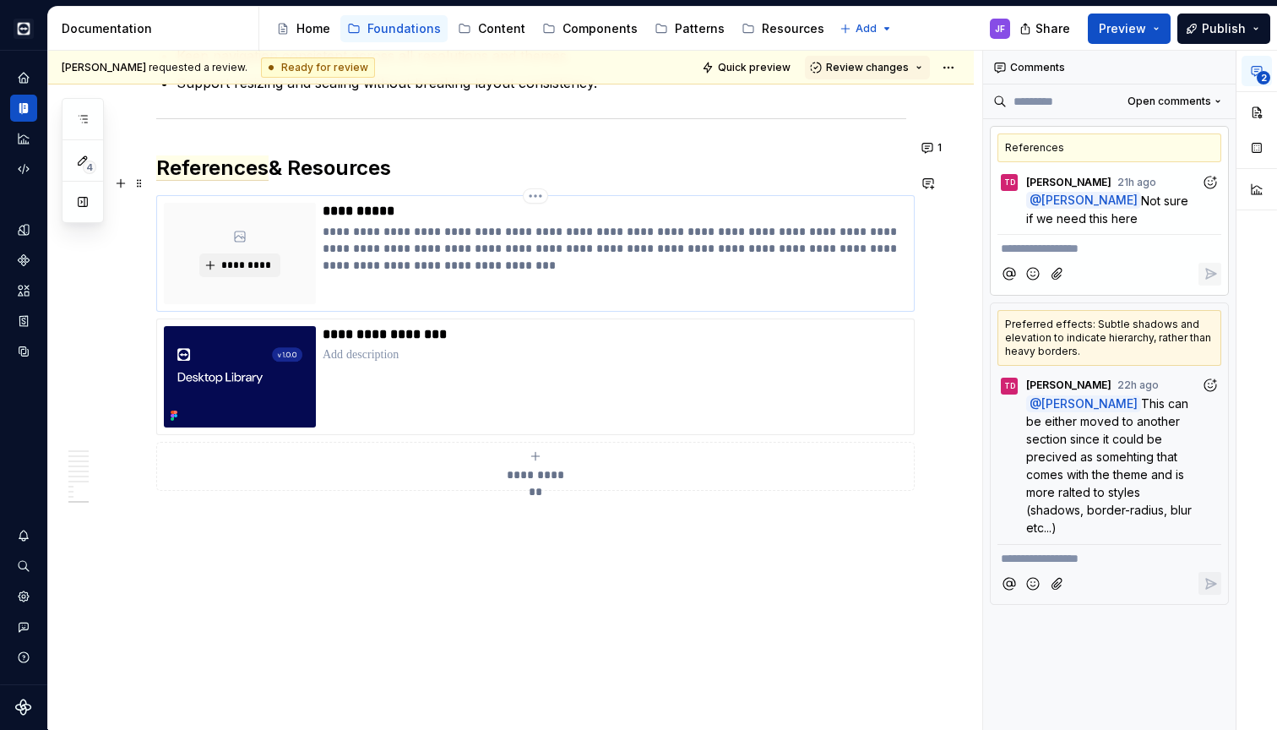
click at [605, 228] on p "**********" at bounding box center [615, 248] width 584 height 51
click at [264, 155] on span "References" at bounding box center [212, 167] width 112 height 25
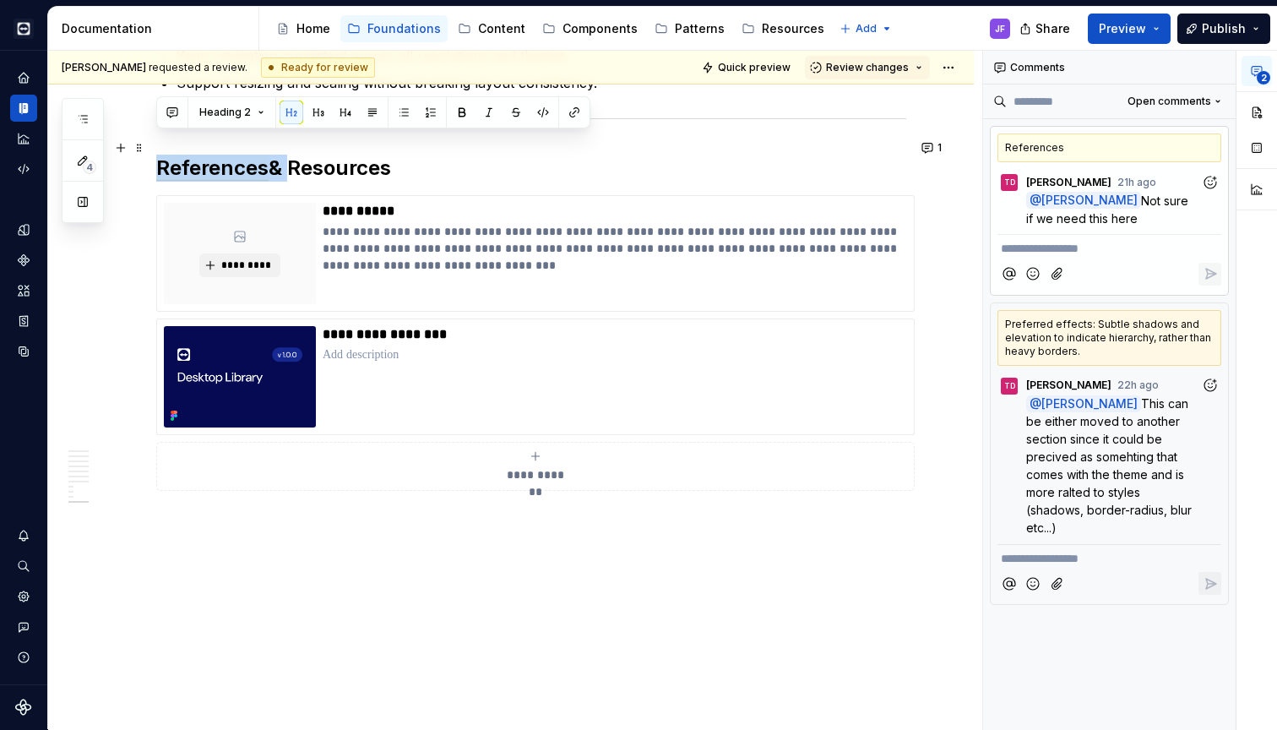
drag, startPoint x: 294, startPoint y: 146, endPoint x: 161, endPoint y: 141, distance: 132.7
click at [161, 155] on h2 "References & Resources" at bounding box center [531, 168] width 750 height 27
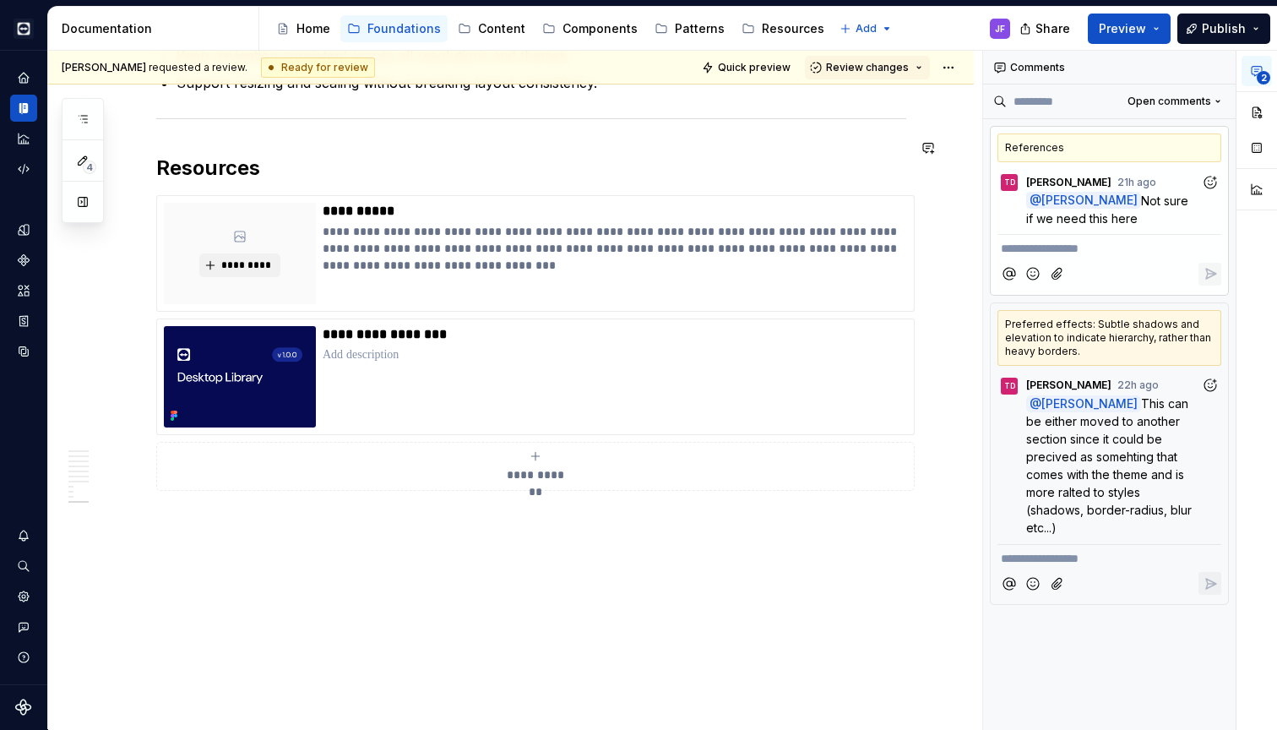
type textarea "*"
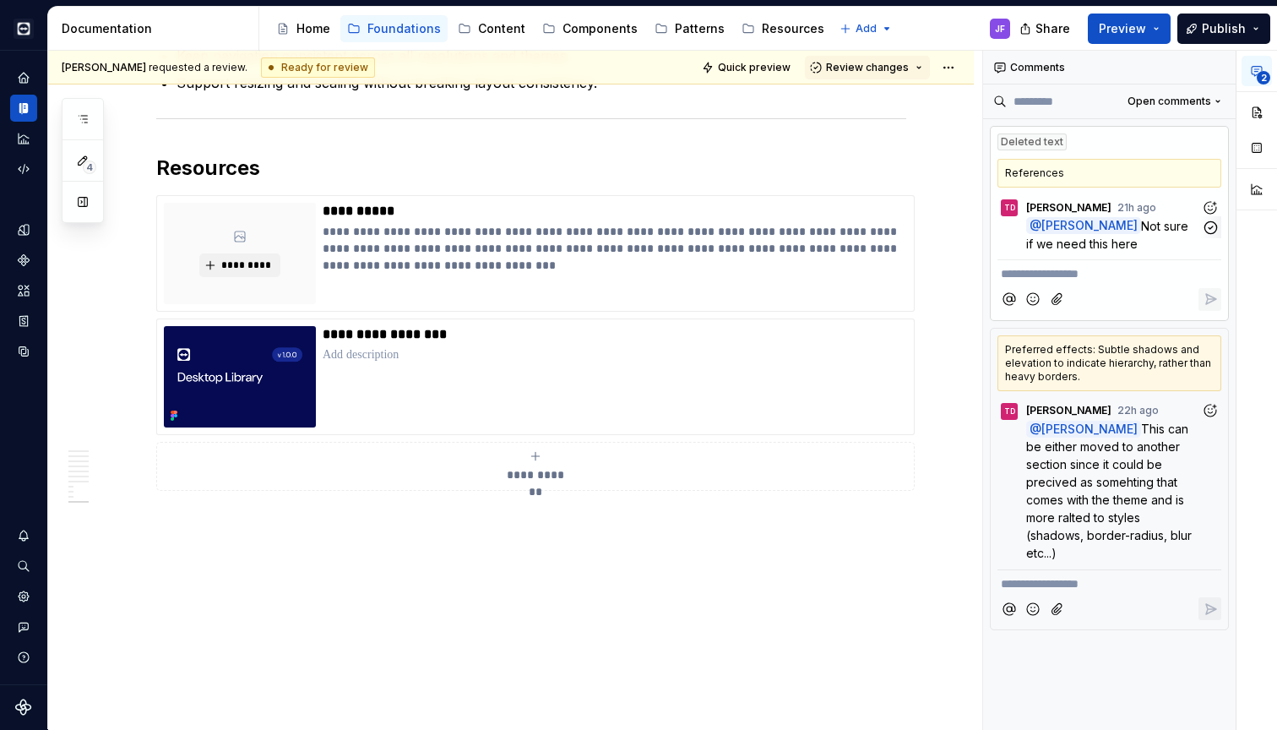
click at [1171, 237] on p "@ [PERSON_NAME] Not sure if we need this here" at bounding box center [1113, 234] width 175 height 35
click at [1207, 228] on icon "button" at bounding box center [1210, 228] width 16 height 16
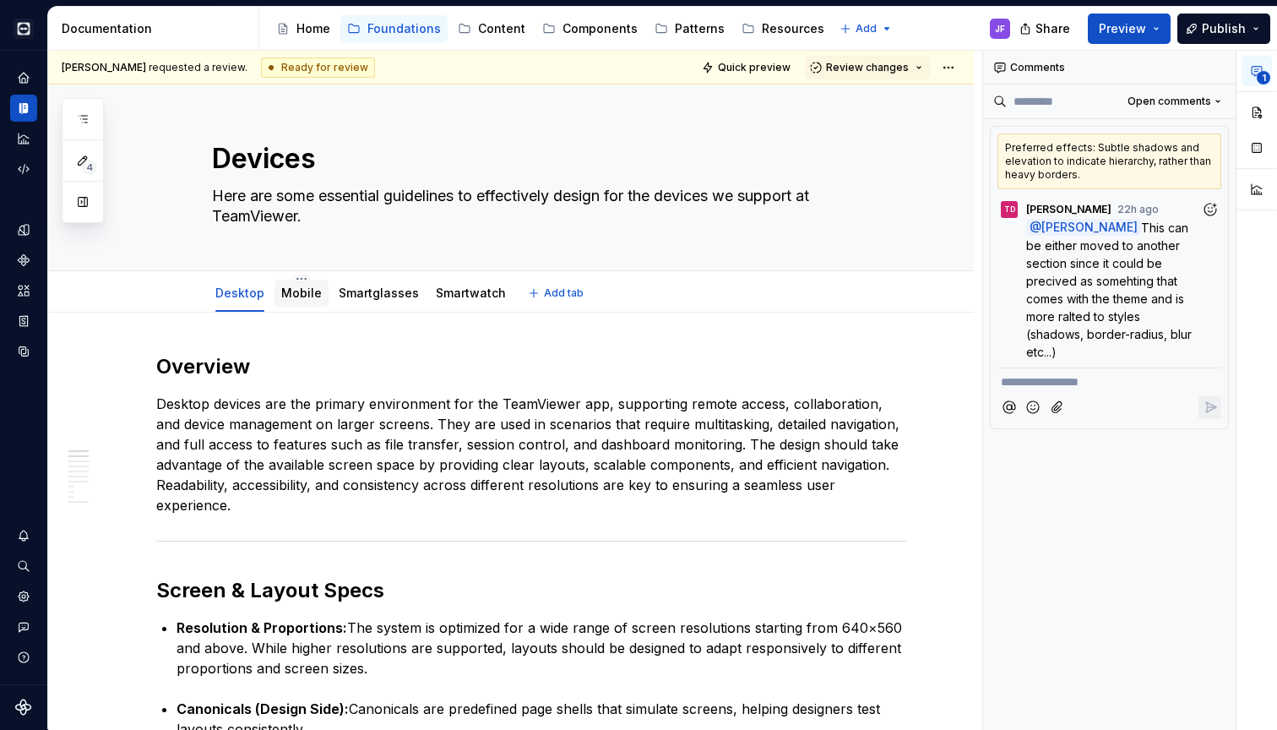
scroll to position [0, 0]
click at [300, 294] on link "Mobile" at bounding box center [301, 292] width 41 height 14
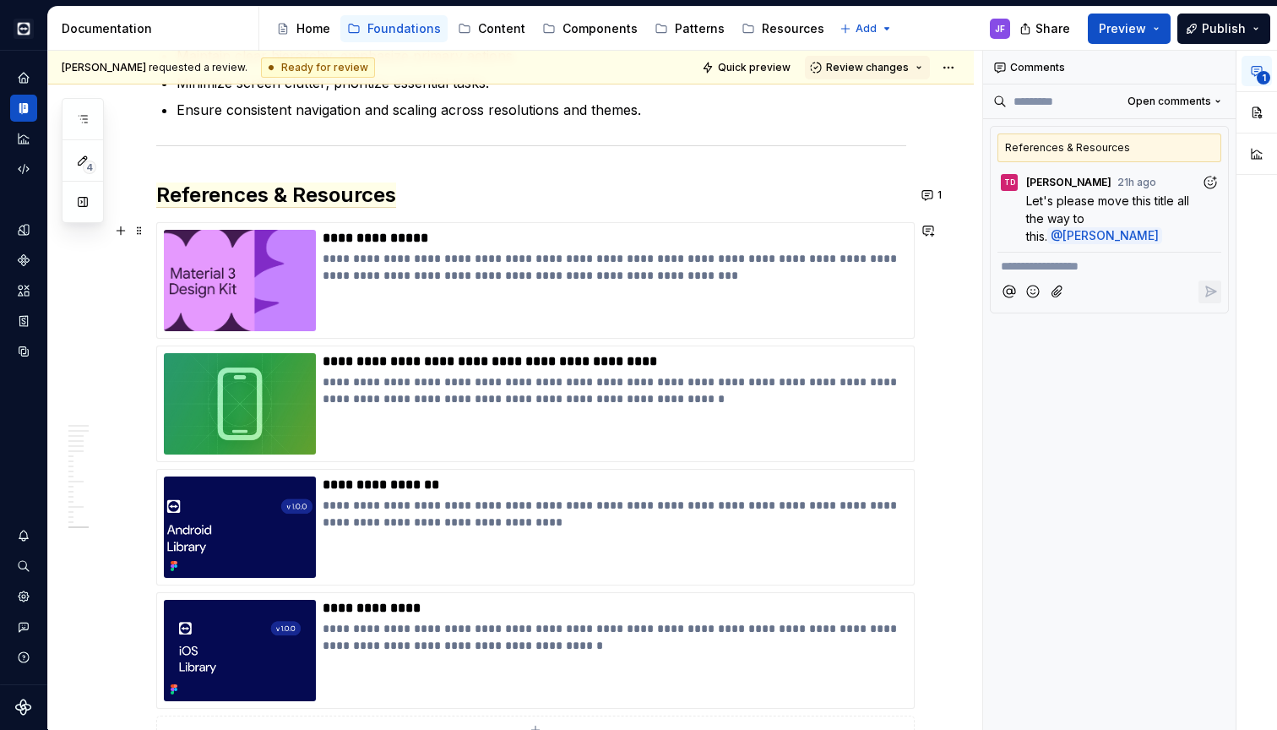
scroll to position [3476, 0]
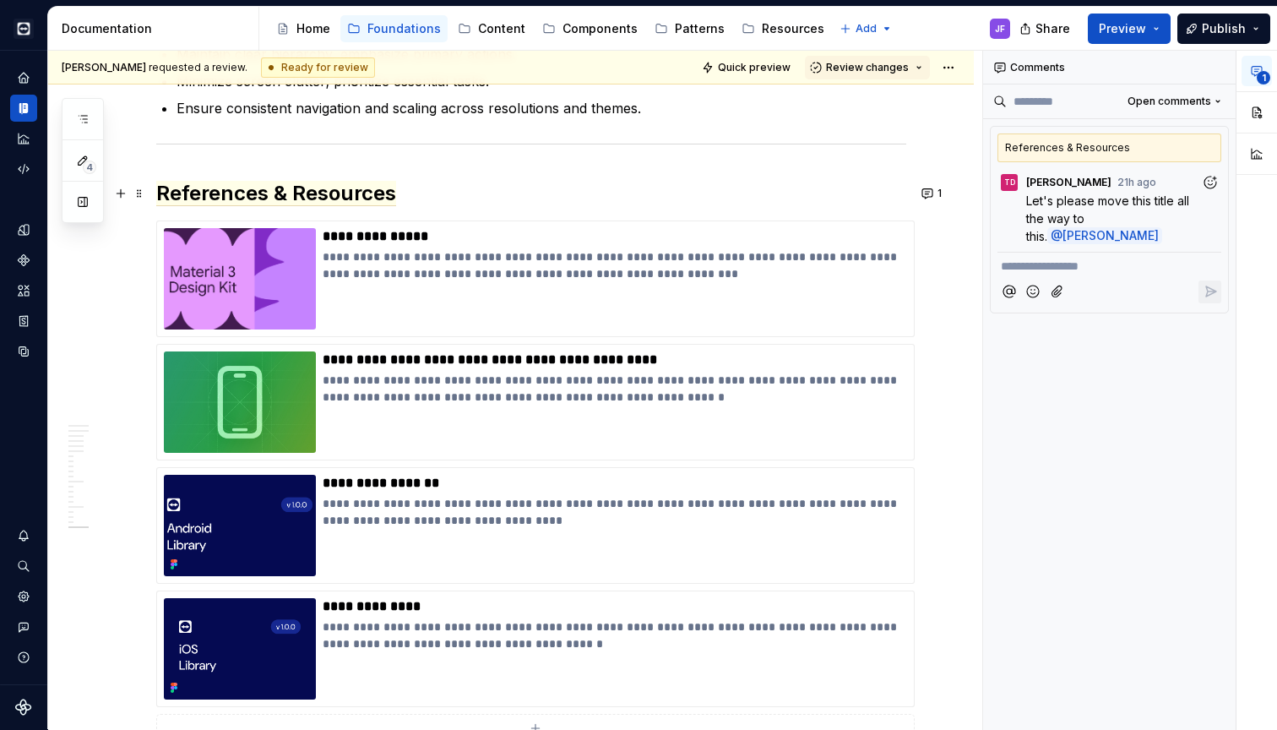
click at [437, 189] on h2 "References & Resources" at bounding box center [531, 193] width 750 height 27
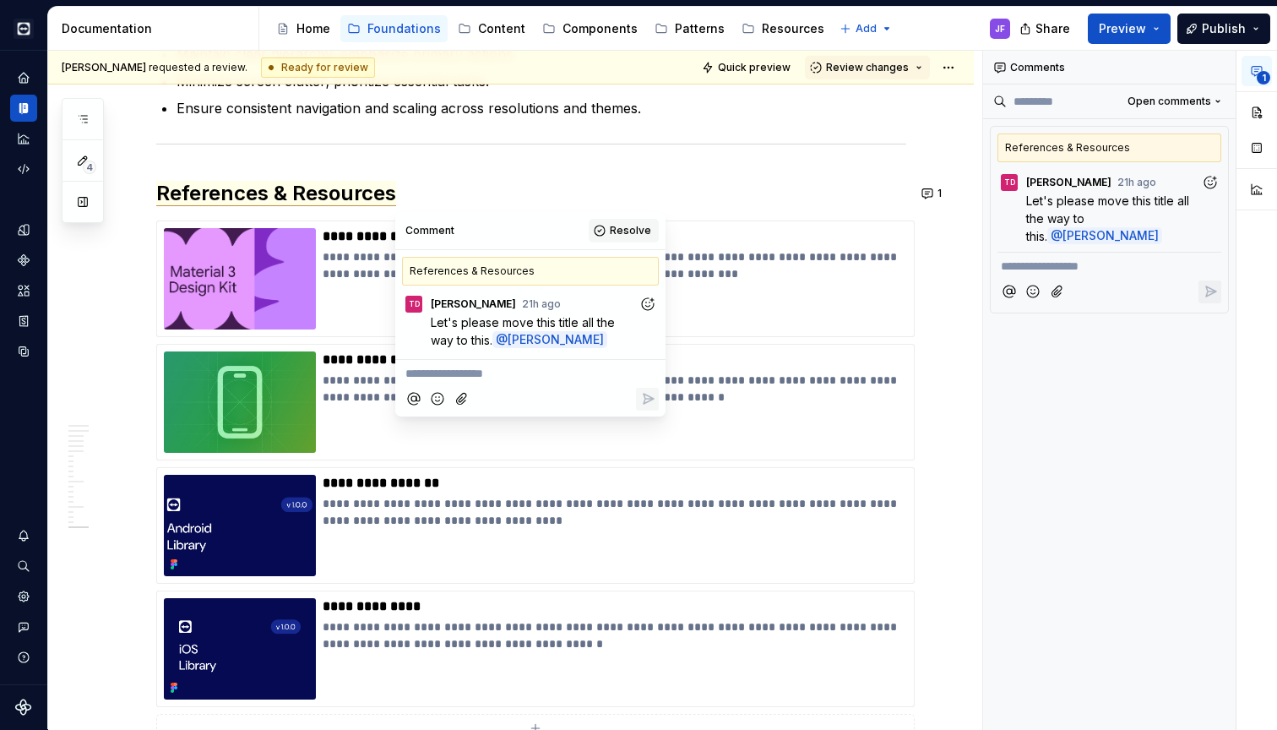
click at [620, 227] on span "Resolve" at bounding box center [630, 231] width 41 height 14
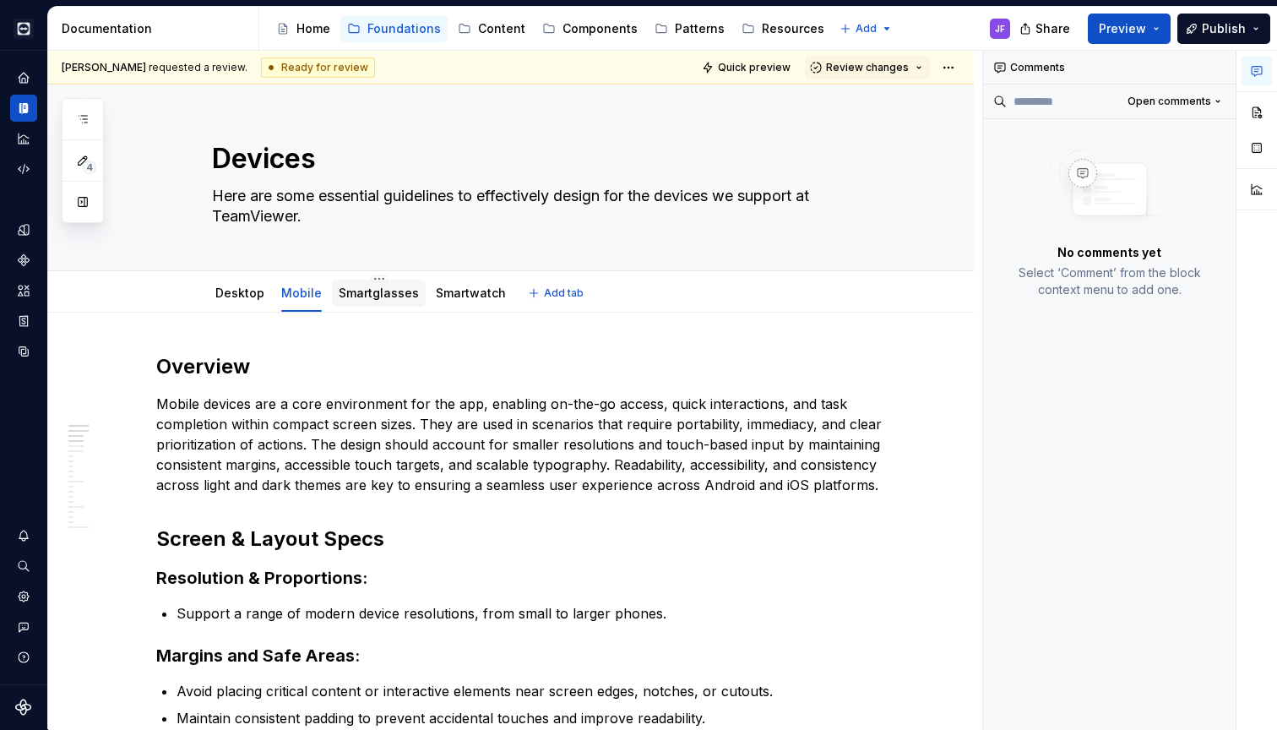
scroll to position [0, 0]
click at [384, 301] on div "Smartglasses" at bounding box center [379, 293] width 80 height 20
click at [301, 293] on link "Mobile" at bounding box center [301, 292] width 41 height 14
click at [232, 290] on link "Desktop" at bounding box center [239, 292] width 49 height 14
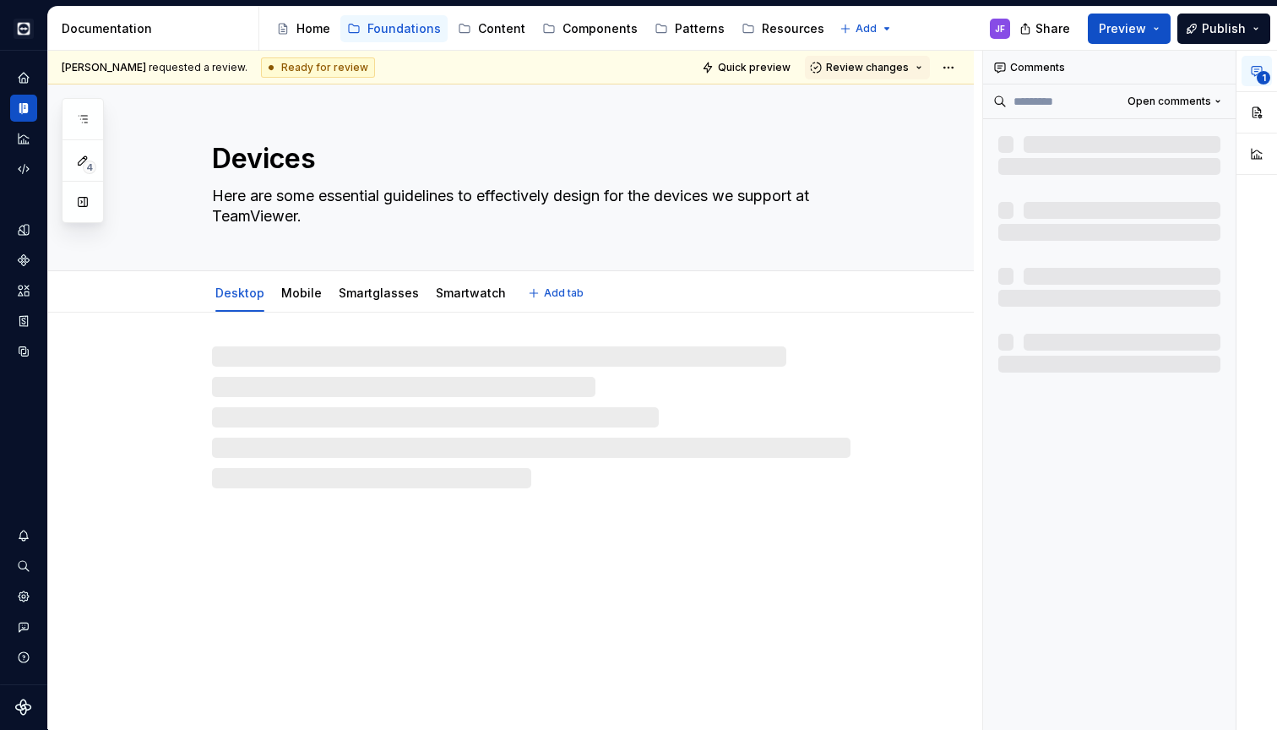
type textarea "*"
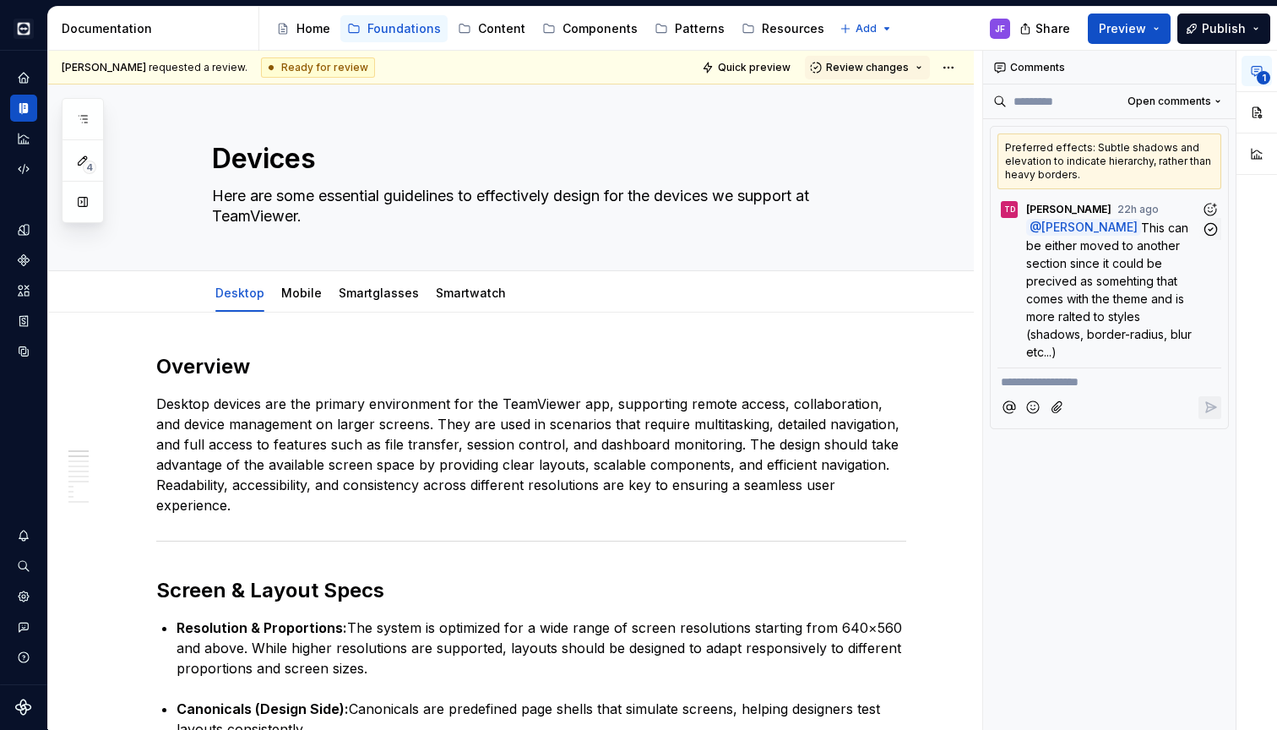
click at [1115, 278] on span "This can be either moved to another section since it could be precived as someh…" at bounding box center [1110, 289] width 169 height 138
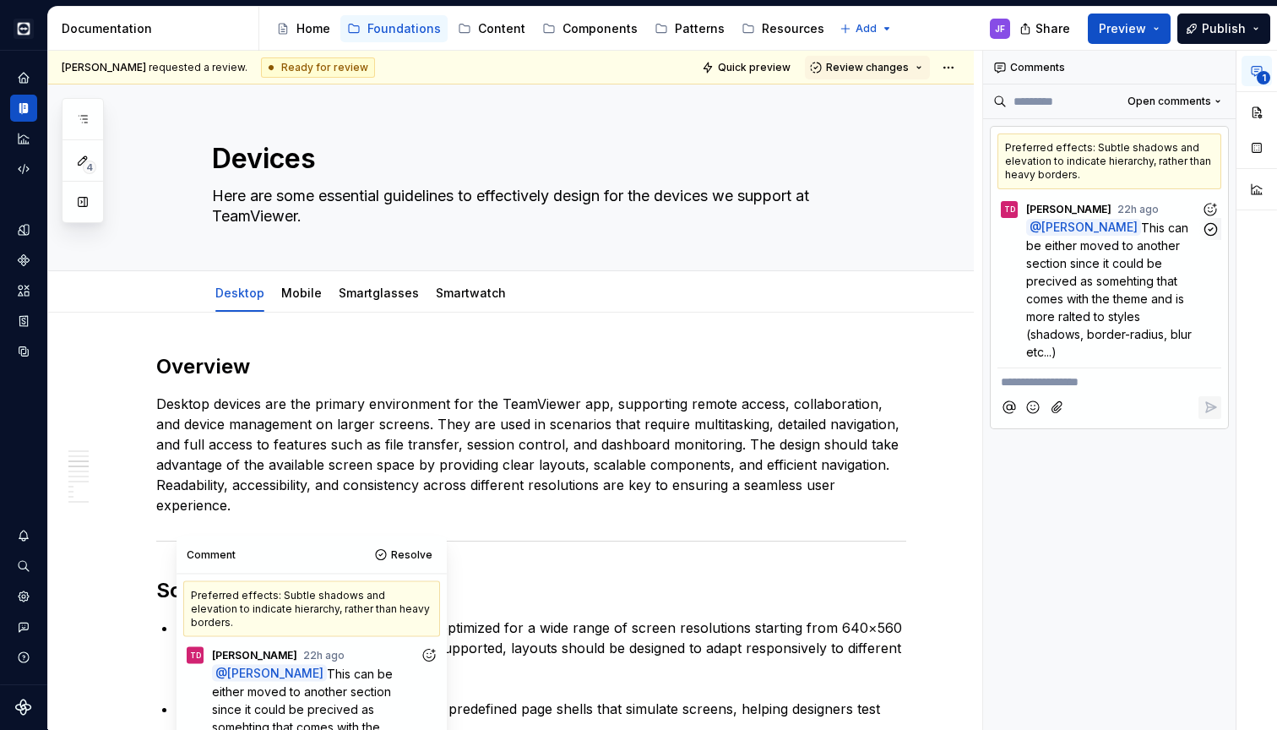
scroll to position [1628, 0]
